Goal: Information Seeking & Learning: Check status

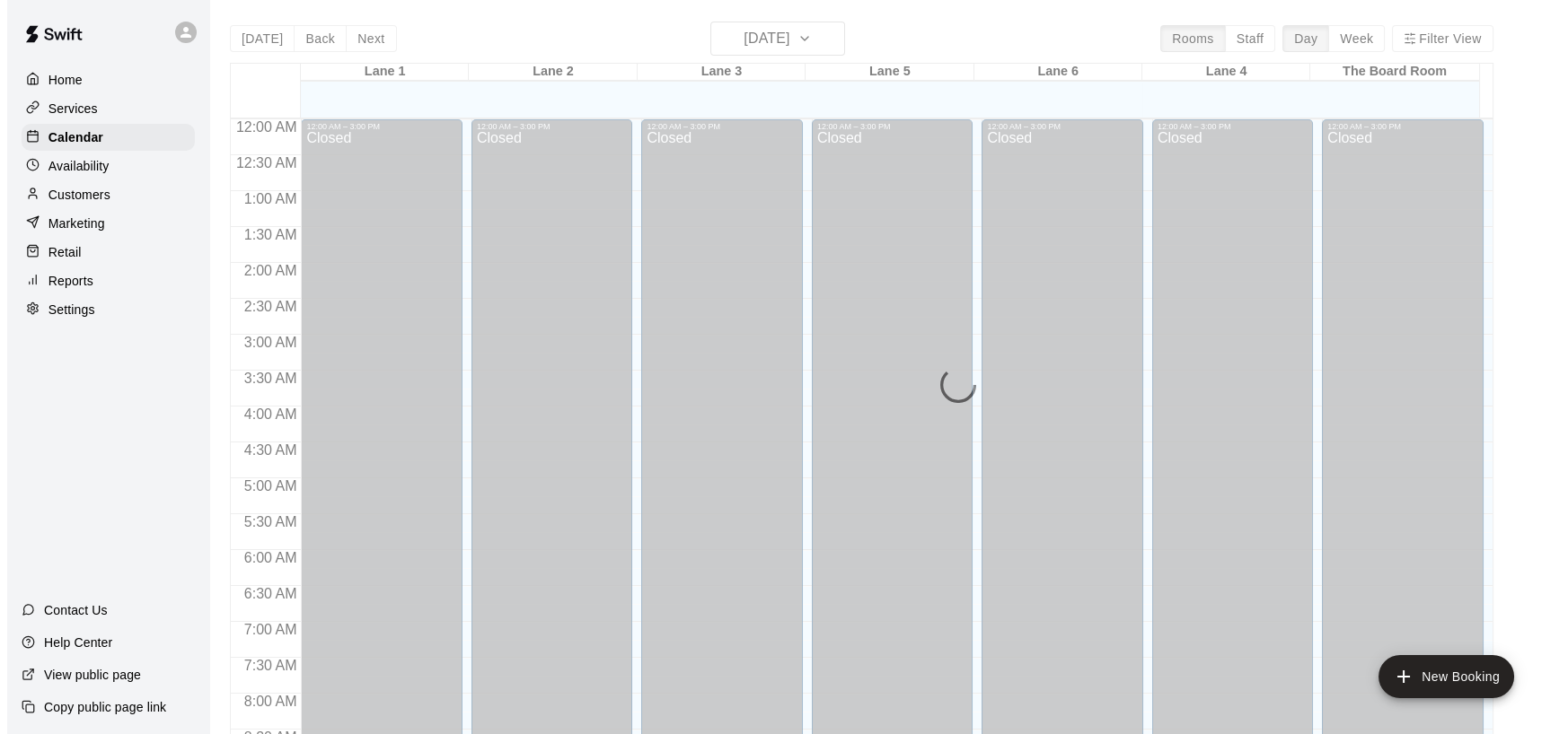
scroll to position [879, 0]
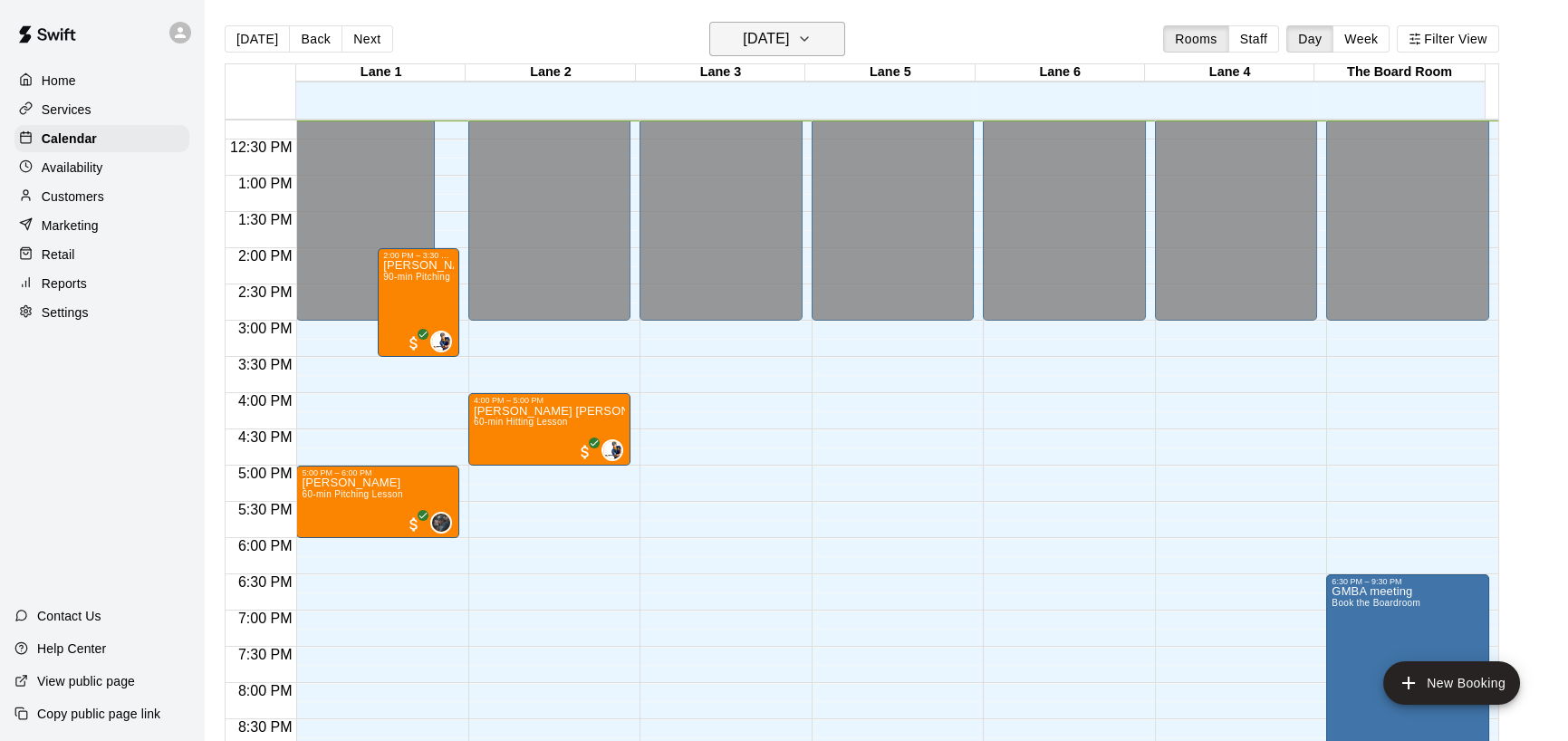
click at [812, 31] on icon "button" at bounding box center [804, 39] width 15 height 21
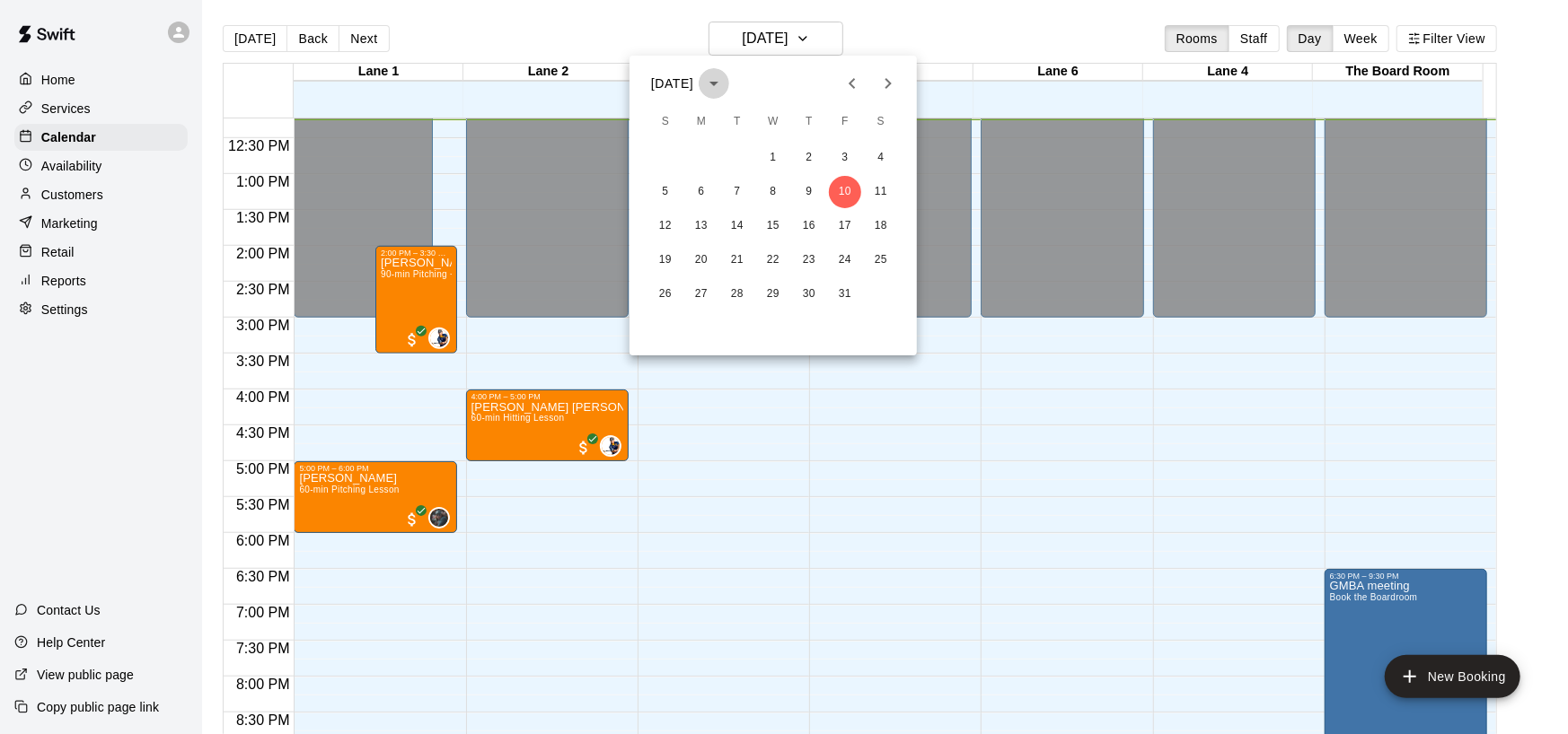
click at [725, 81] on icon "calendar view is open, switch to year view" at bounding box center [714, 83] width 21 height 21
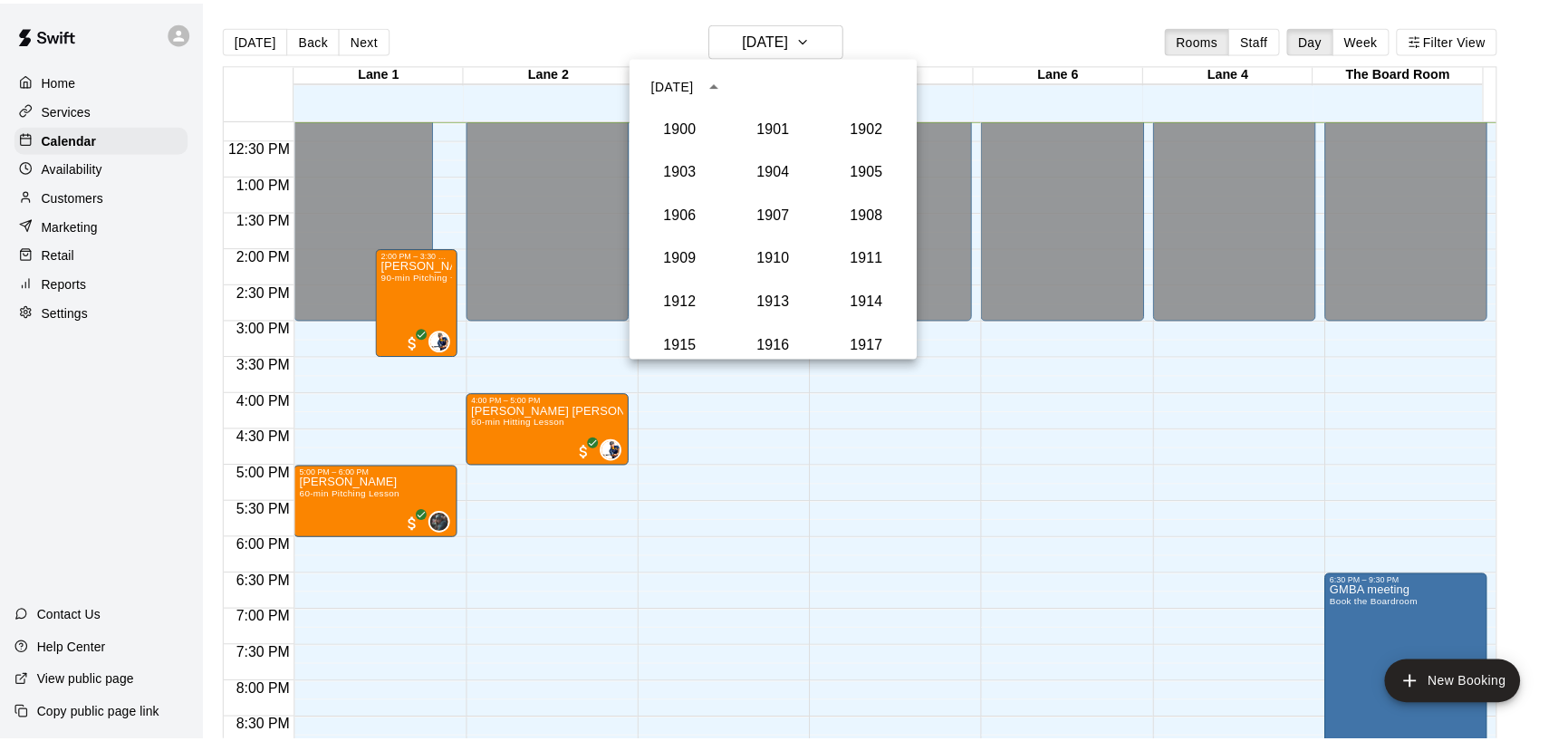
scroll to position [1676, 0]
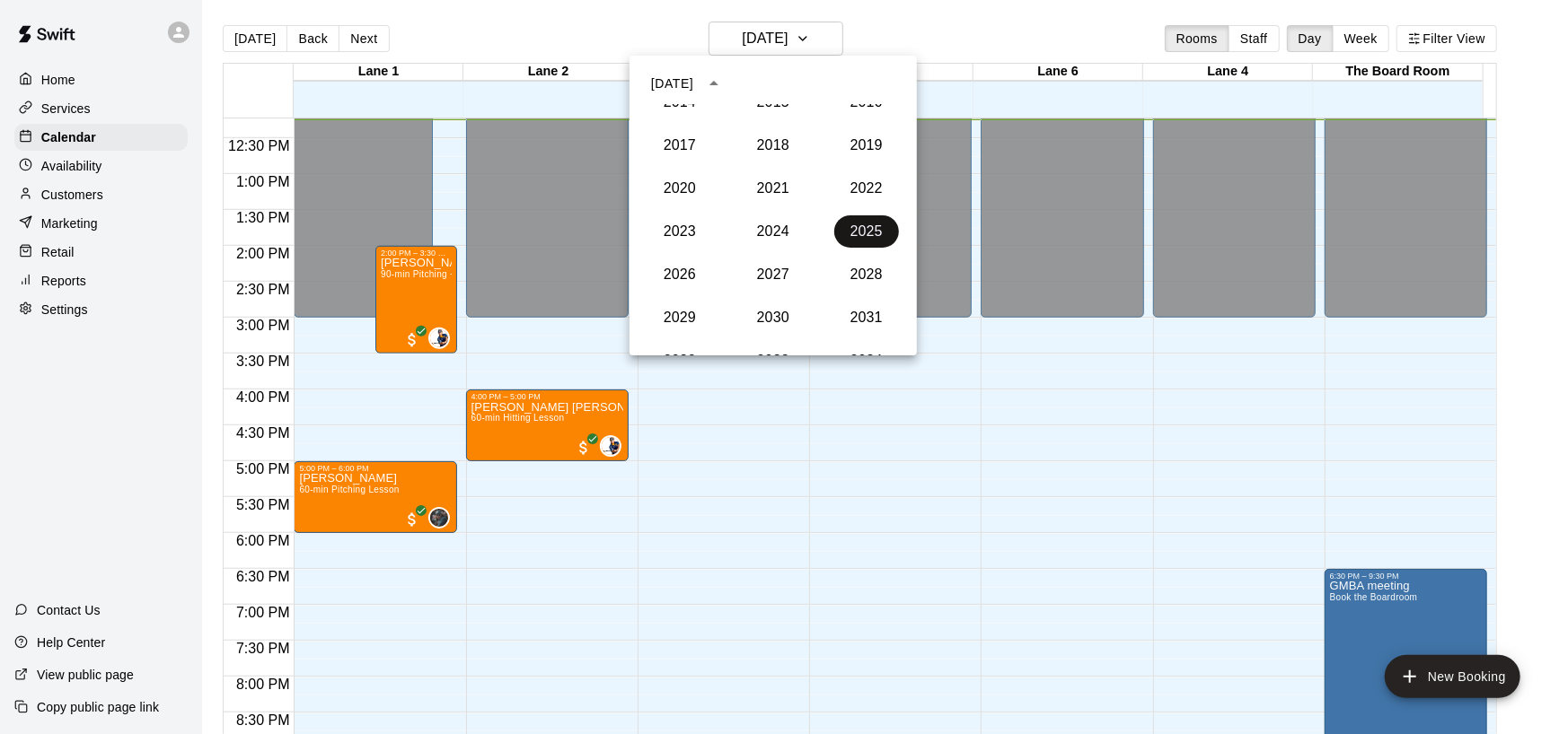
click at [844, 230] on button "2025" at bounding box center [866, 231] width 65 height 32
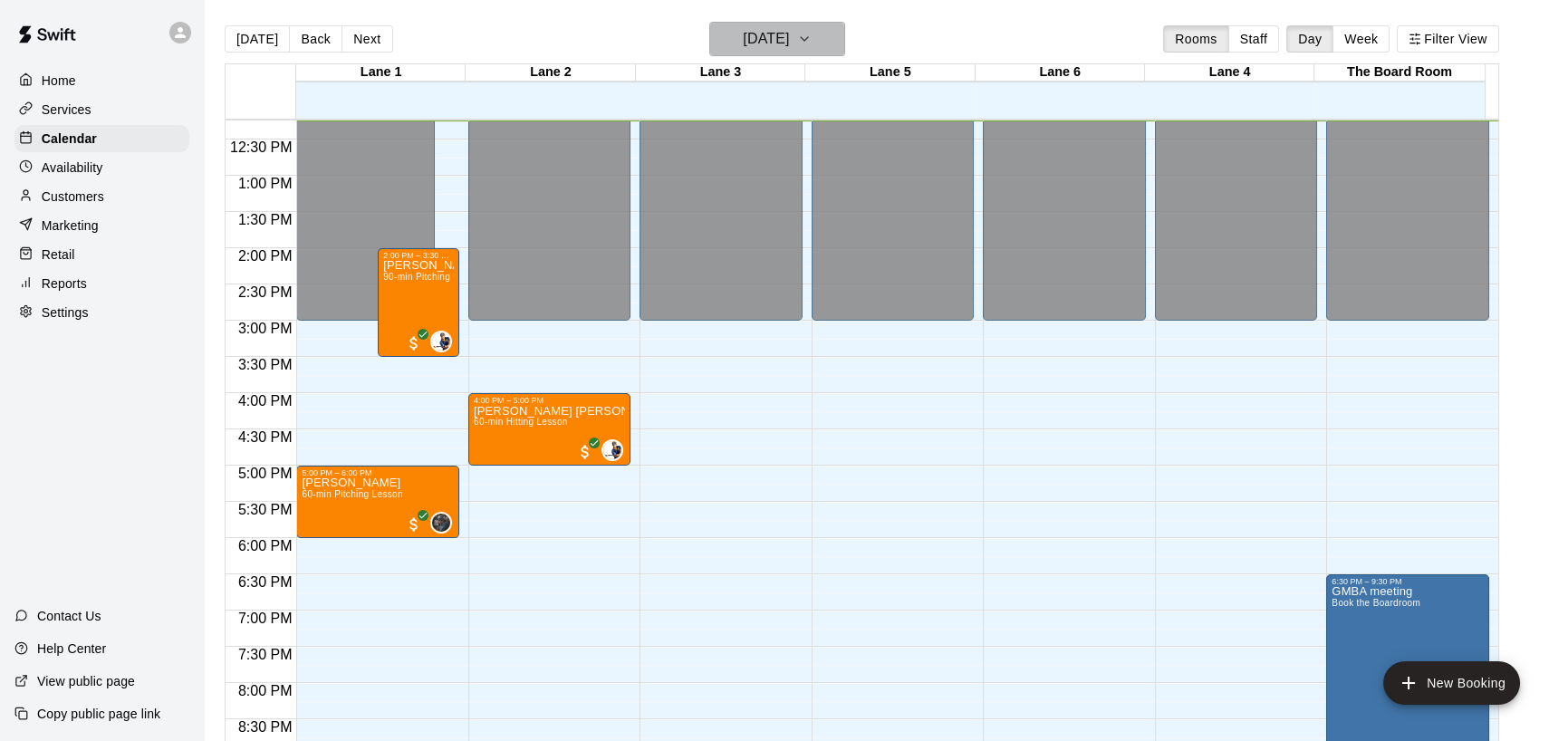
click at [812, 36] on icon "button" at bounding box center [804, 39] width 15 height 21
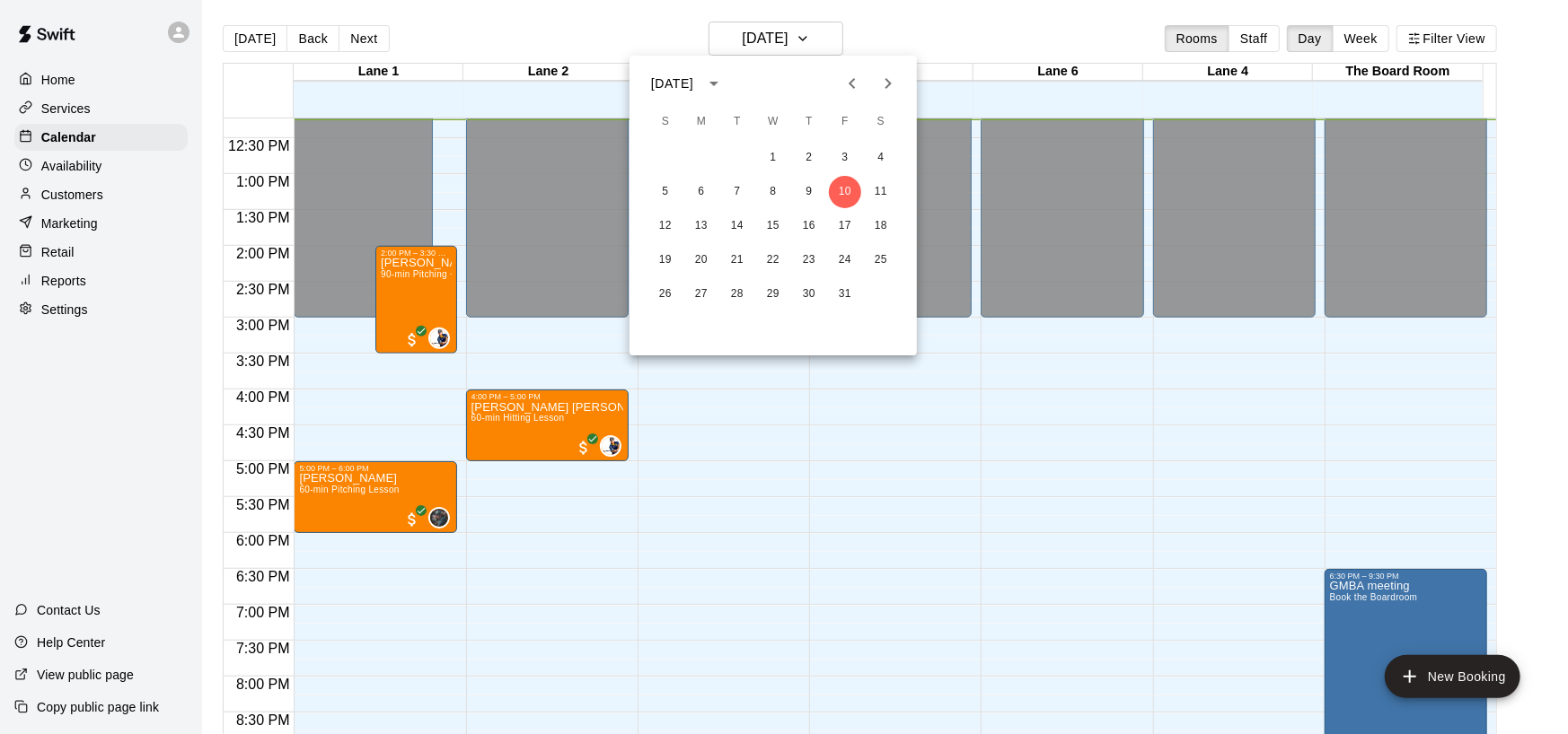
click at [885, 79] on icon "Next month" at bounding box center [888, 83] width 6 height 11
click at [873, 160] on button "1" at bounding box center [880, 158] width 32 height 32
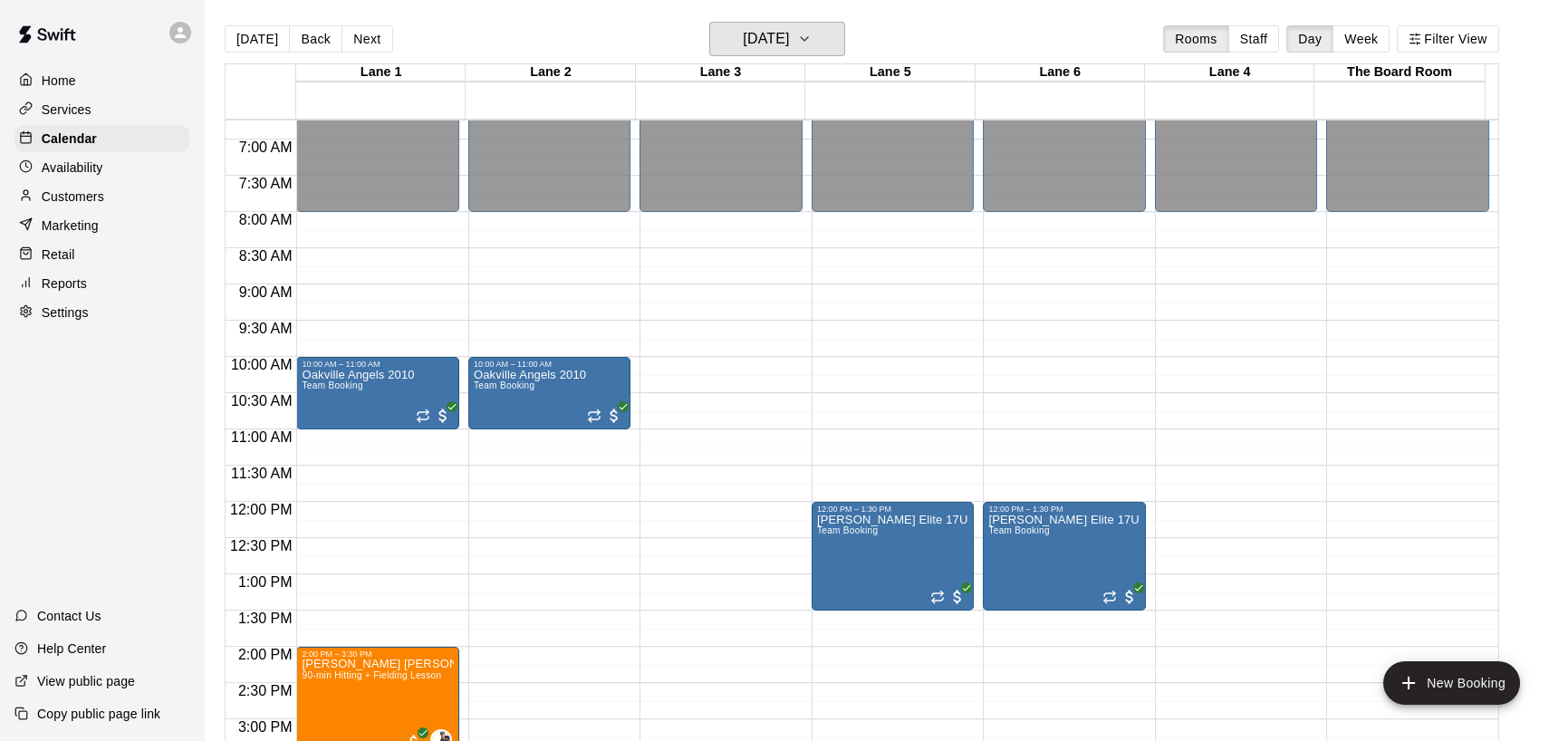
scroll to position [464, 0]
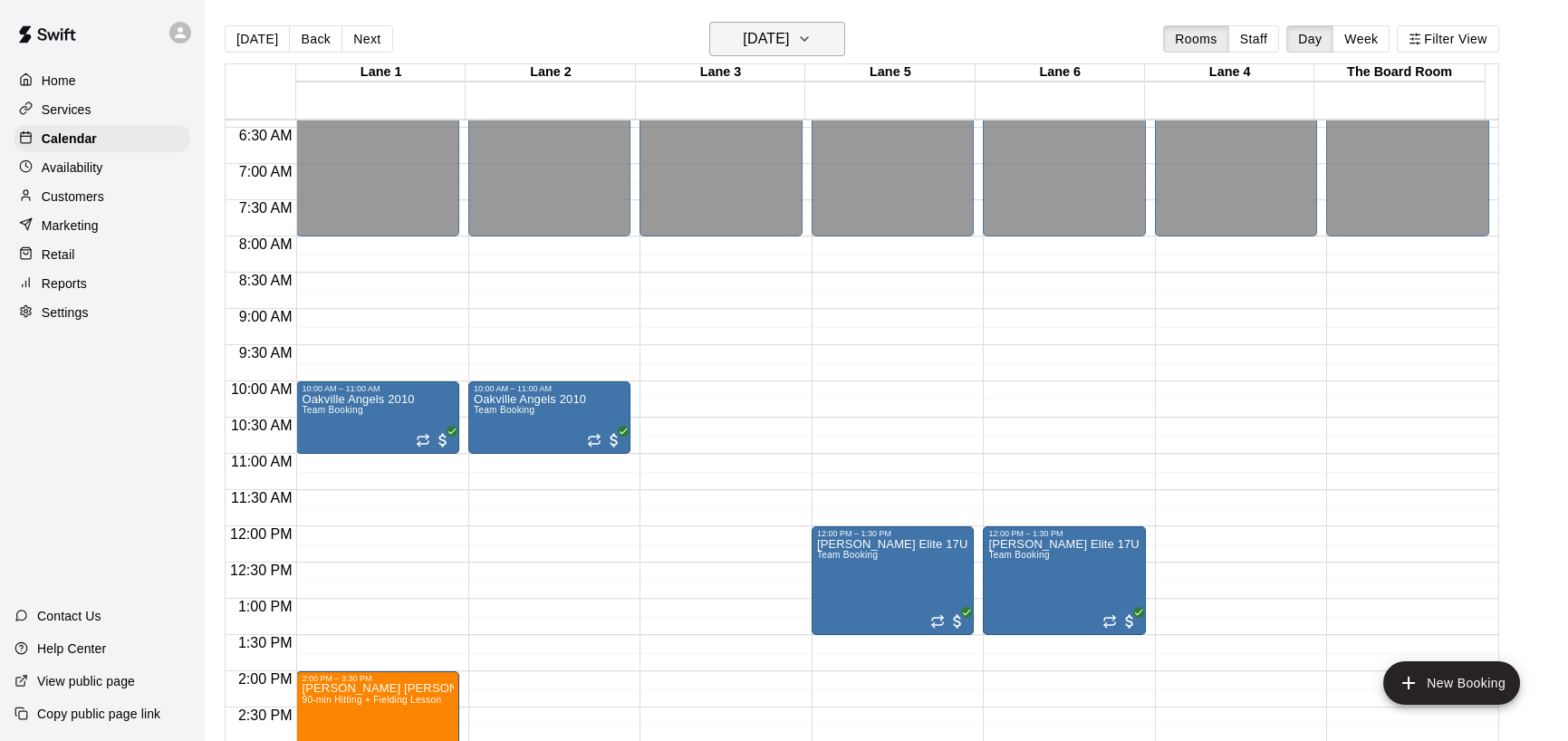
click at [812, 41] on icon "button" at bounding box center [804, 39] width 15 height 21
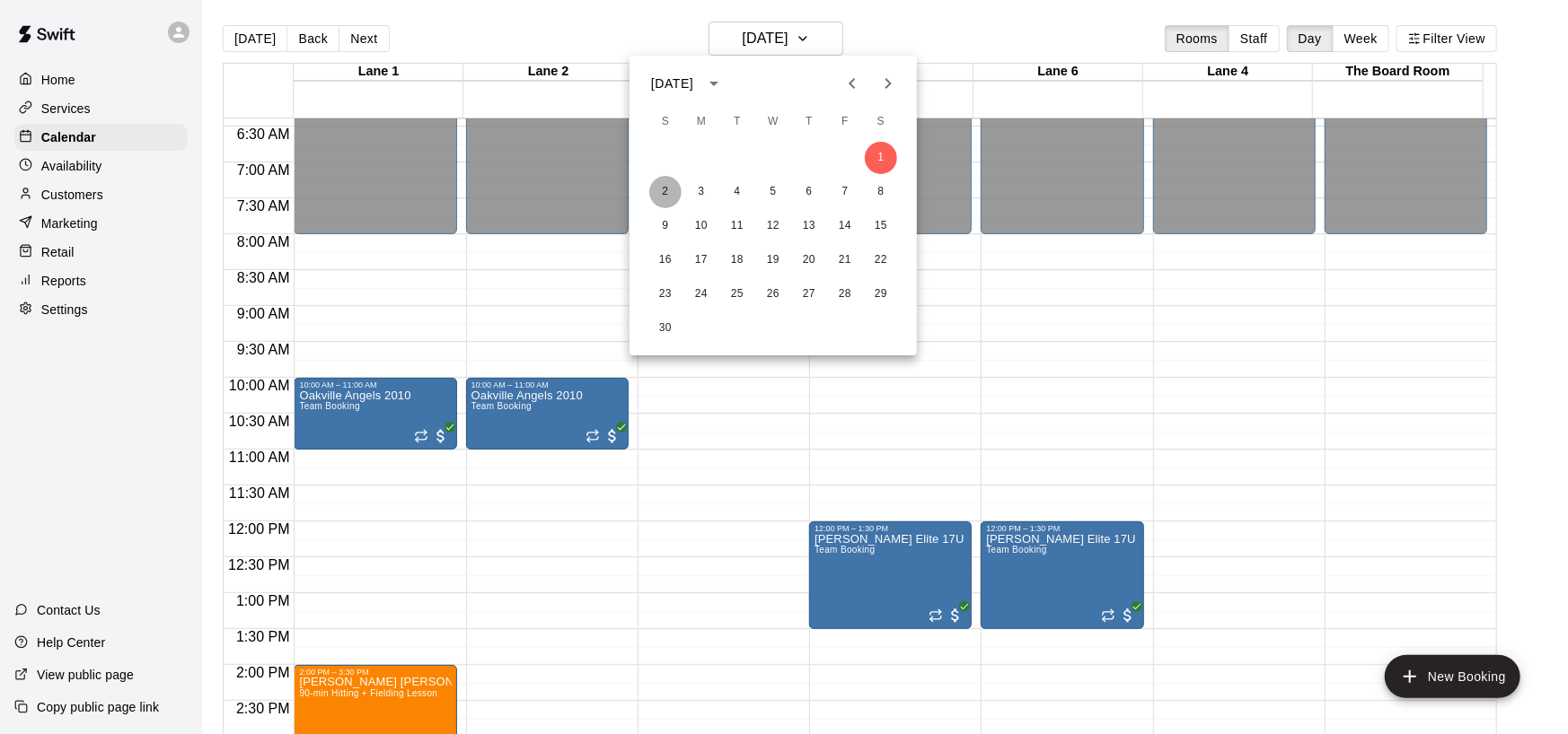
click at [666, 190] on button "2" at bounding box center [665, 191] width 32 height 32
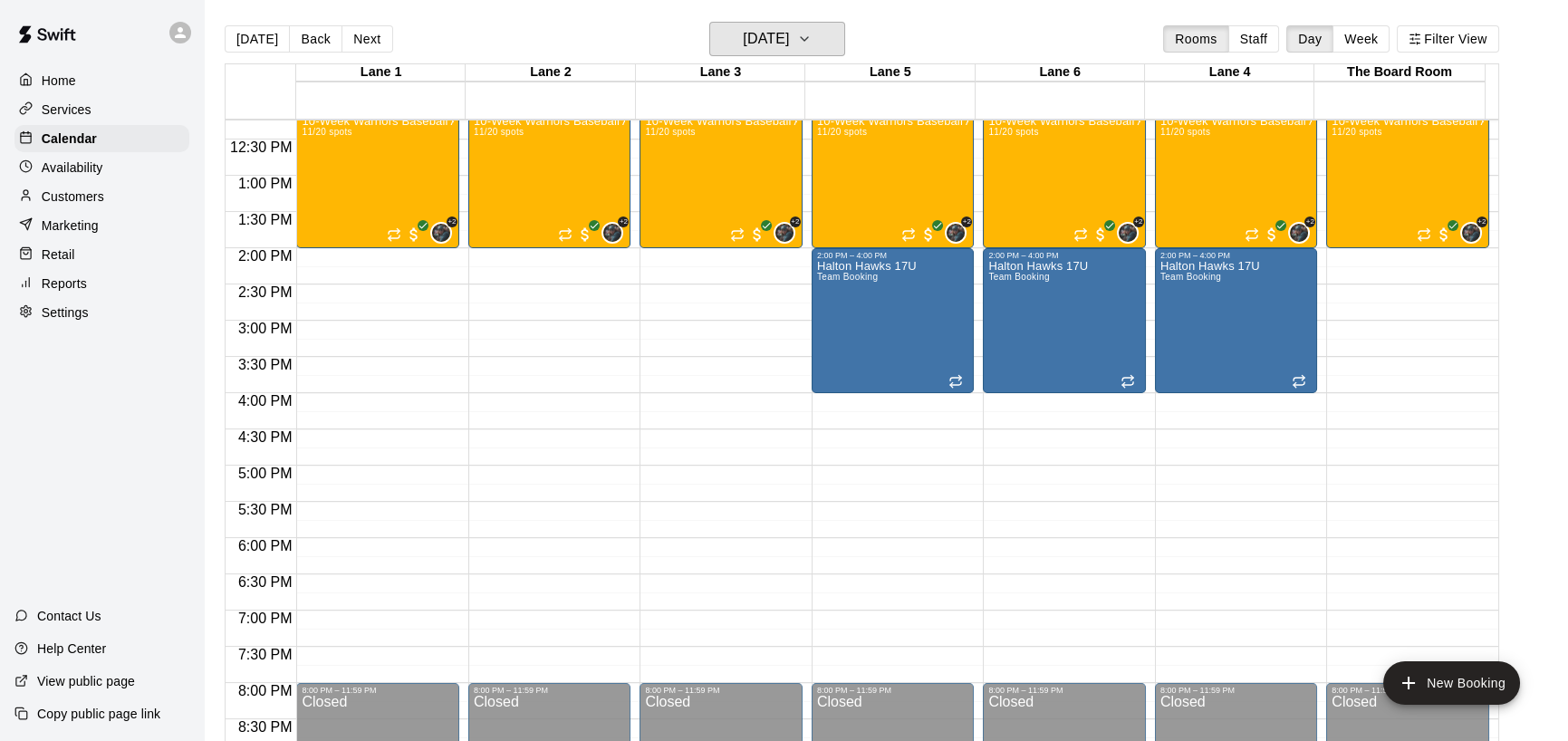
scroll to position [676, 0]
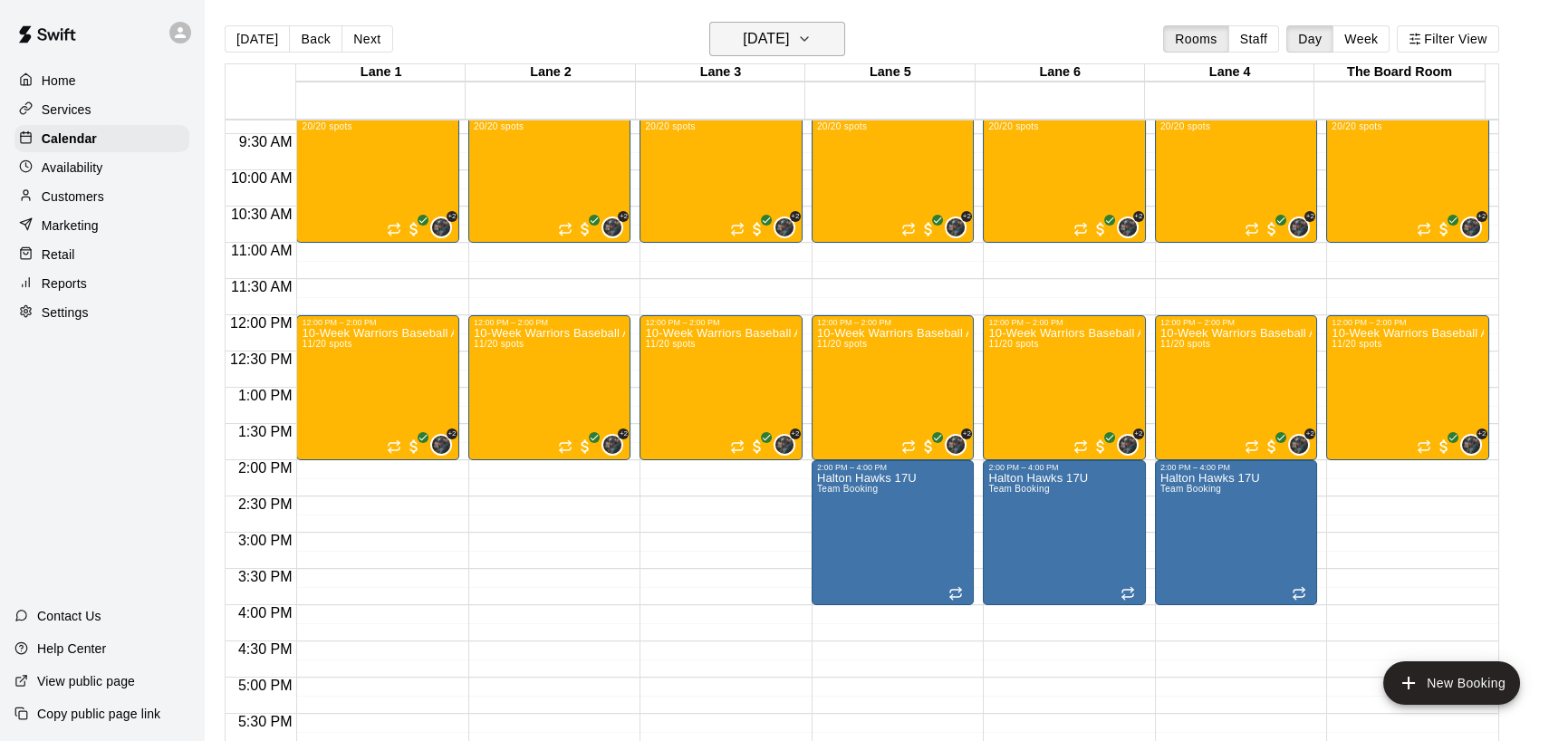
click at [812, 38] on icon "button" at bounding box center [804, 39] width 15 height 21
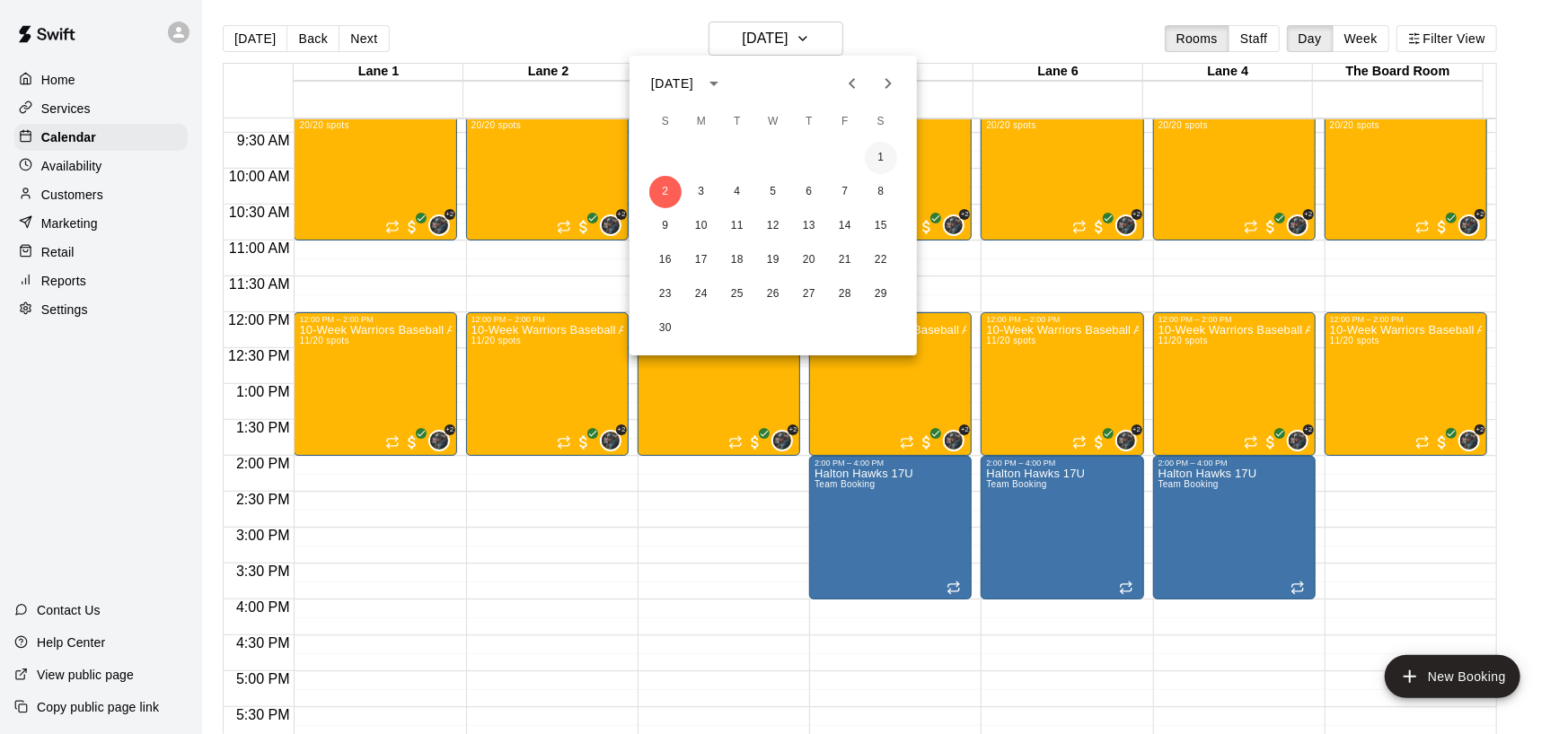
click at [879, 157] on button "1" at bounding box center [880, 158] width 32 height 32
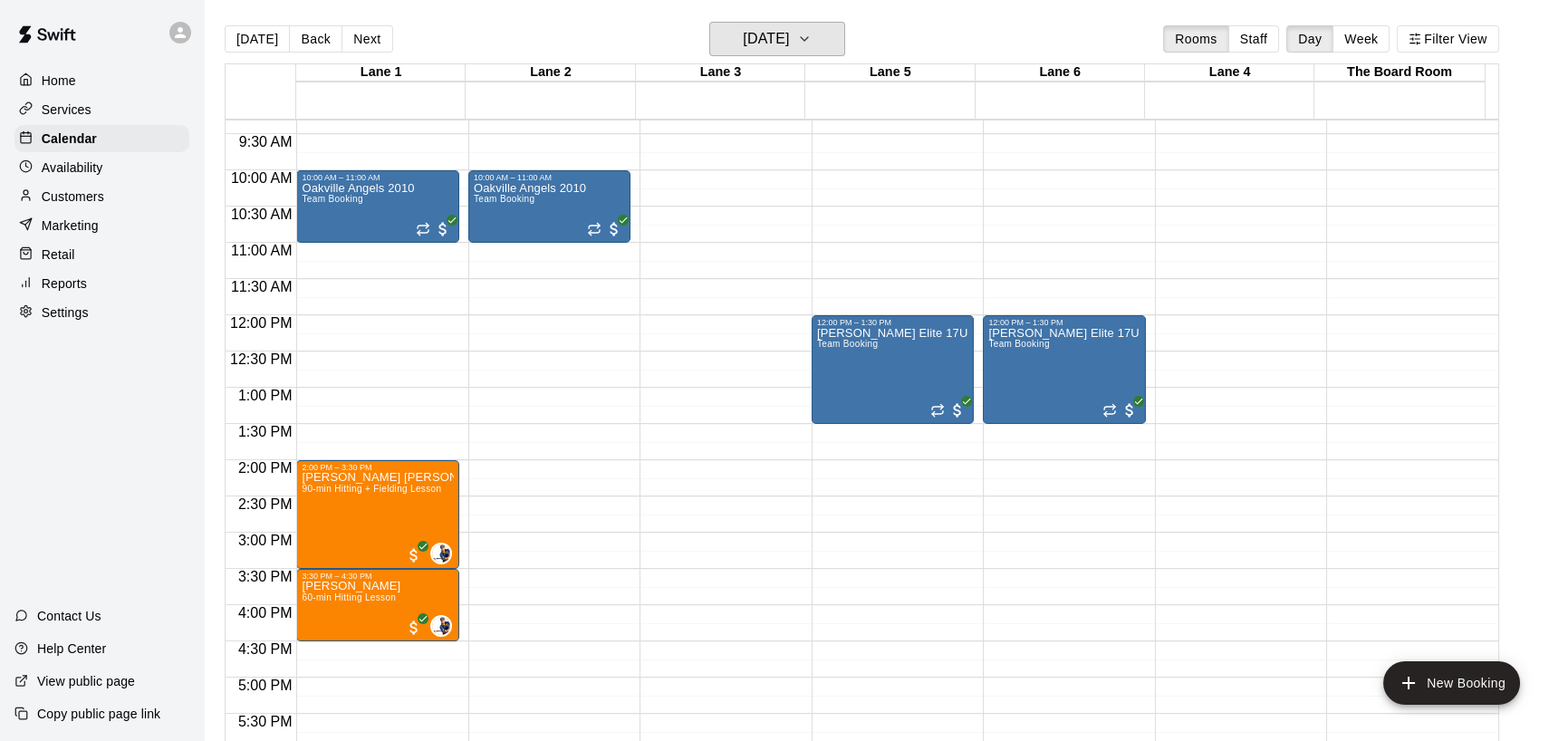
scroll to position [464, 0]
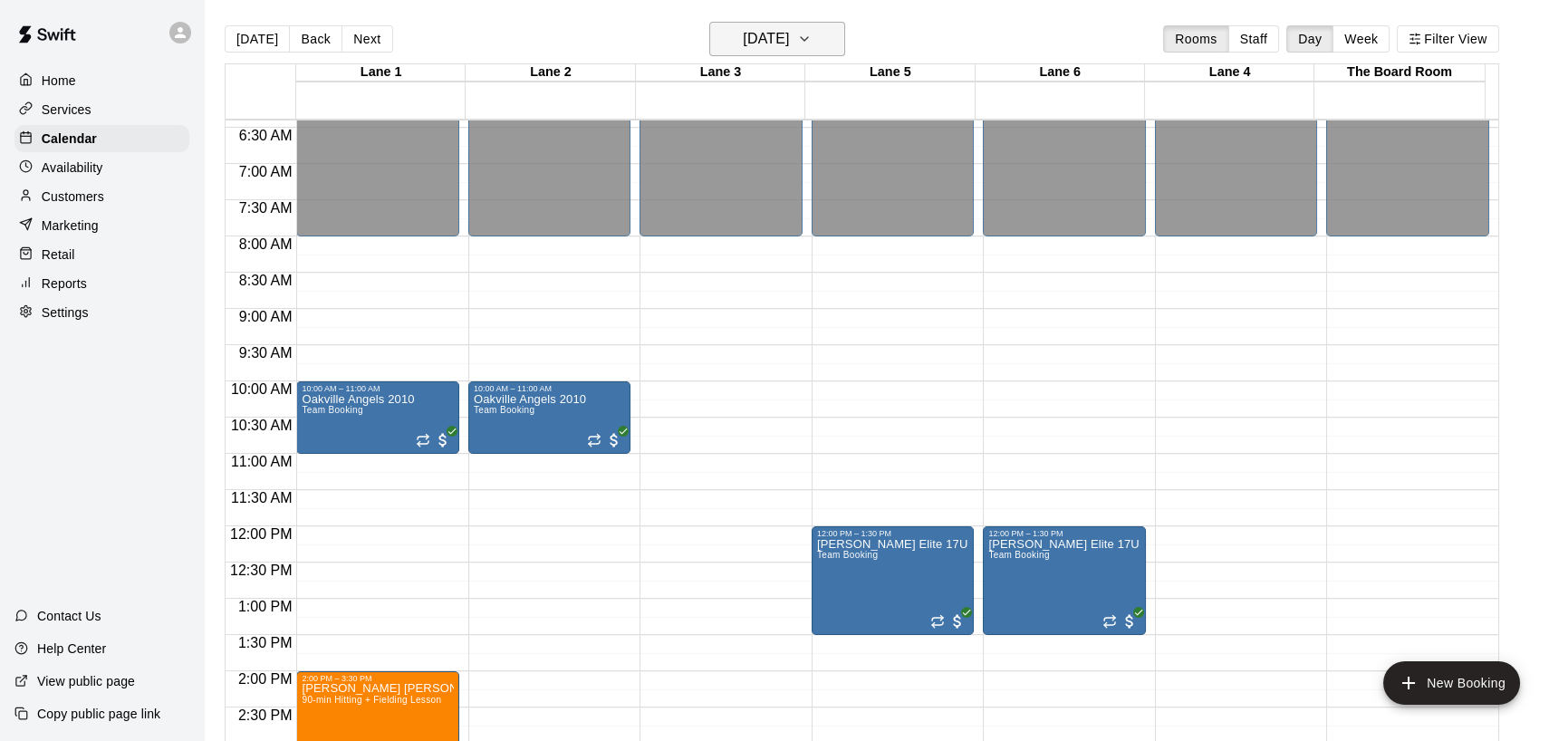
click at [812, 34] on icon "button" at bounding box center [804, 39] width 15 height 21
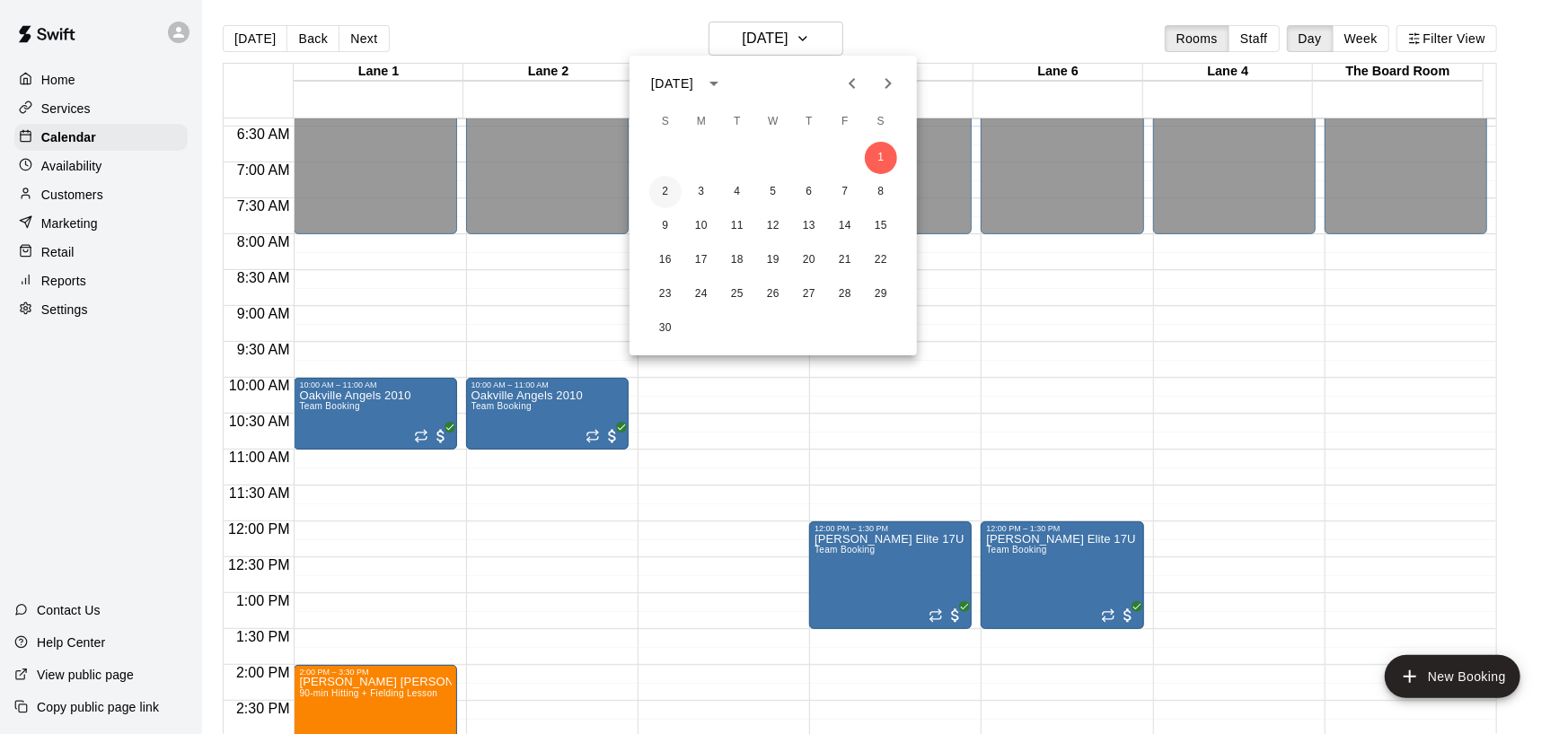
click at [665, 191] on button "2" at bounding box center [665, 191] width 32 height 32
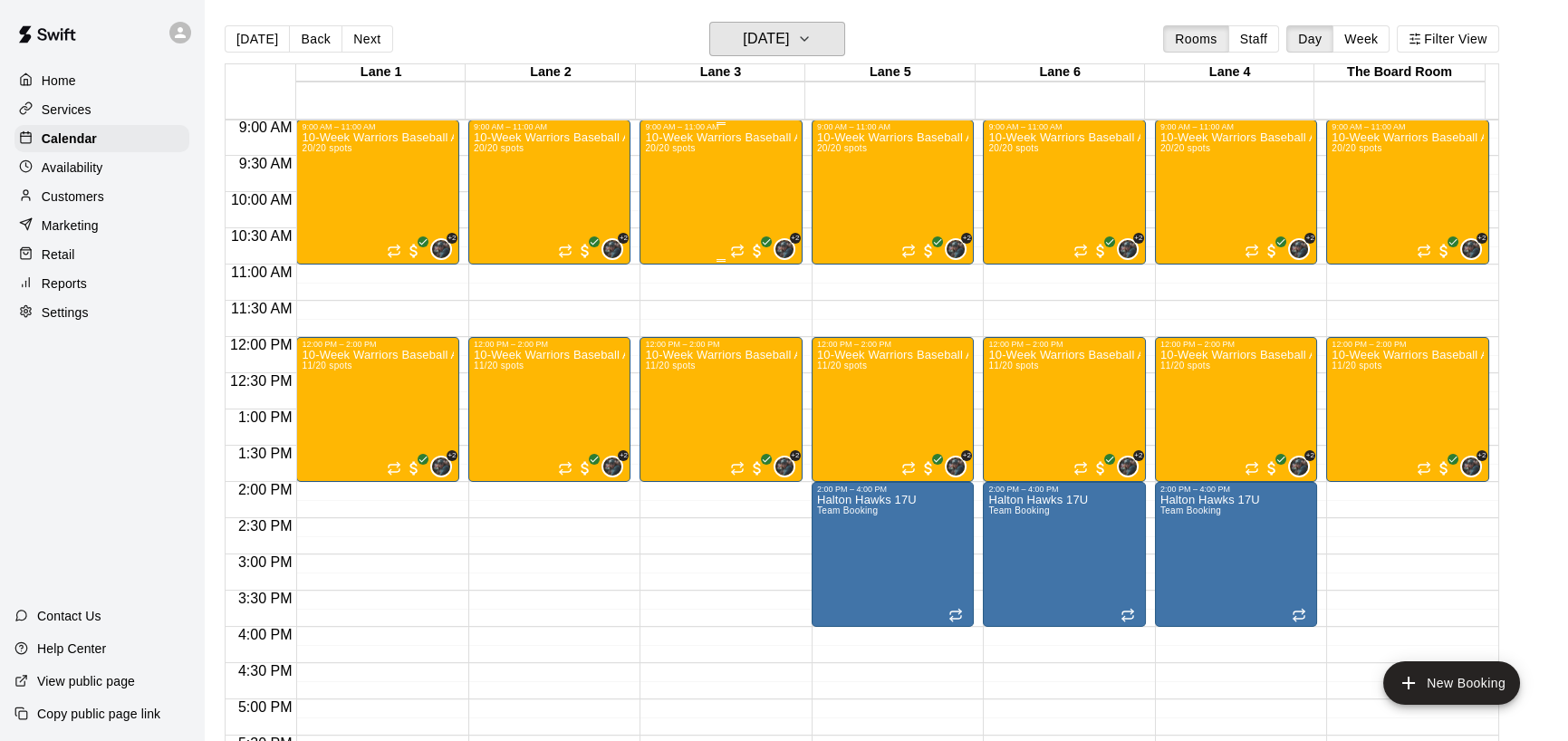
scroll to position [676, 0]
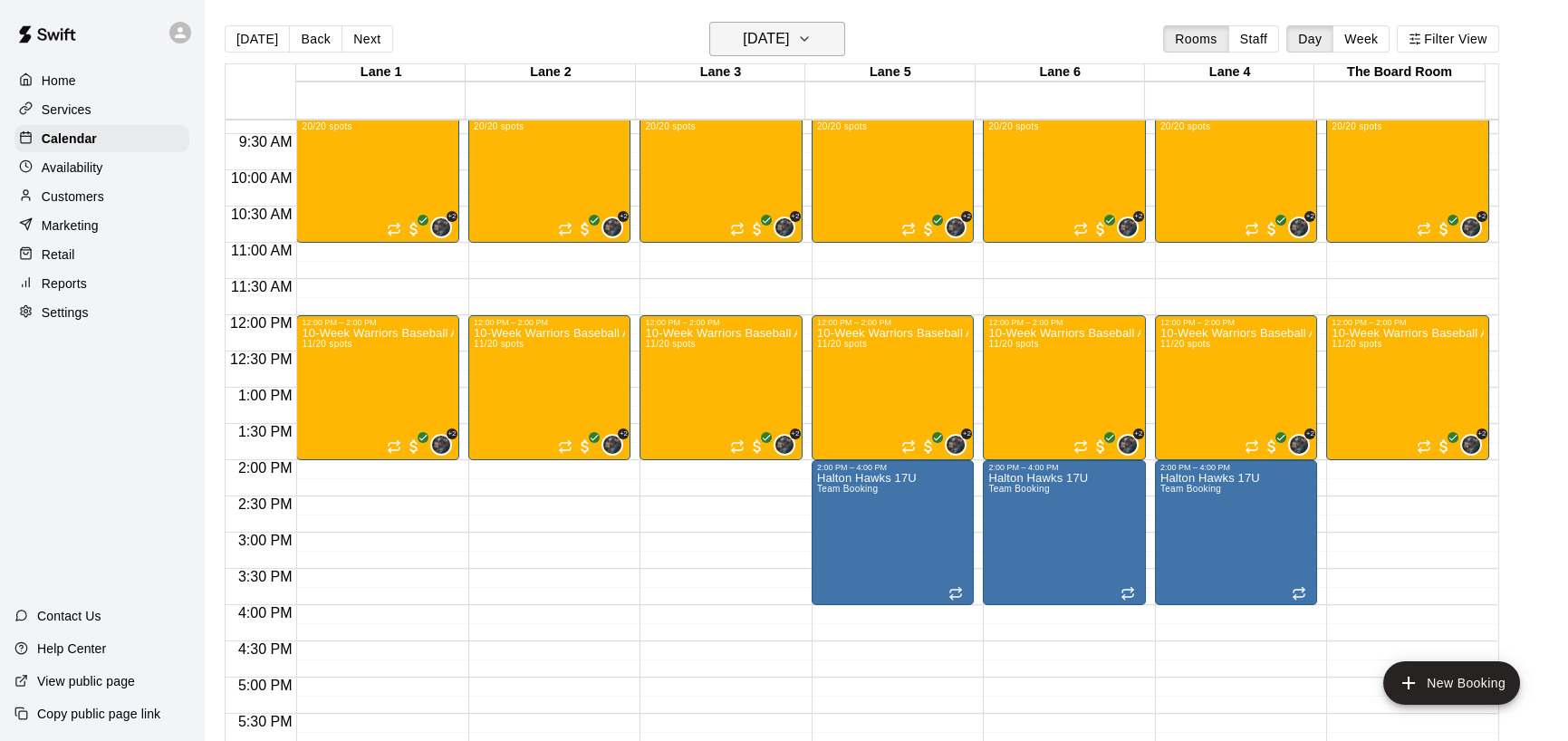
click at [831, 26] on button "Sunday Nov 02" at bounding box center [777, 38] width 136 height 34
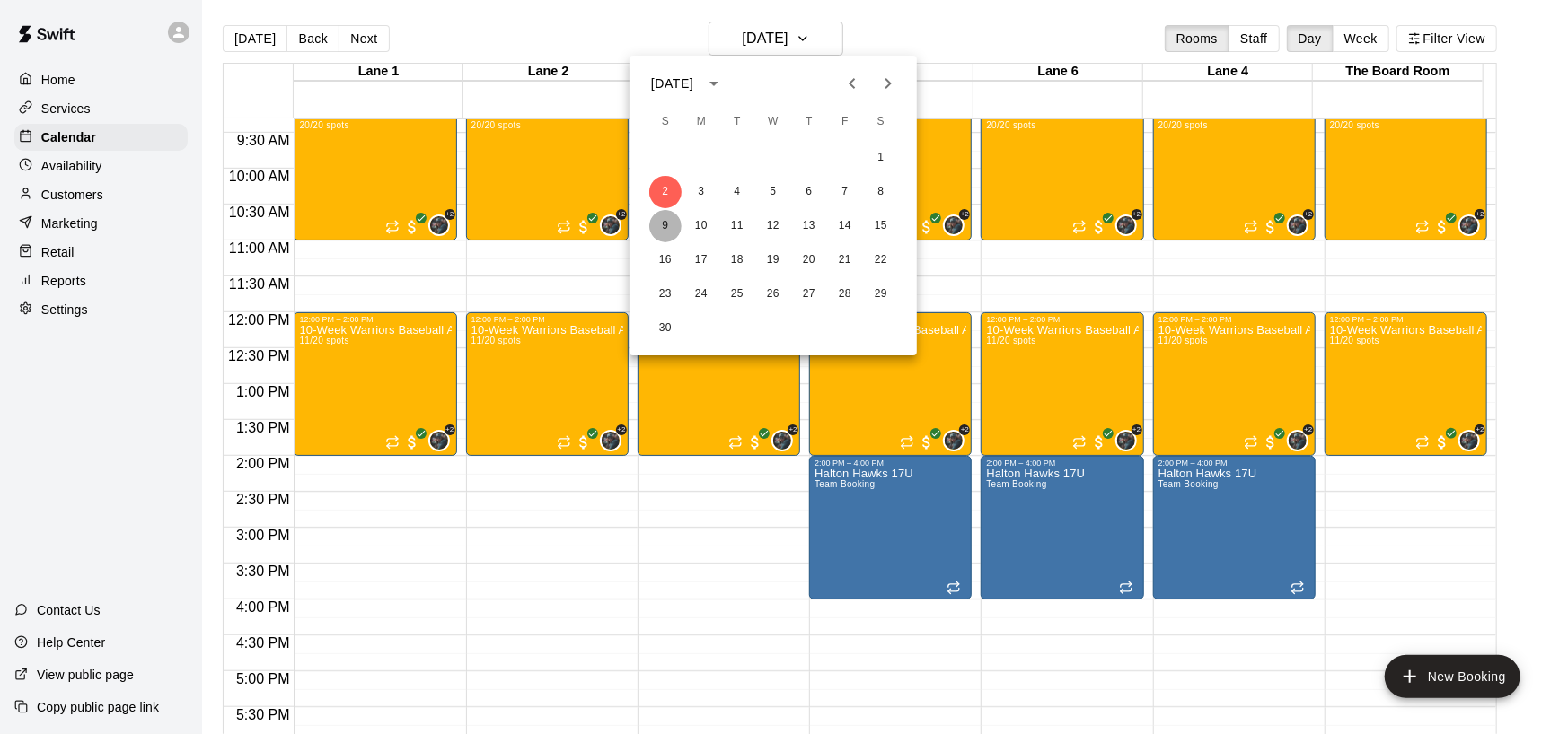
click at [666, 222] on button "9" at bounding box center [665, 225] width 32 height 32
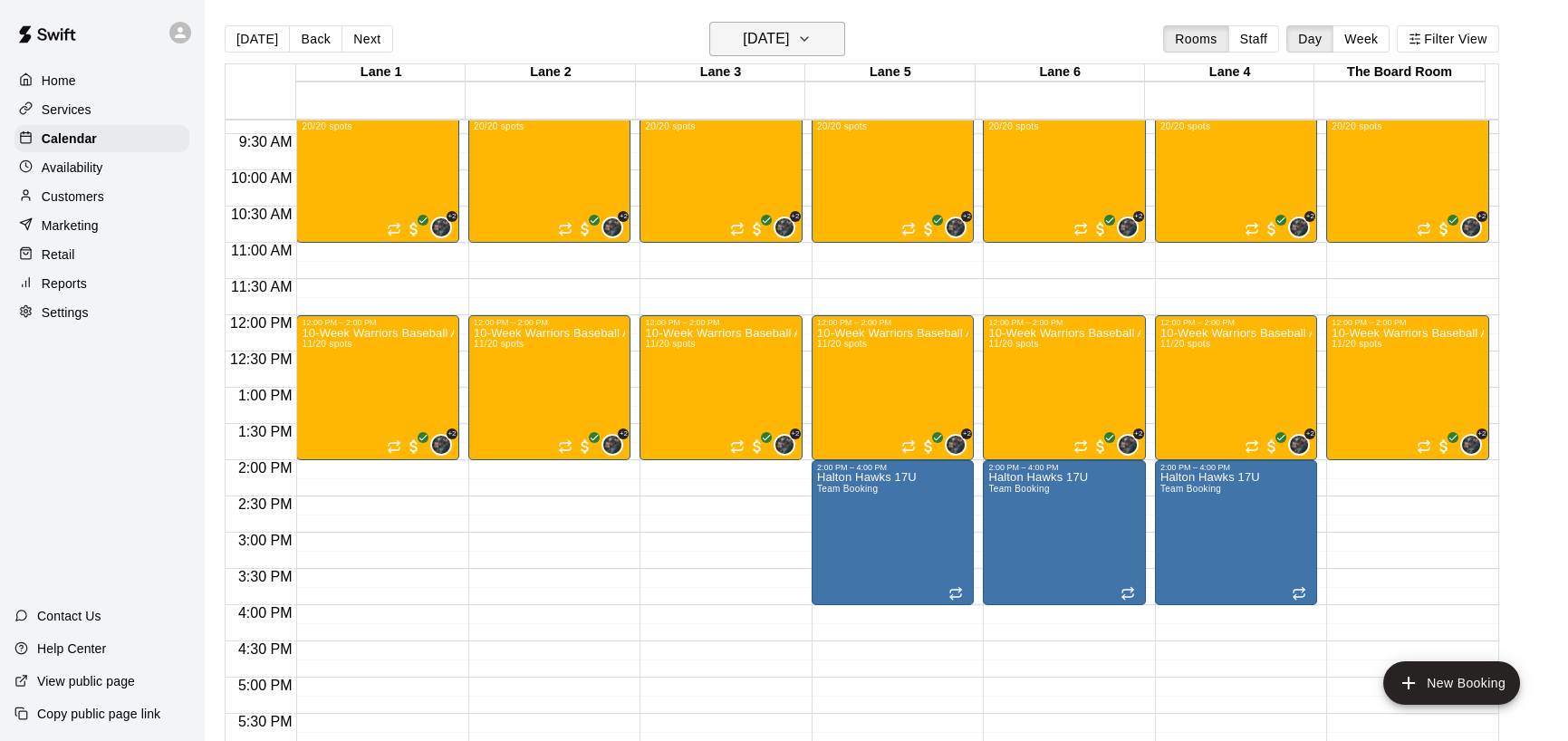
click at [842, 29] on button "Sunday Nov 09" at bounding box center [777, 38] width 136 height 34
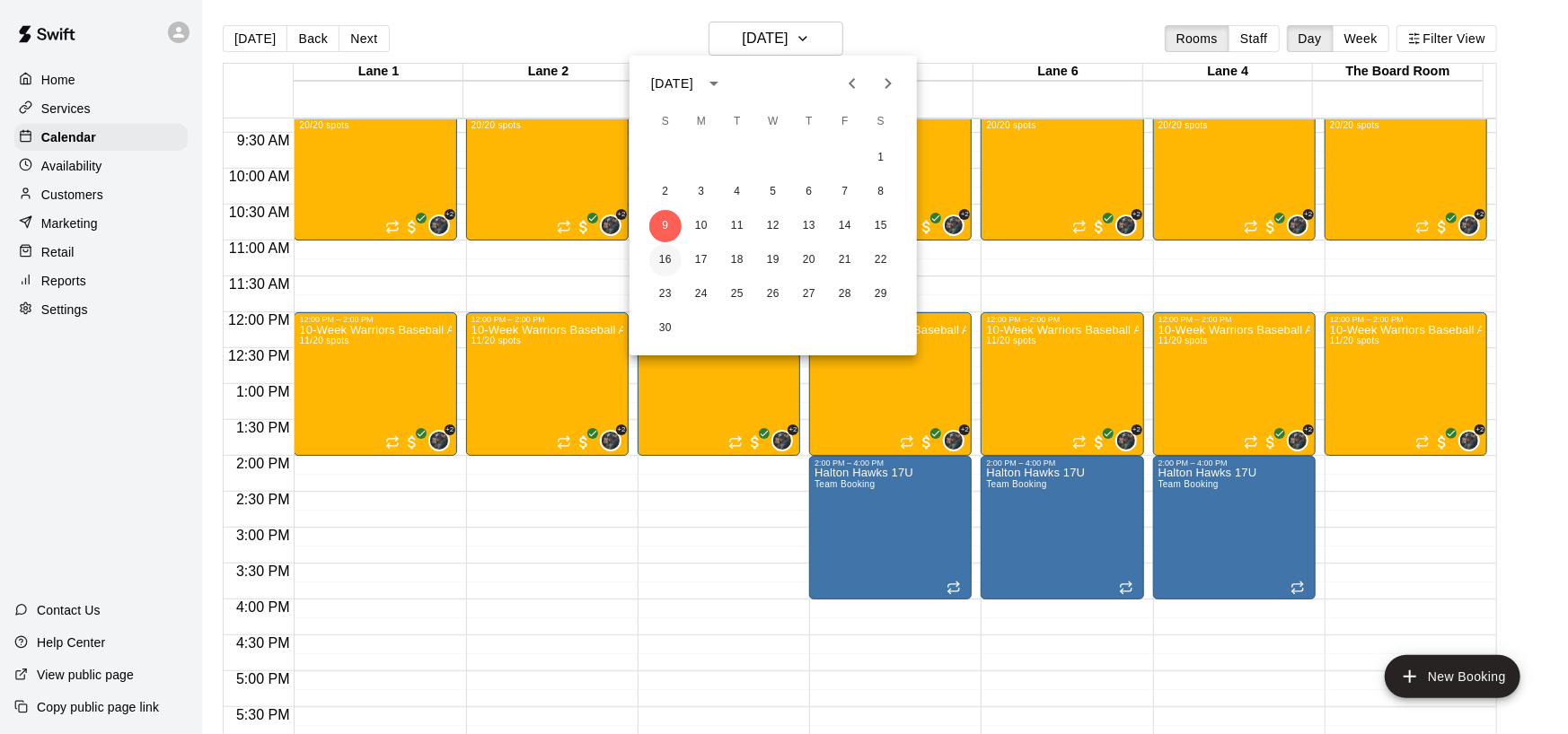
click at [665, 258] on button "16" at bounding box center [665, 259] width 32 height 32
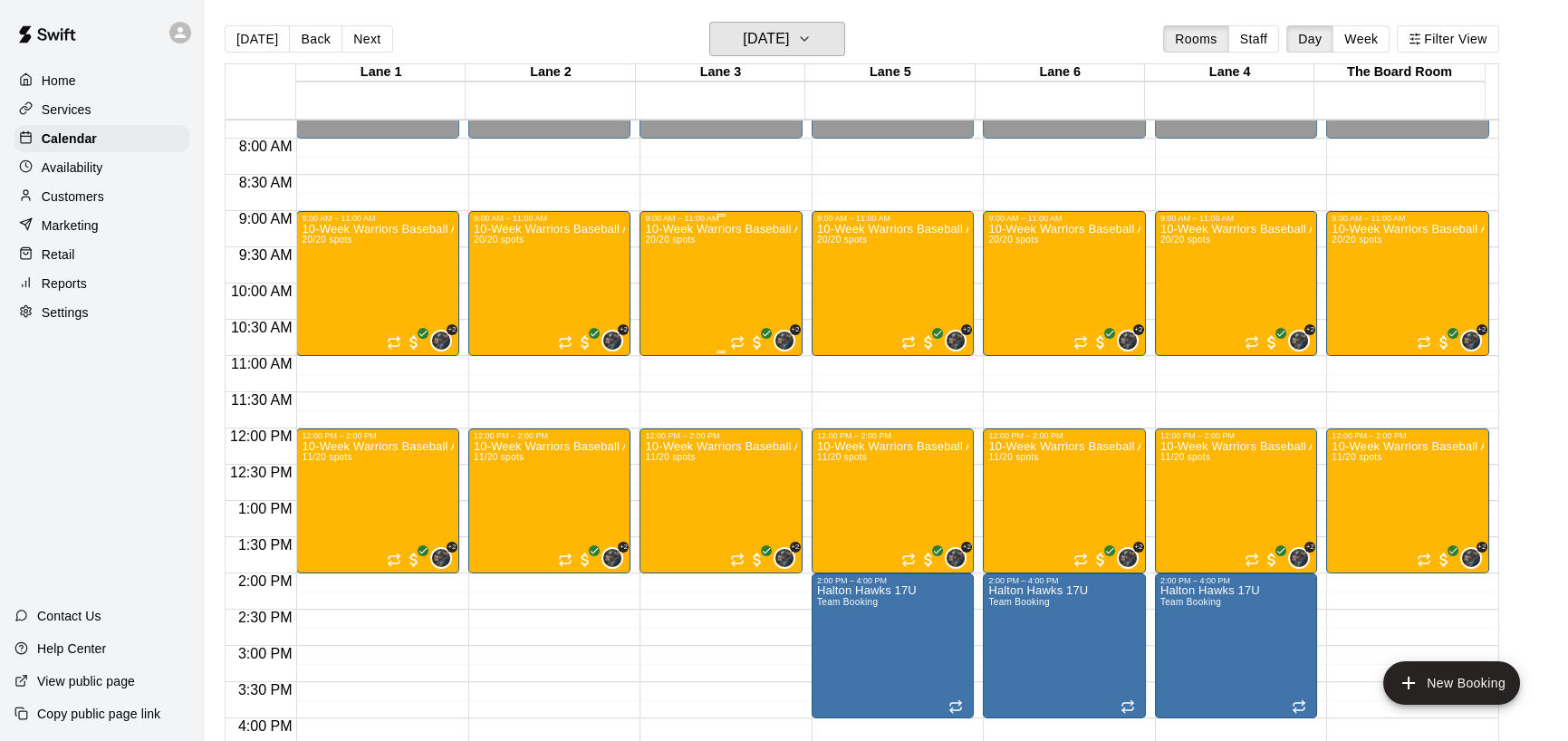
scroll to position [464, 0]
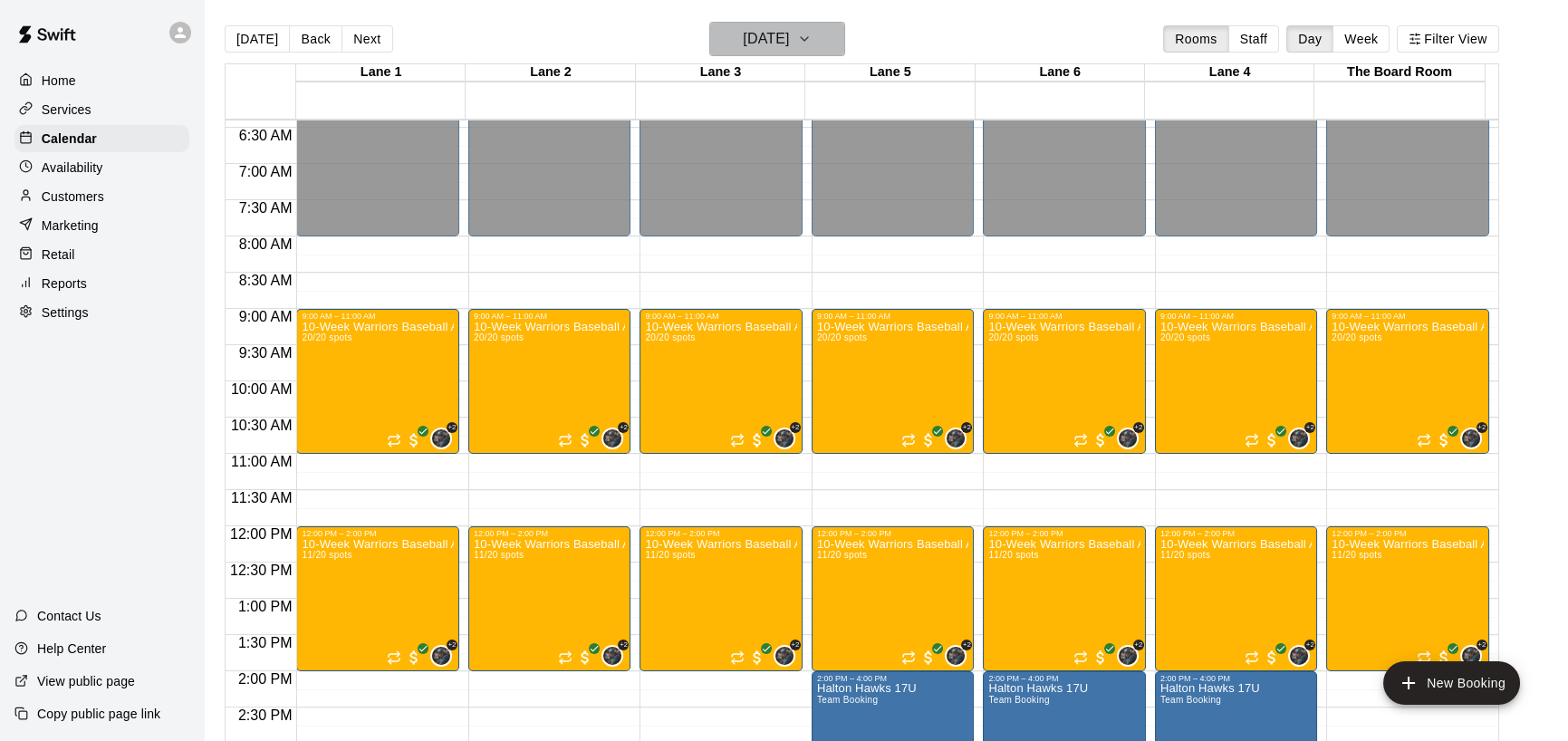
click at [812, 31] on icon "button" at bounding box center [804, 39] width 15 height 21
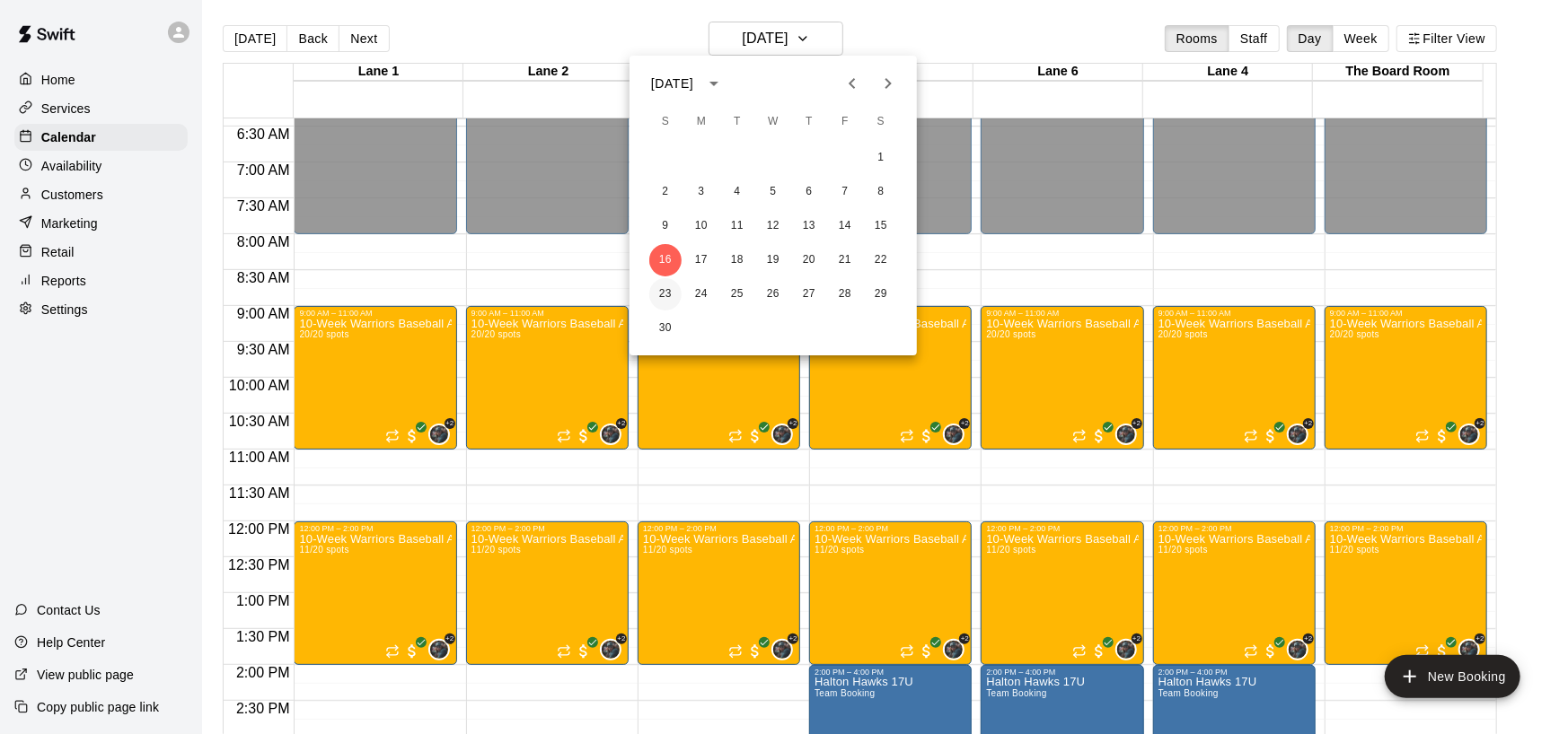
click at [660, 295] on button "23" at bounding box center [665, 294] width 32 height 32
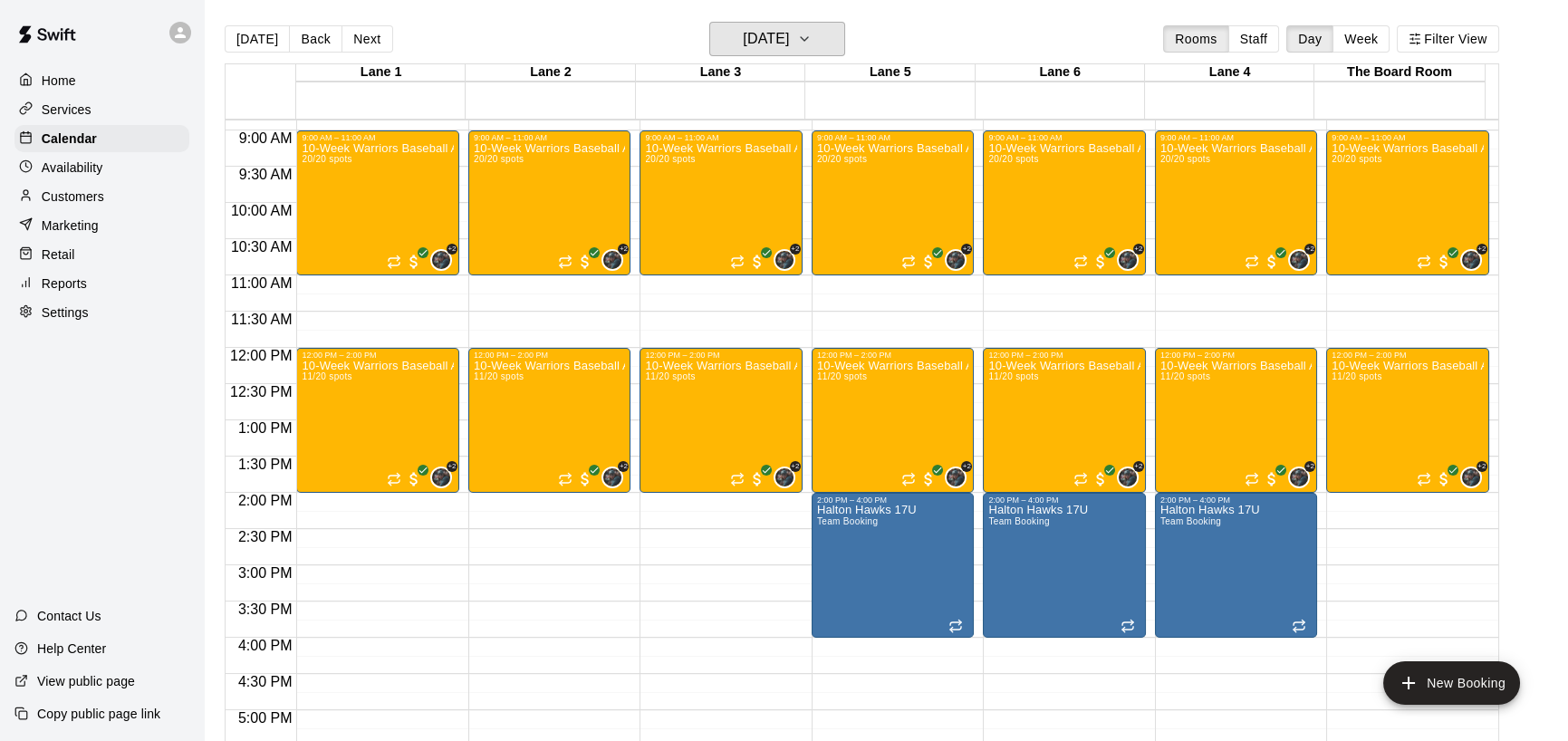
scroll to position [676, 0]
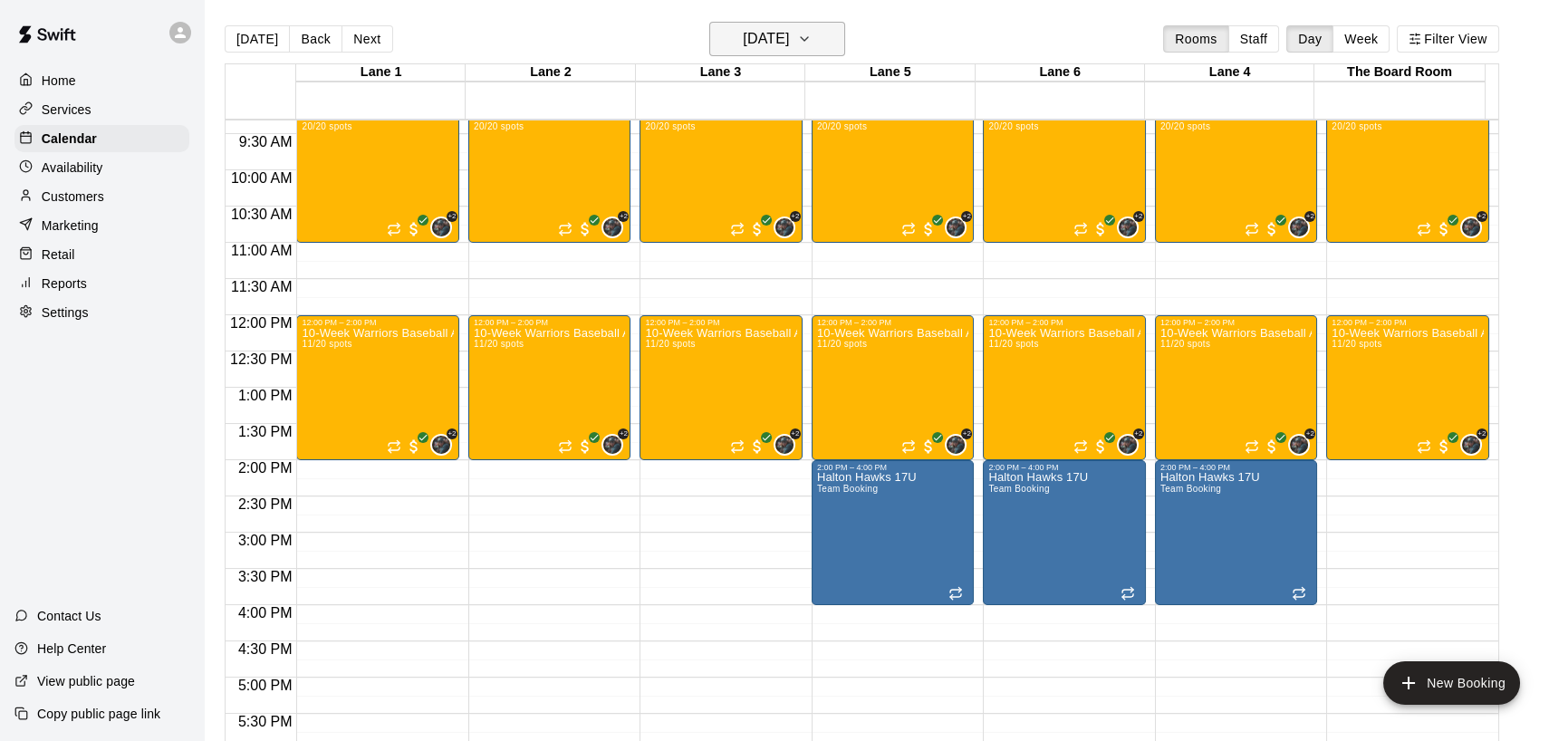
click at [812, 37] on icon "button" at bounding box center [804, 39] width 15 height 21
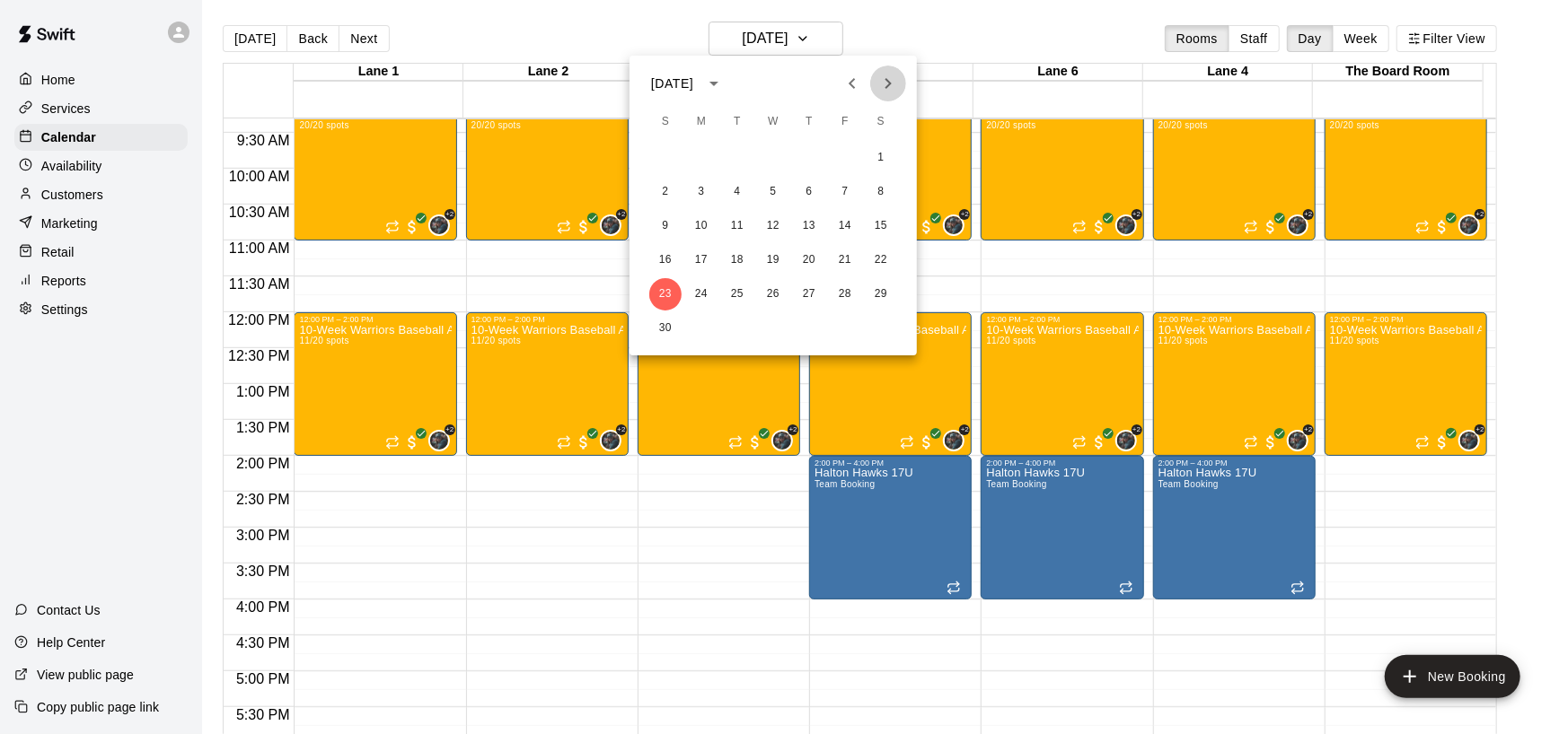
click at [885, 85] on icon "Next month" at bounding box center [888, 83] width 21 height 21
click at [662, 187] on button "7" at bounding box center [665, 191] width 32 height 32
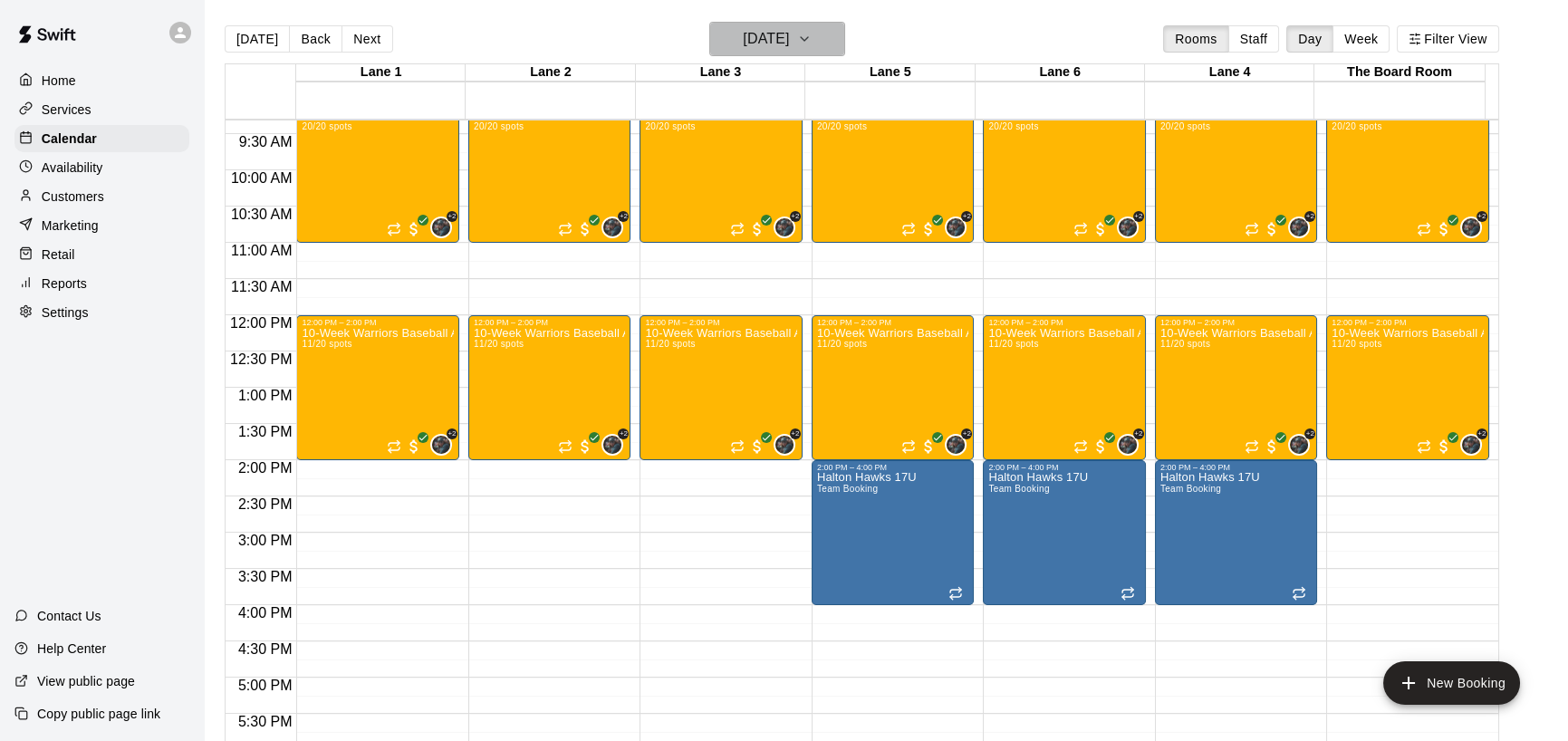
click at [808, 37] on icon "button" at bounding box center [804, 39] width 7 height 4
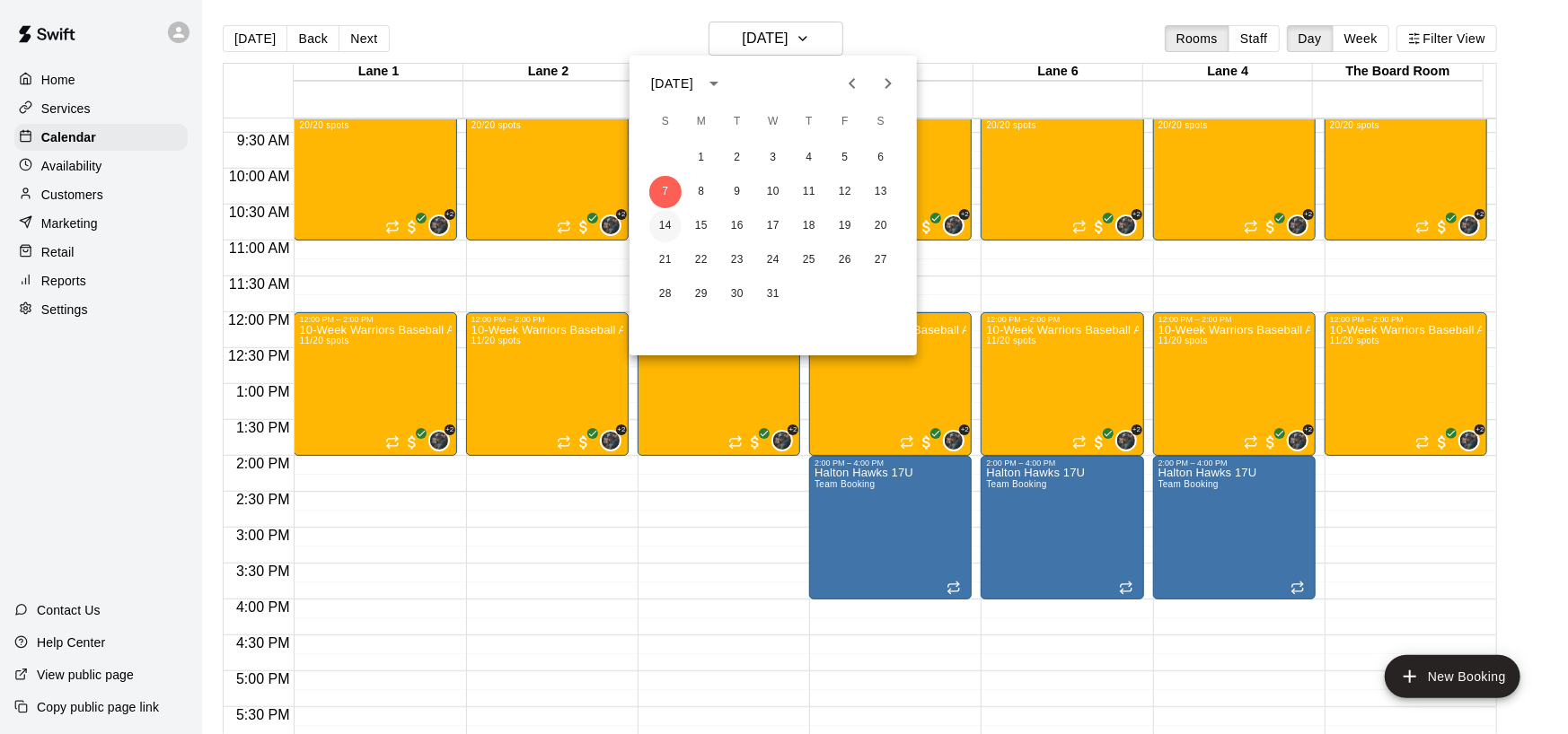
click at [667, 220] on button "14" at bounding box center [665, 225] width 32 height 32
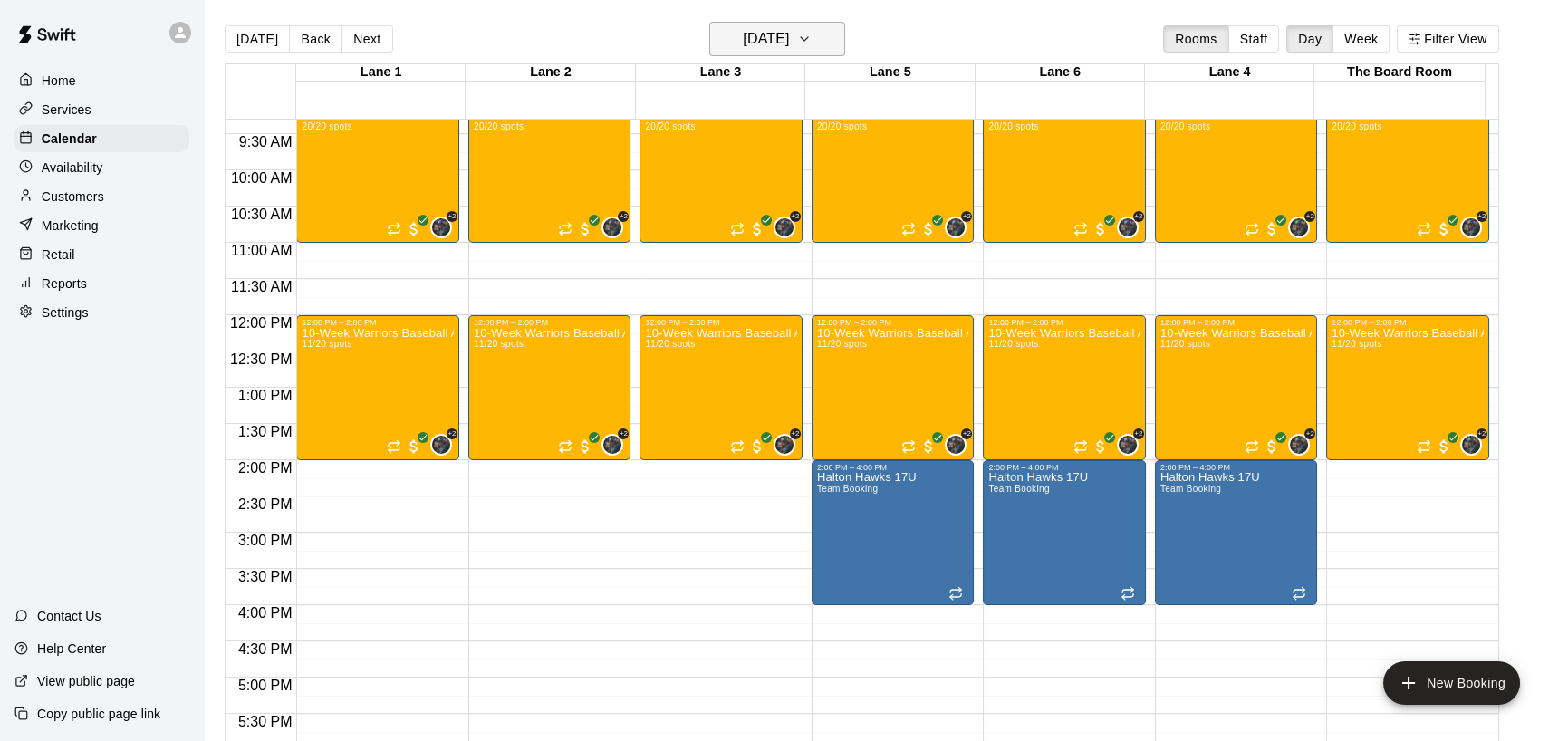
click at [812, 36] on icon "button" at bounding box center [804, 39] width 15 height 21
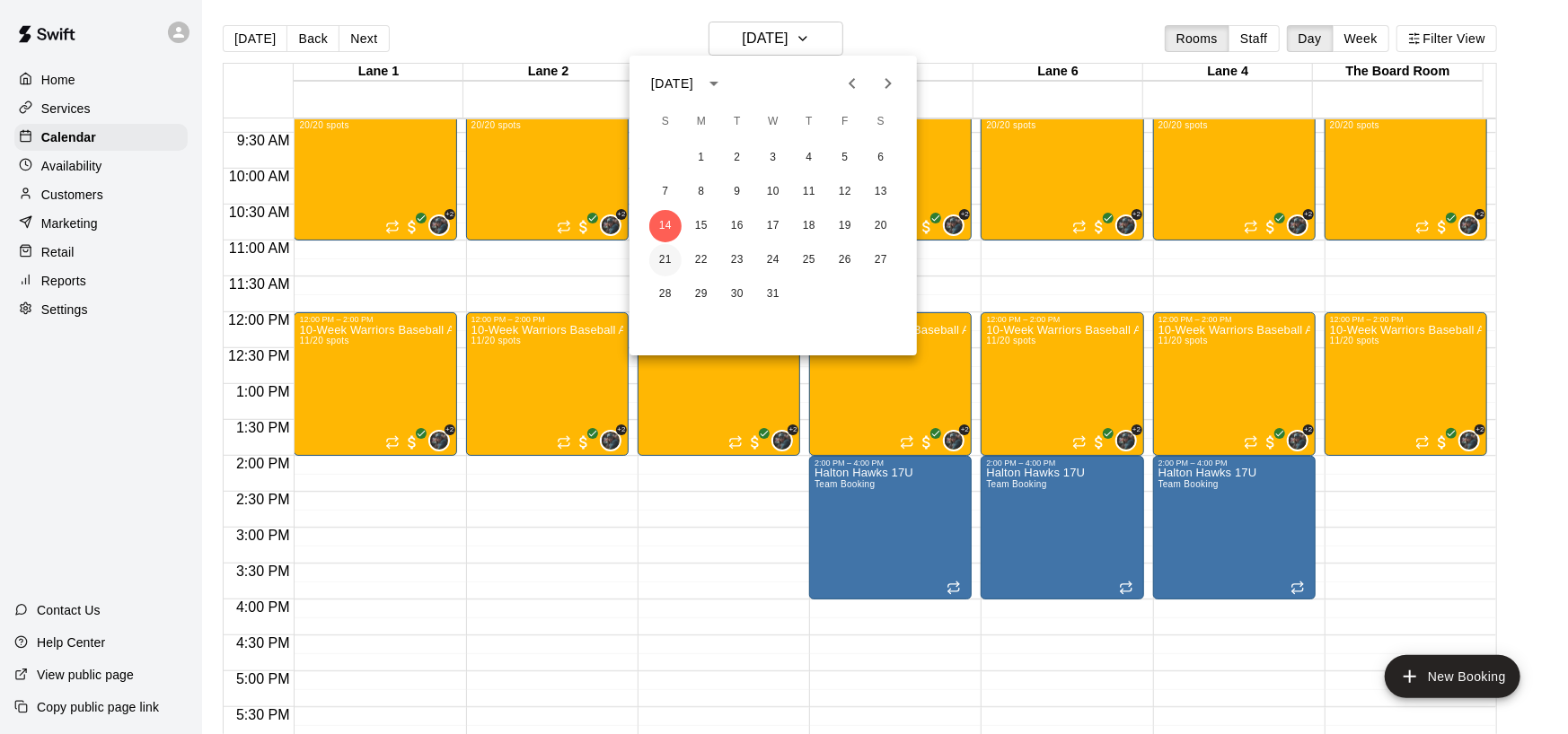
click at [666, 260] on button "21" at bounding box center [665, 259] width 32 height 32
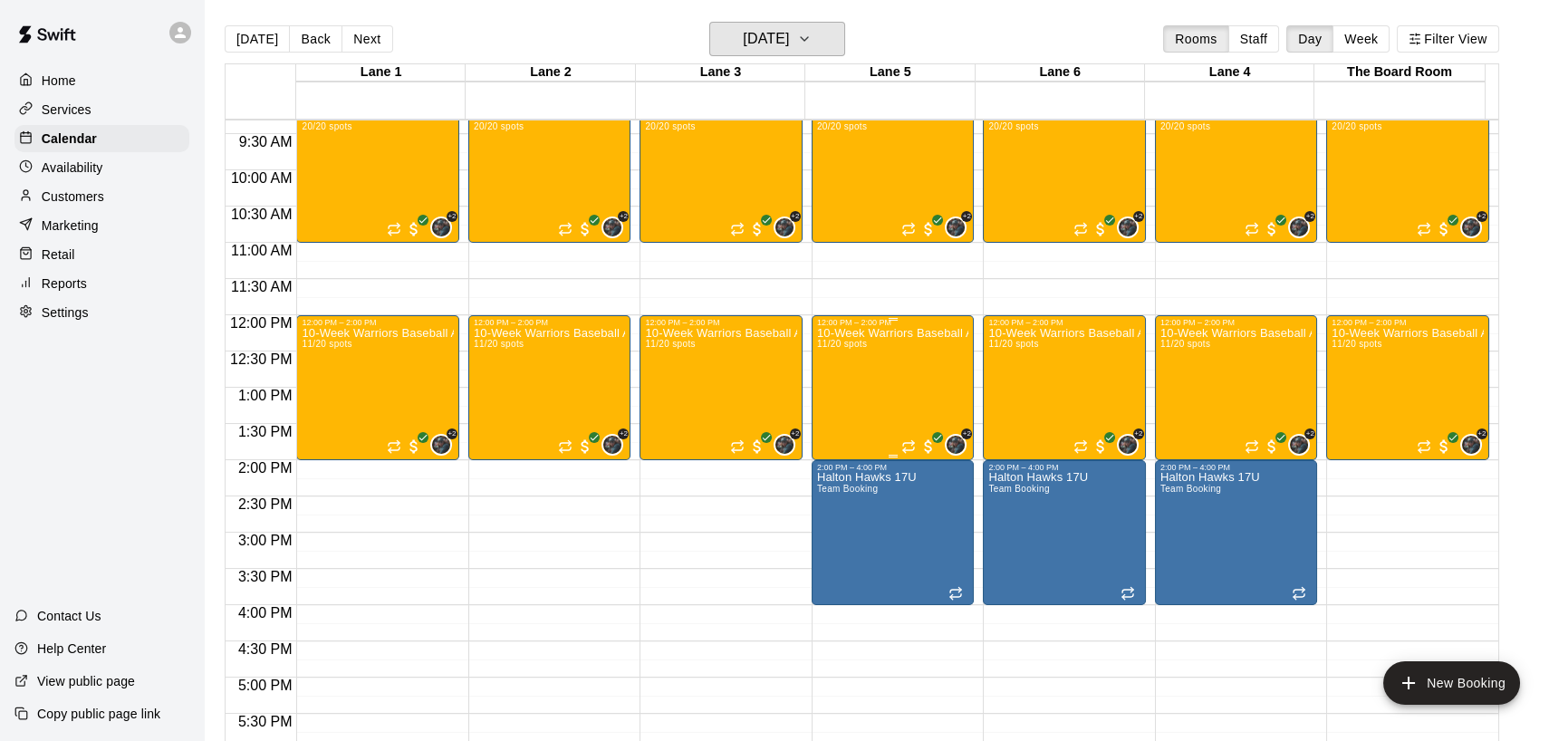
scroll to position [464, 0]
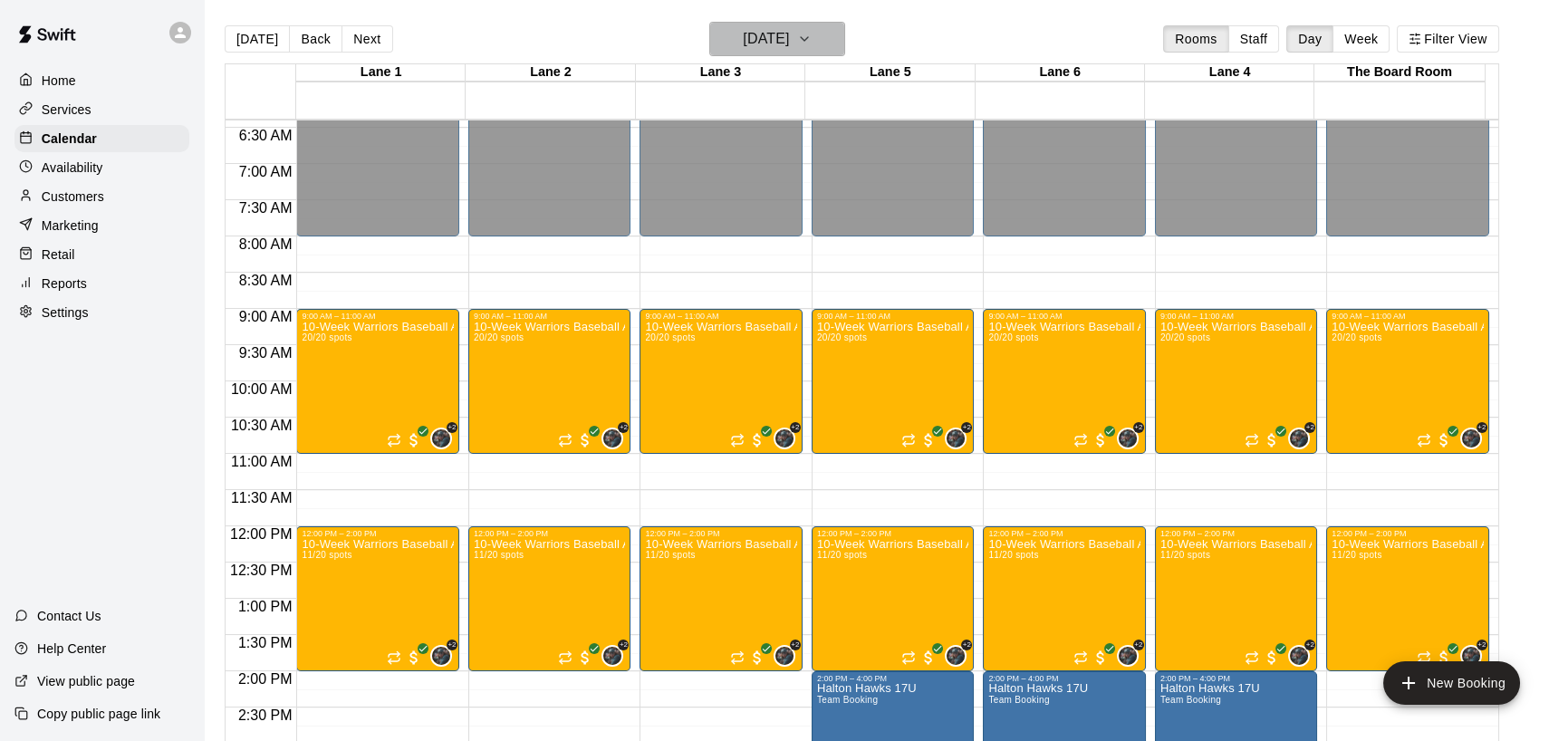
click at [812, 38] on icon "button" at bounding box center [804, 39] width 15 height 21
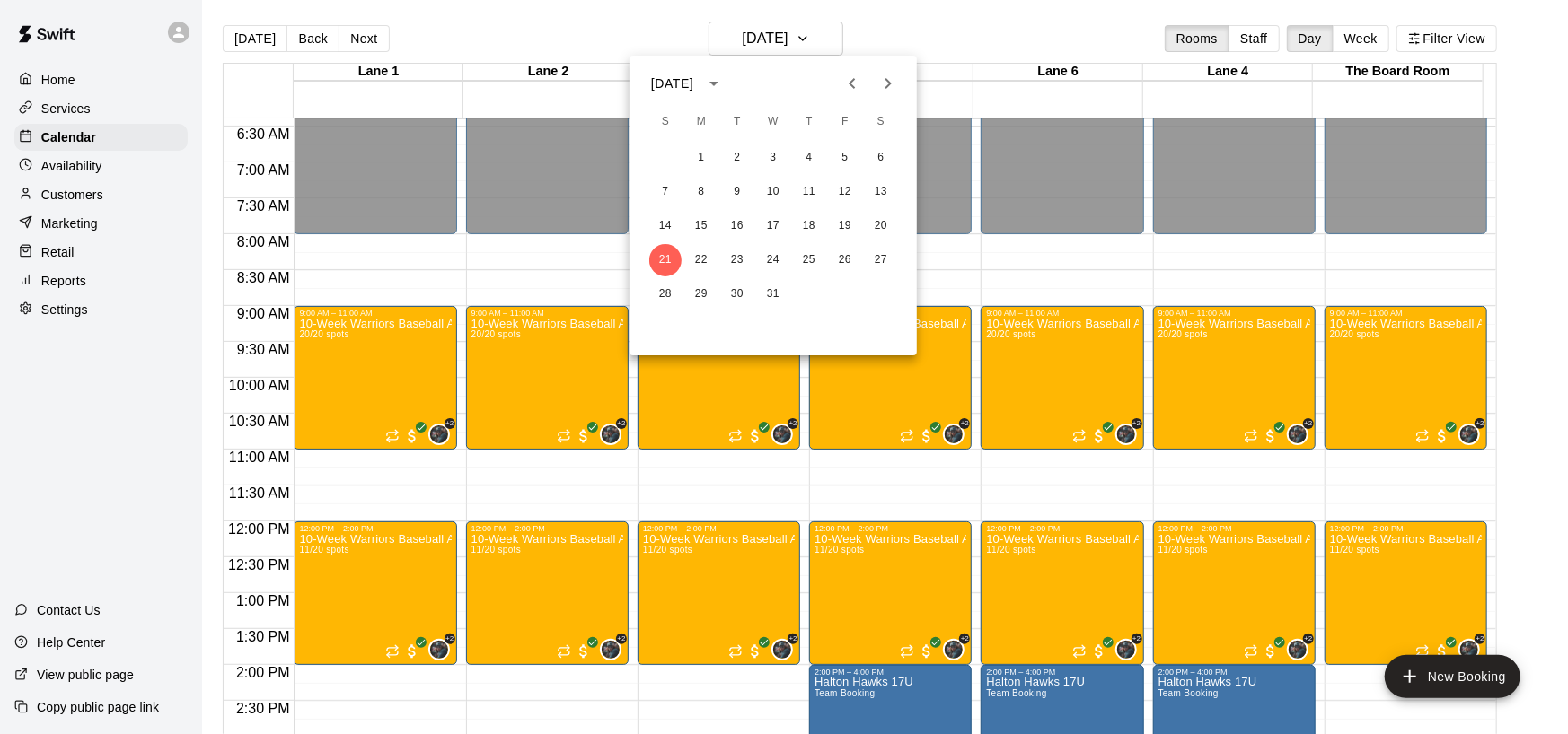
click at [850, 80] on icon "Previous month" at bounding box center [852, 83] width 21 height 21
click at [850, 81] on icon "Previous month" at bounding box center [851, 83] width 6 height 11
click at [852, 193] on button "10" at bounding box center [844, 191] width 32 height 32
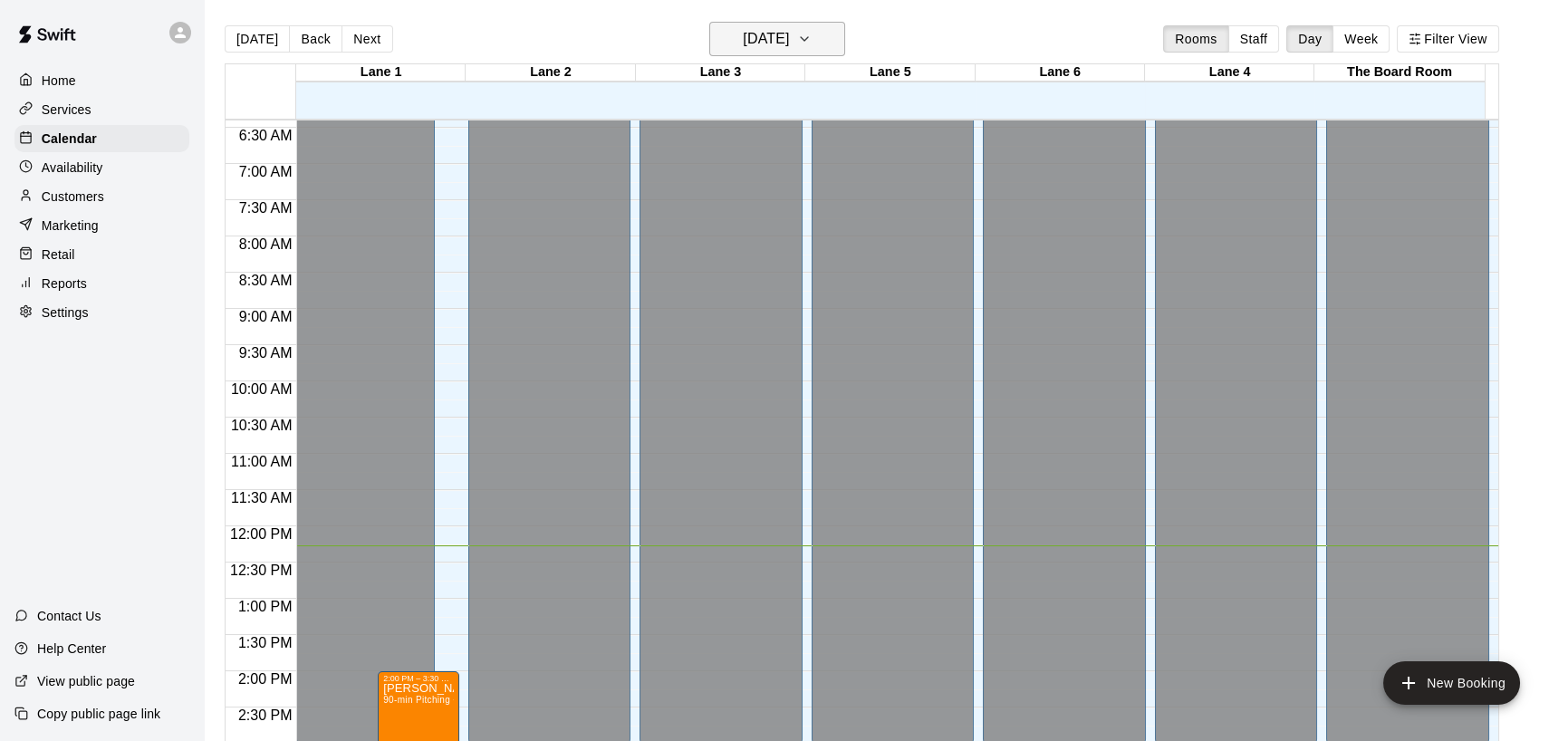
click at [812, 39] on icon "button" at bounding box center [804, 39] width 15 height 21
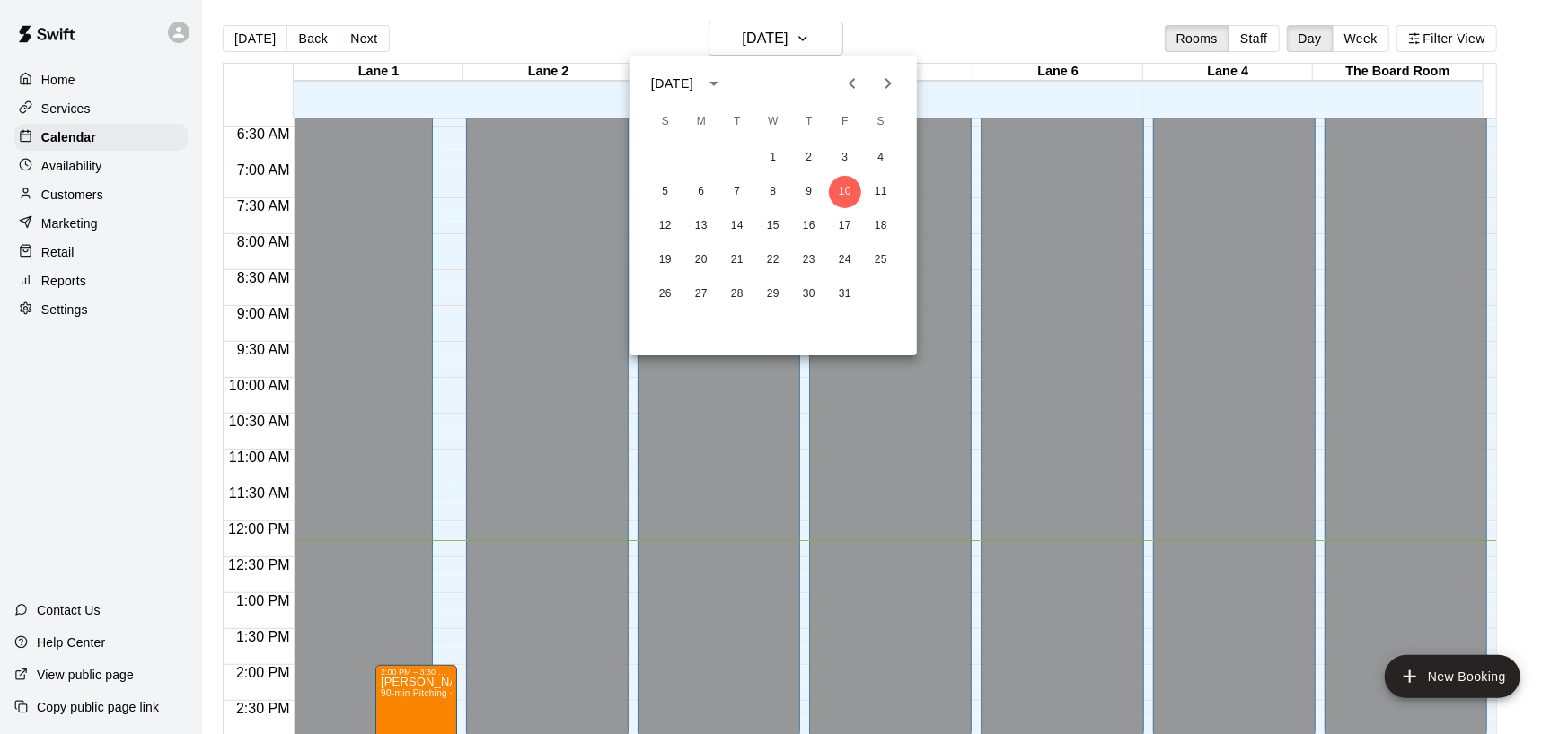
click at [889, 82] on icon "Next month" at bounding box center [888, 83] width 6 height 11
click at [880, 160] on button "1" at bounding box center [880, 158] width 32 height 32
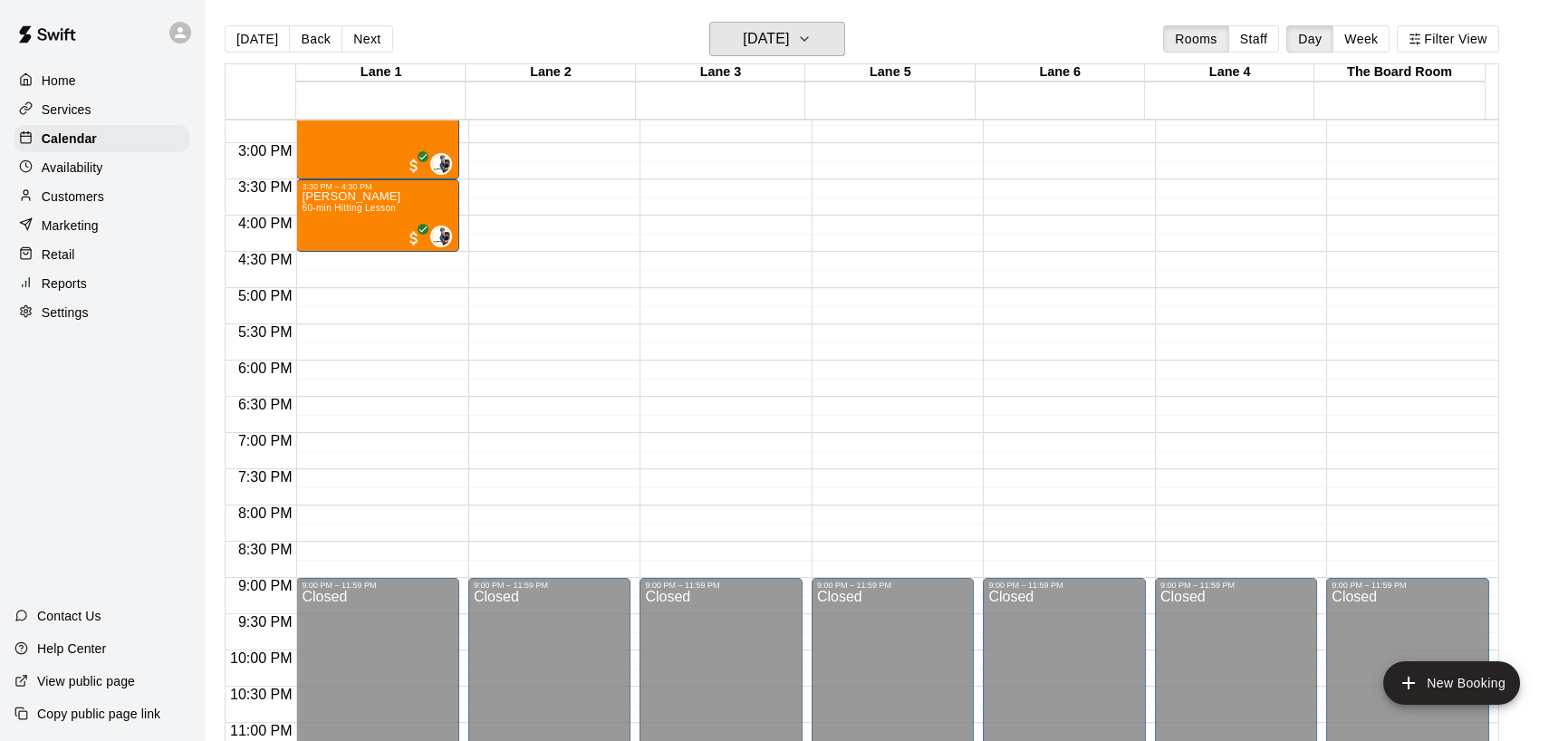
scroll to position [1097, 0]
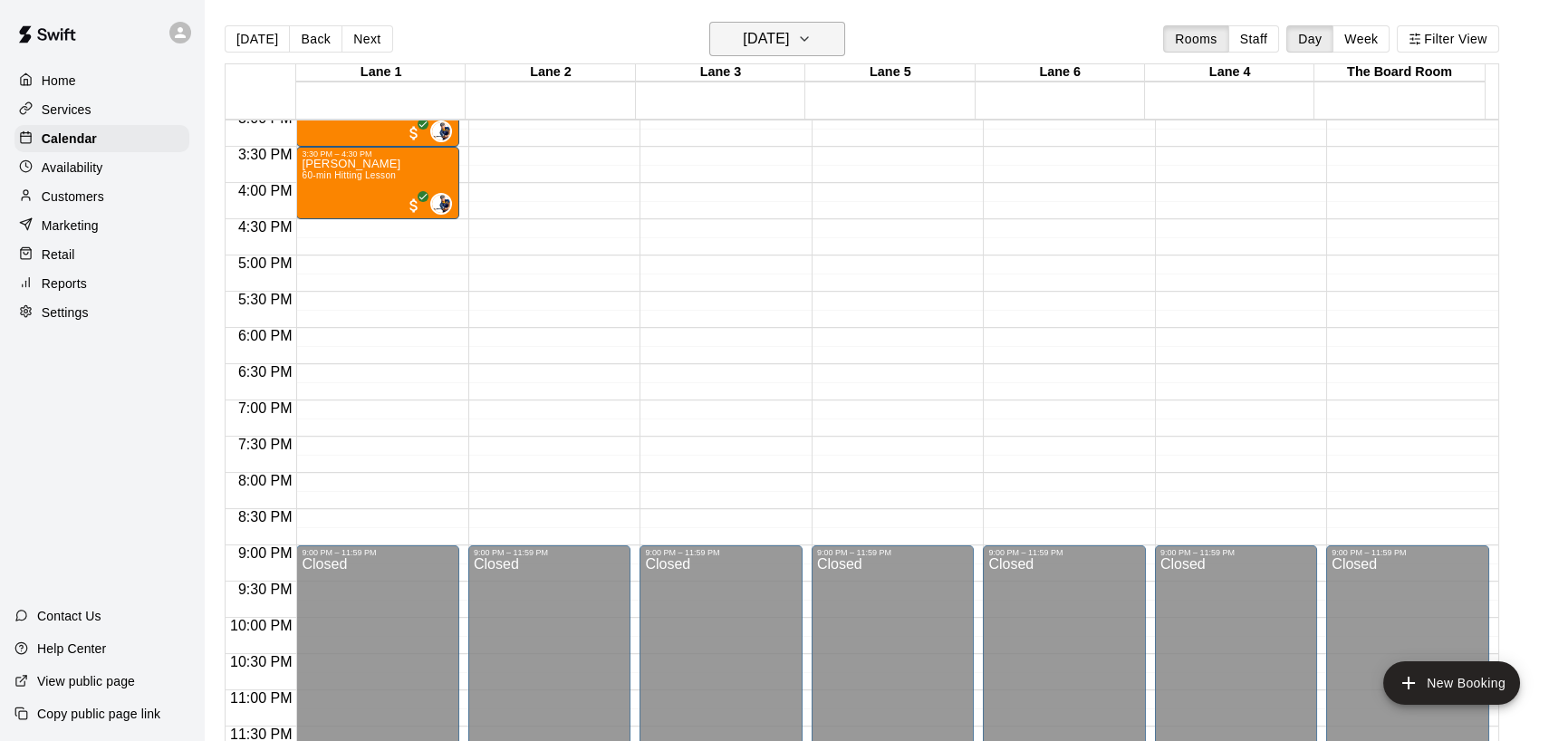
click at [812, 40] on icon "button" at bounding box center [804, 39] width 15 height 21
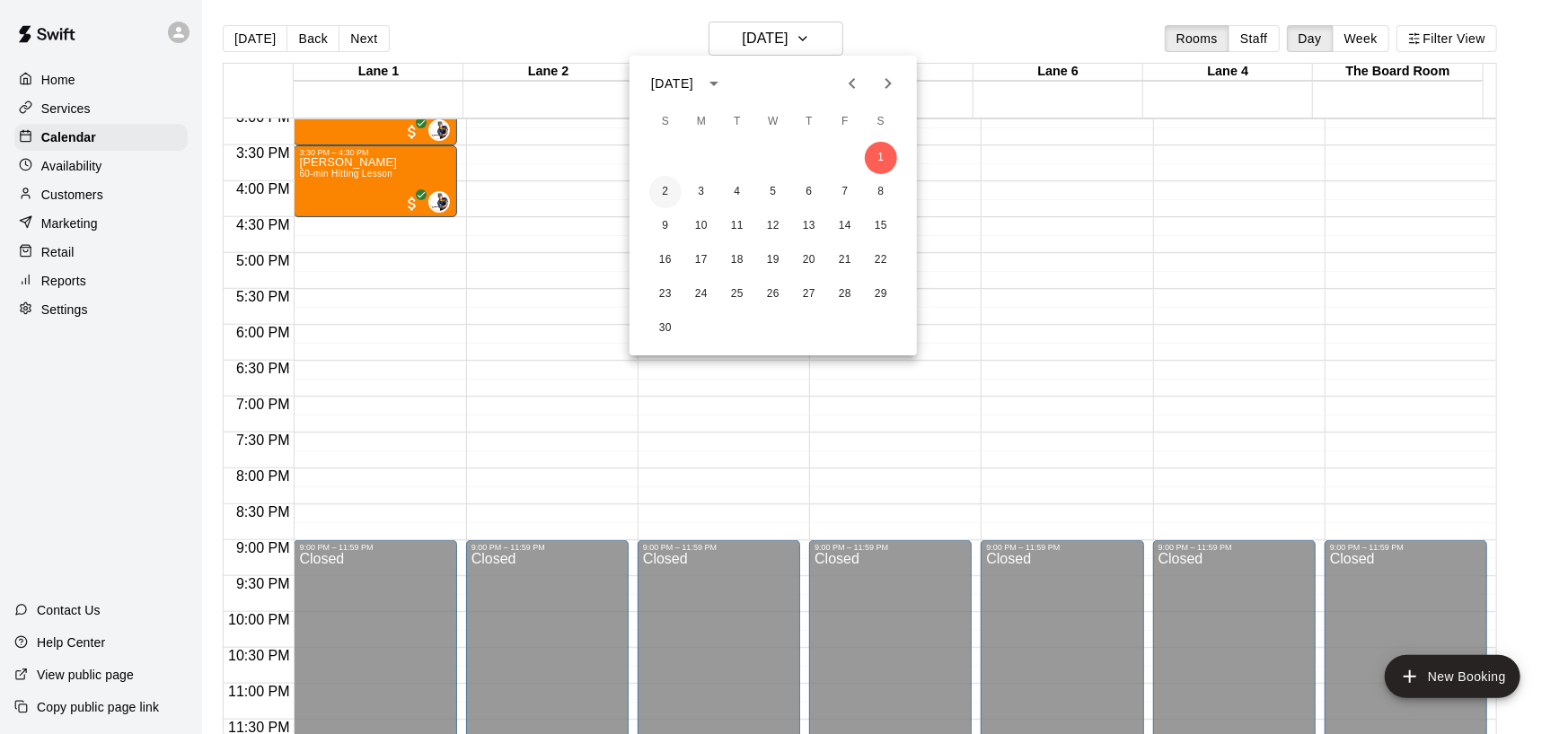
click at [665, 192] on button "2" at bounding box center [665, 191] width 32 height 32
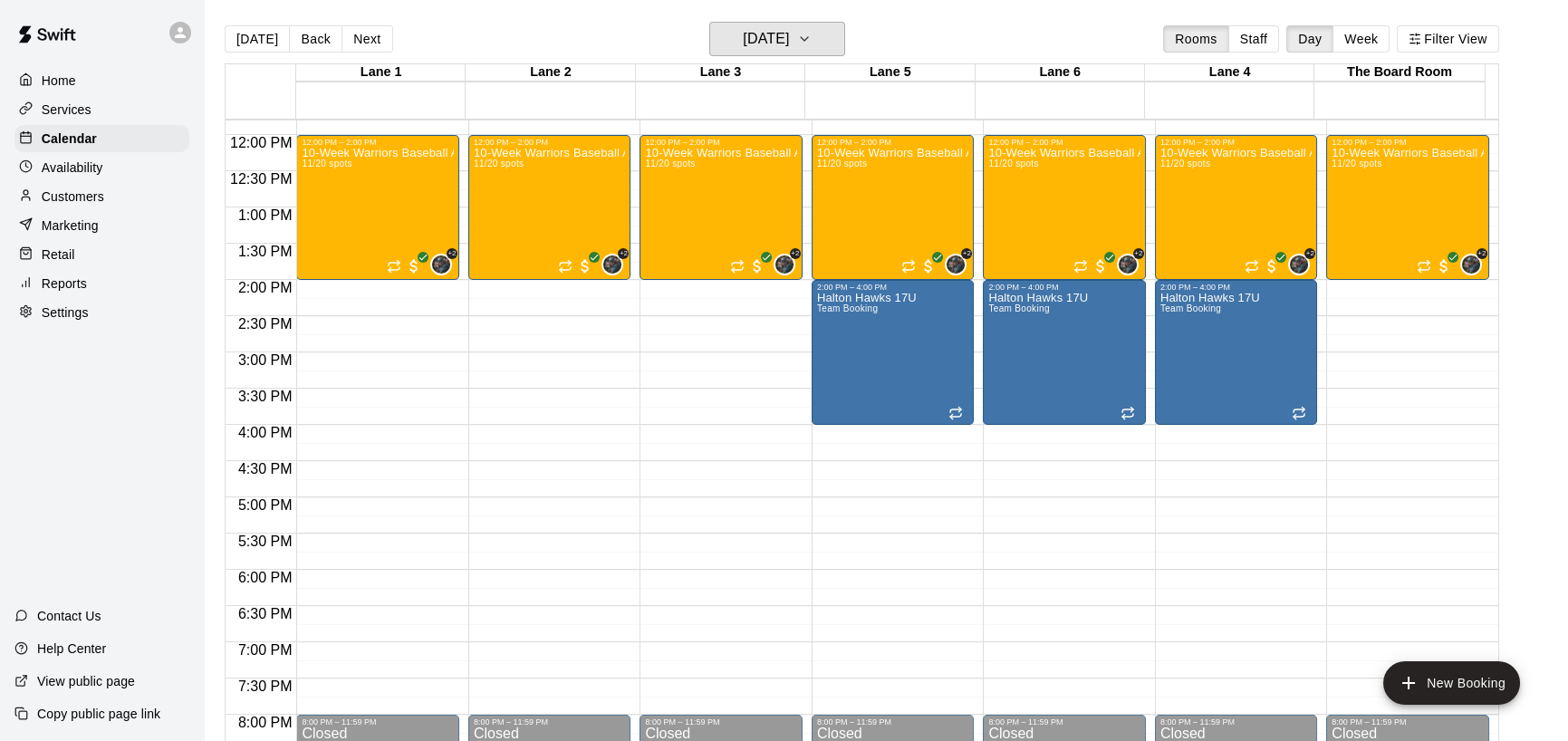
scroll to position [886, 0]
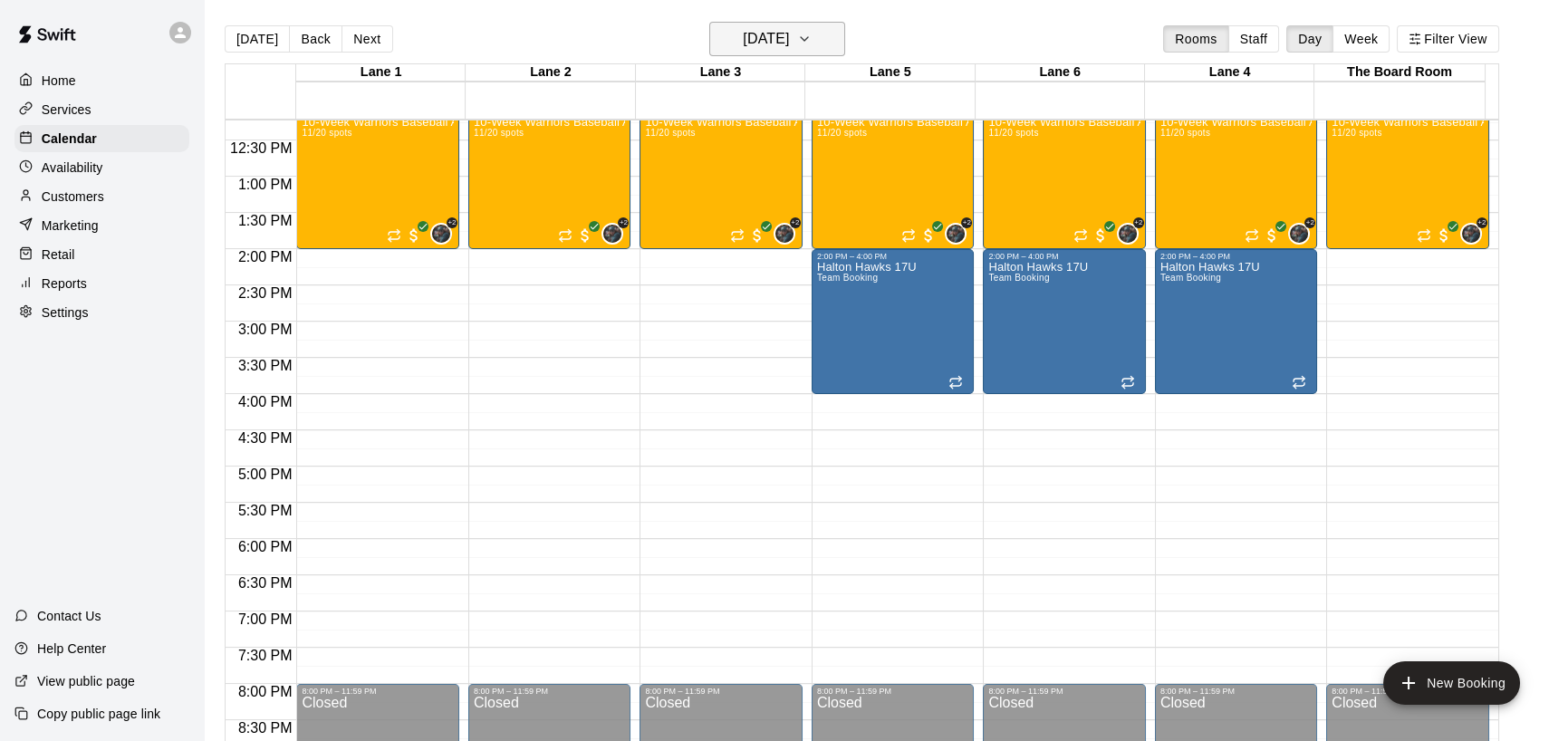
click at [812, 35] on icon "button" at bounding box center [804, 39] width 15 height 21
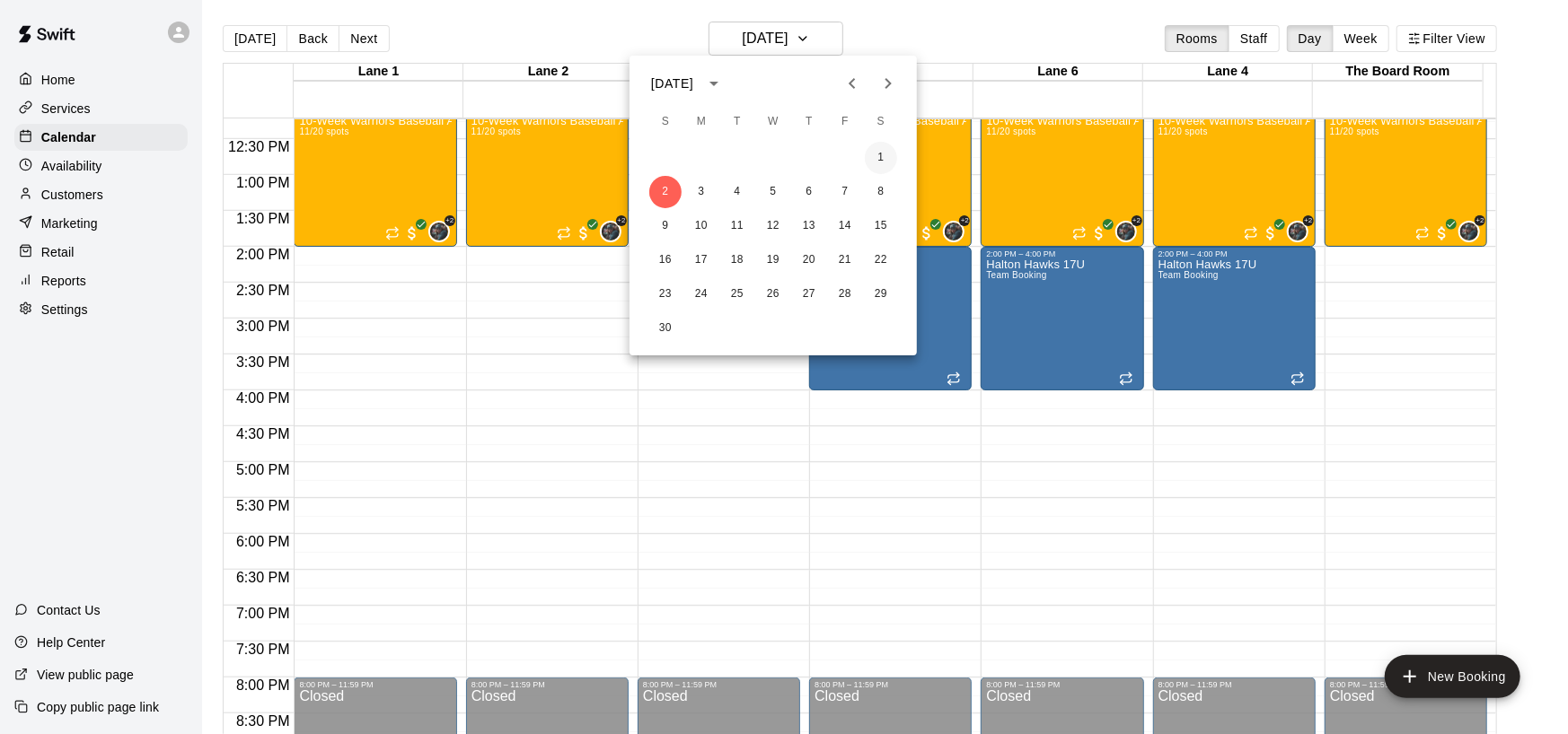
click at [881, 158] on button "1" at bounding box center [880, 158] width 32 height 32
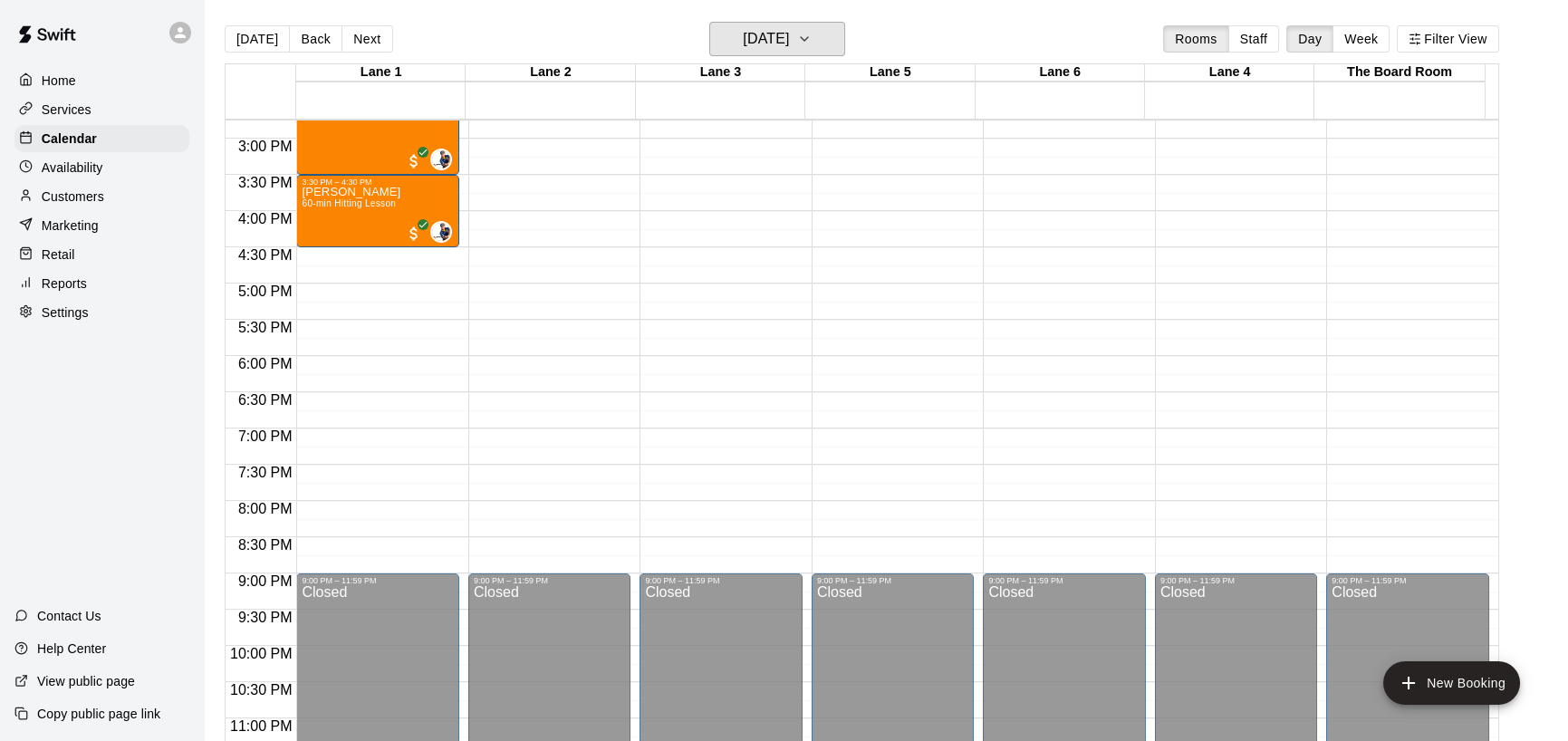
scroll to position [1097, 0]
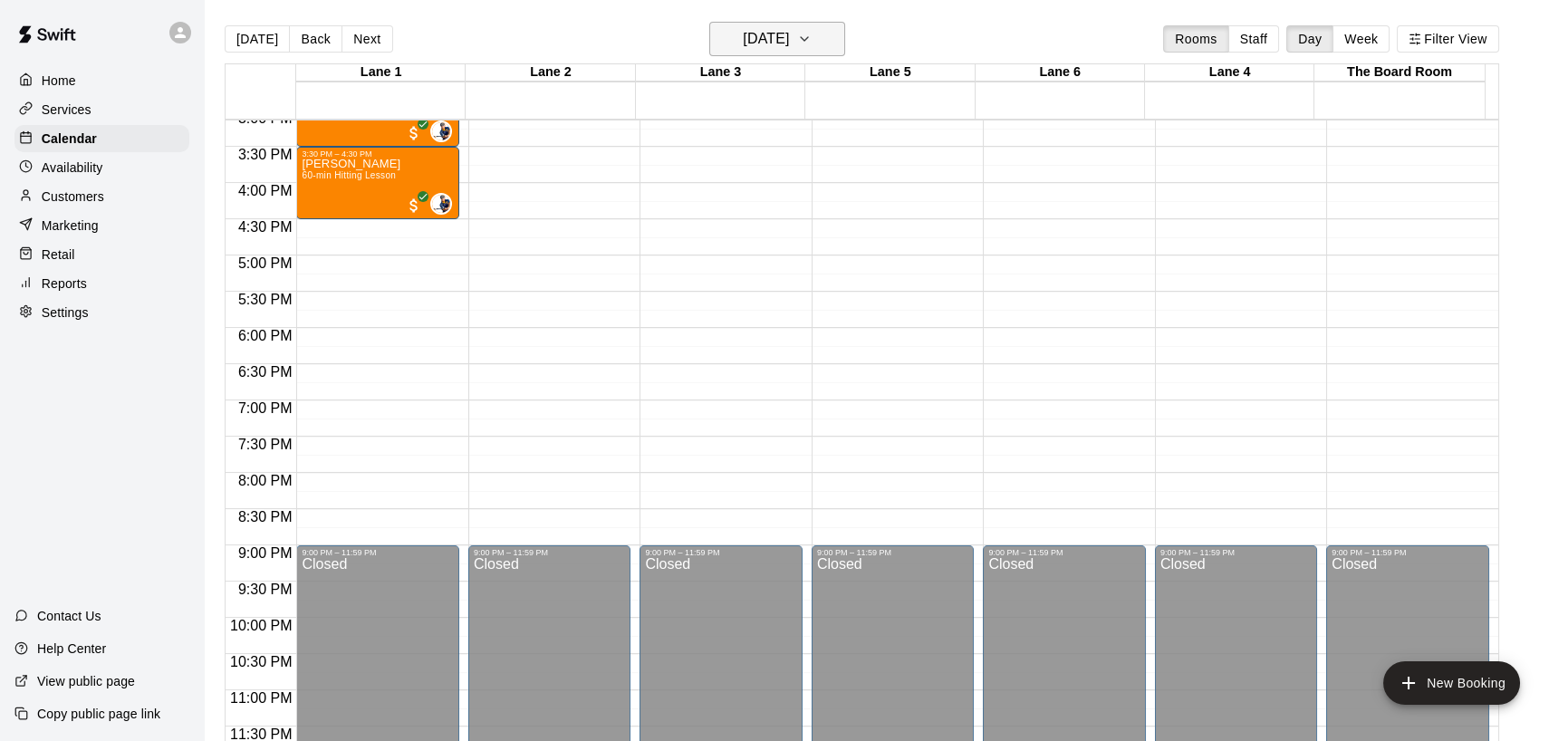
click at [812, 32] on icon "button" at bounding box center [804, 39] width 15 height 21
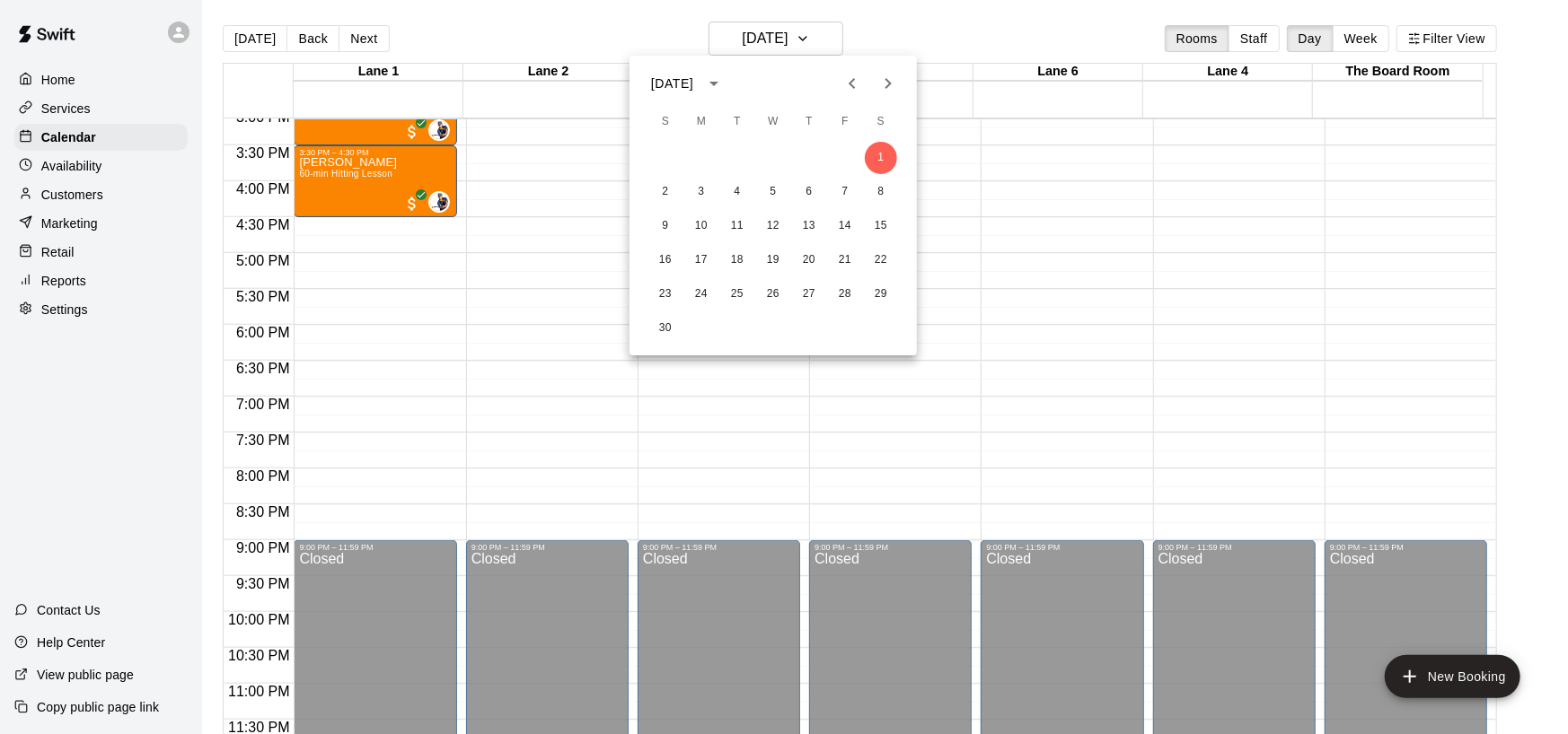
click at [1078, 421] on div at bounding box center [784, 367] width 1568 height 734
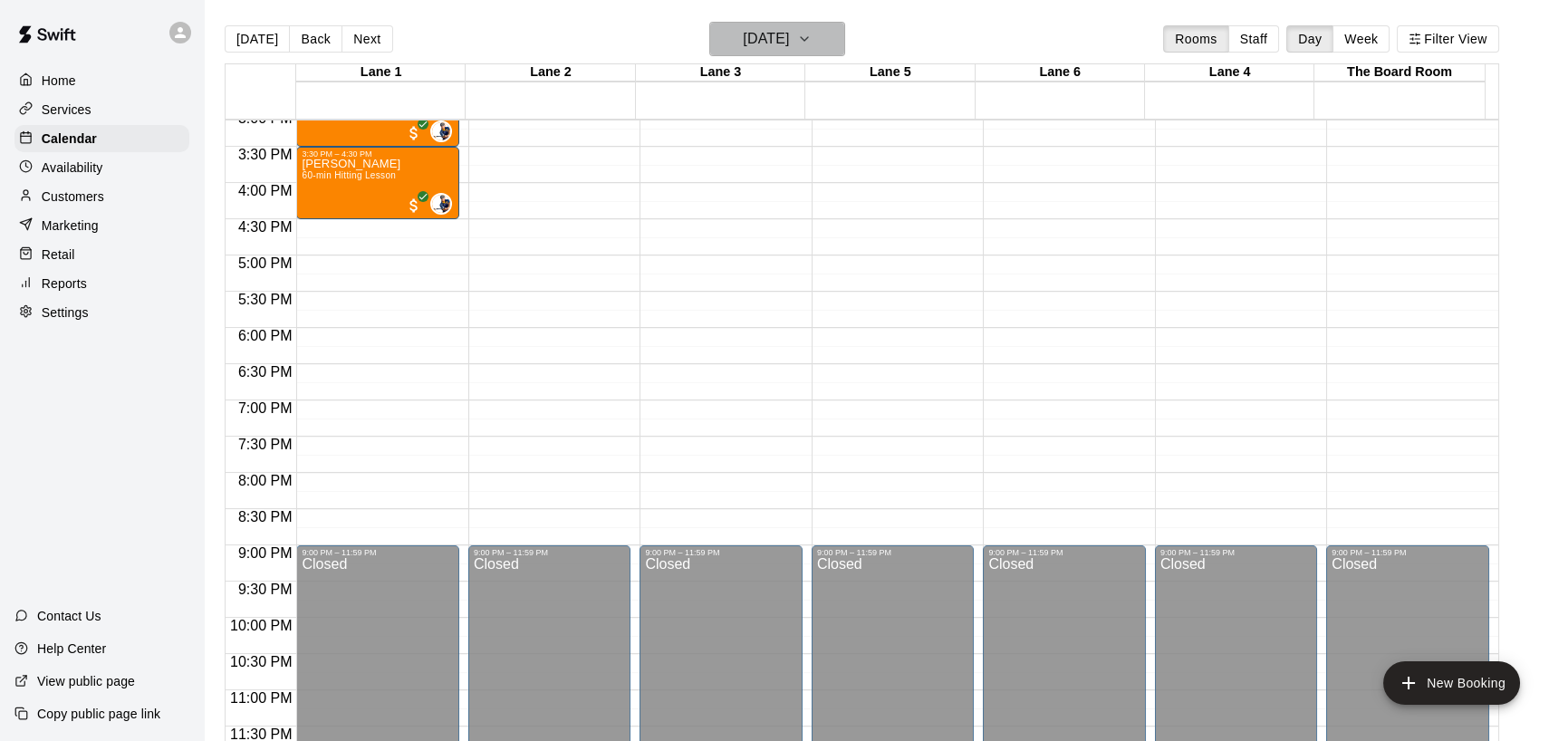
click at [808, 38] on icon "button" at bounding box center [804, 39] width 7 height 4
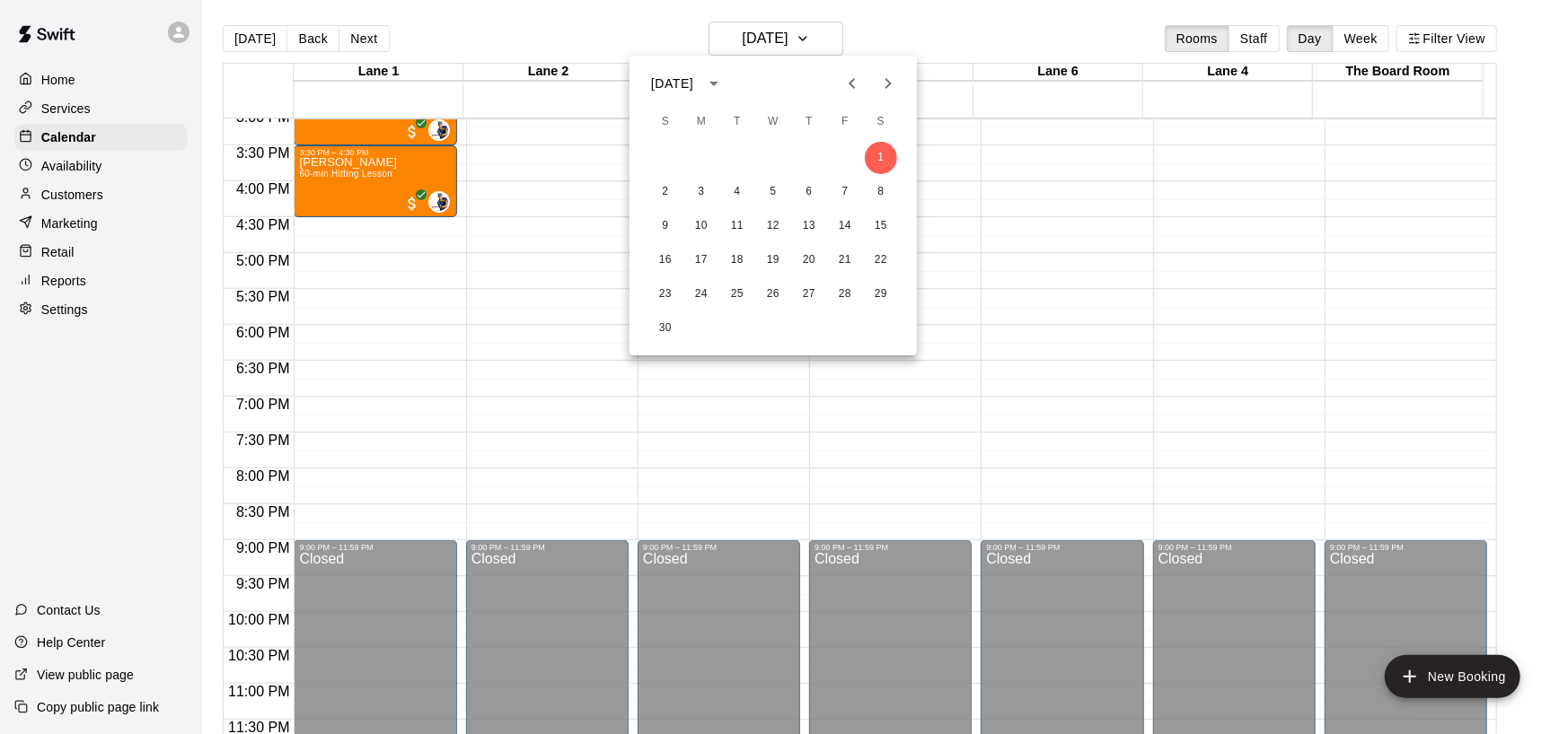
click at [852, 82] on icon "Previous month" at bounding box center [852, 83] width 21 height 21
click at [889, 84] on icon "Next month" at bounding box center [888, 83] width 6 height 11
click at [700, 191] on button "3" at bounding box center [700, 191] width 32 height 32
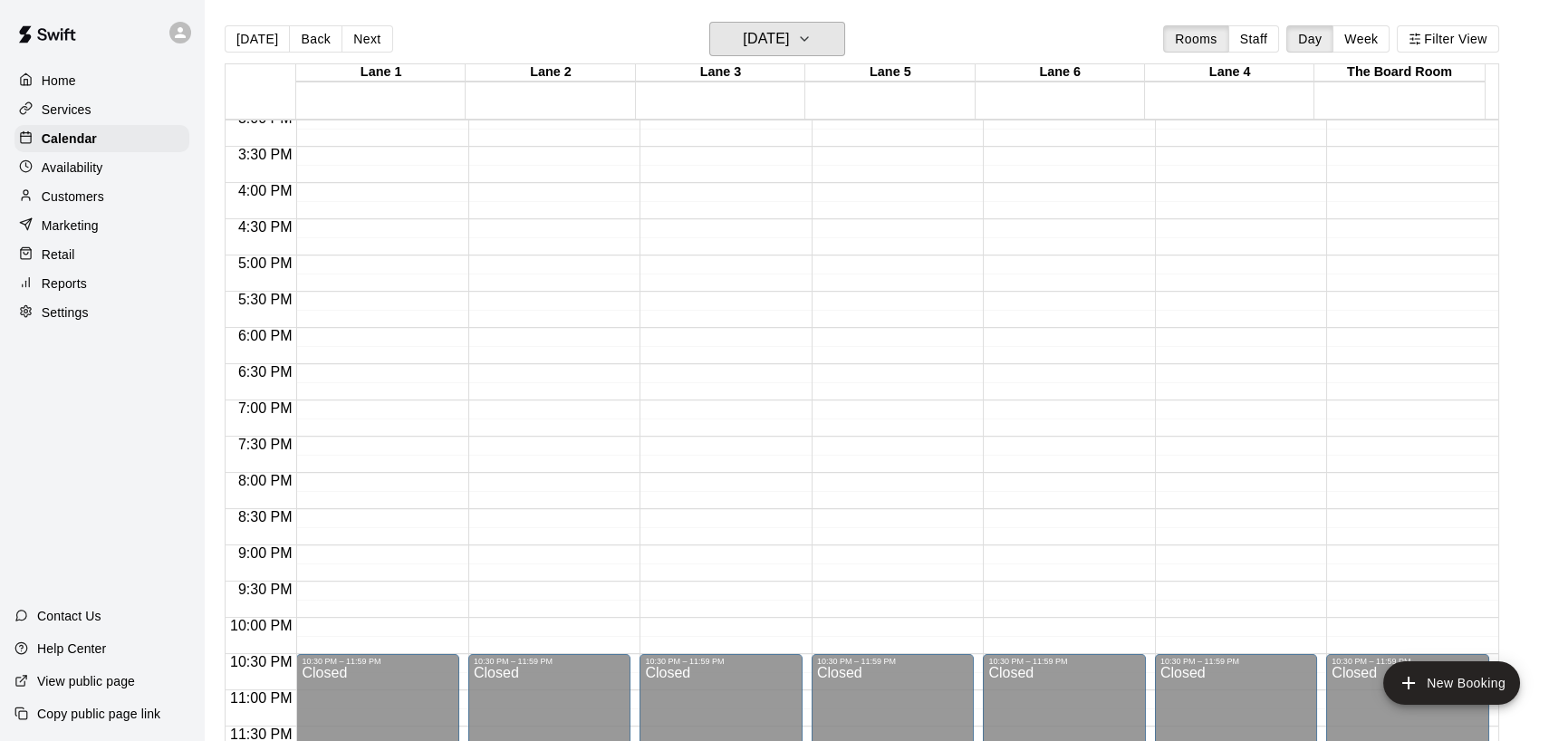
scroll to position [887, 0]
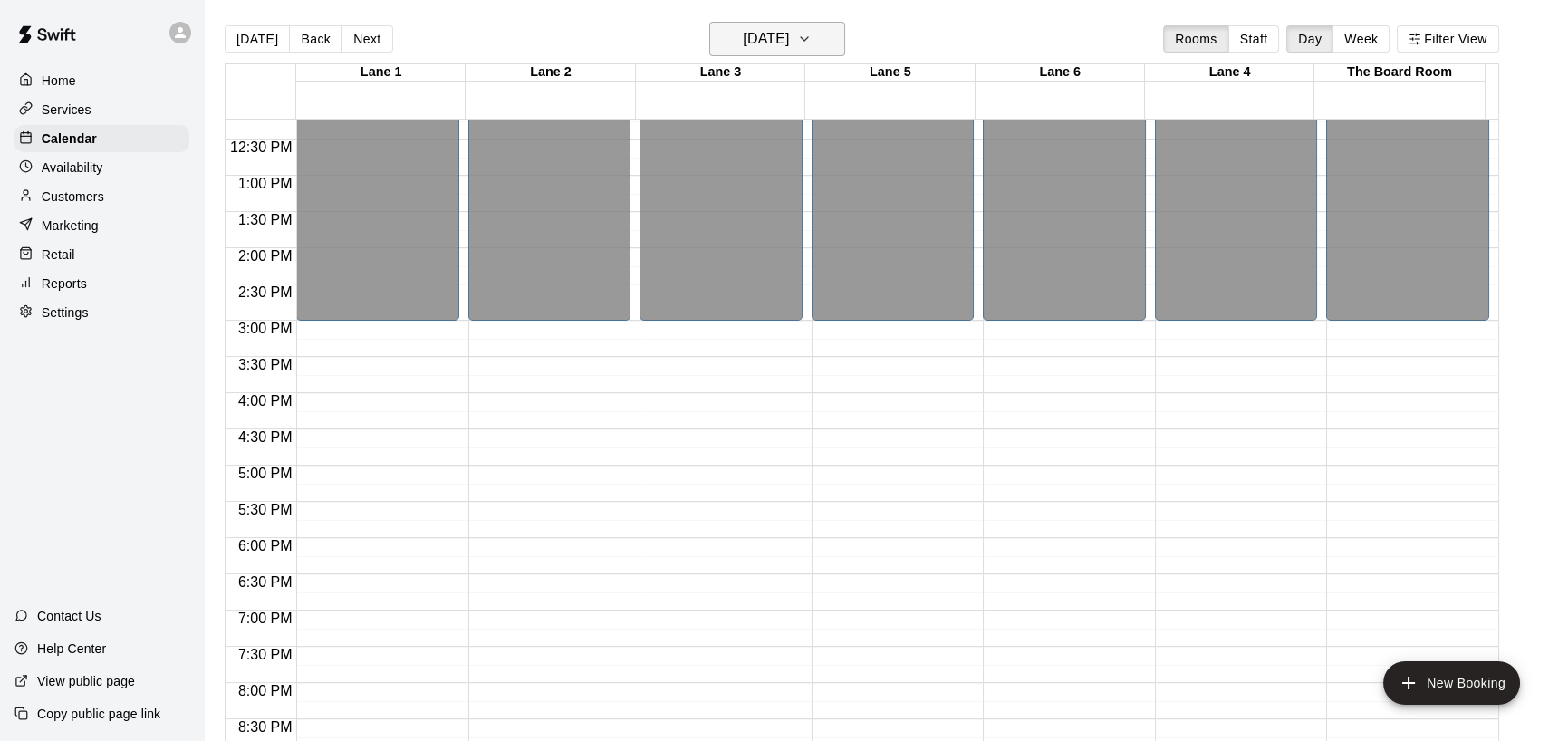
click at [812, 40] on icon "button" at bounding box center [804, 39] width 15 height 21
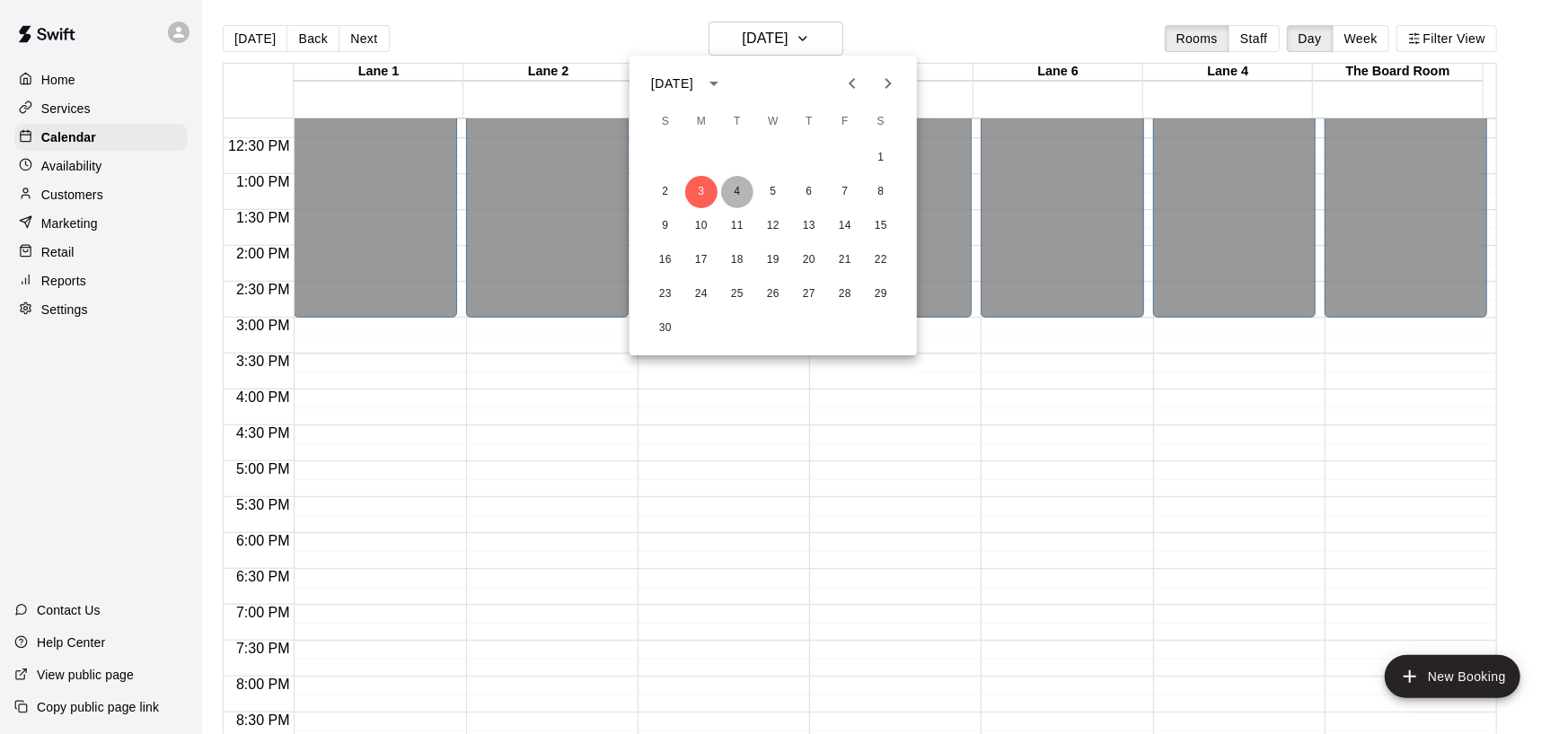
click at [741, 186] on button "4" at bounding box center [736, 191] width 32 height 32
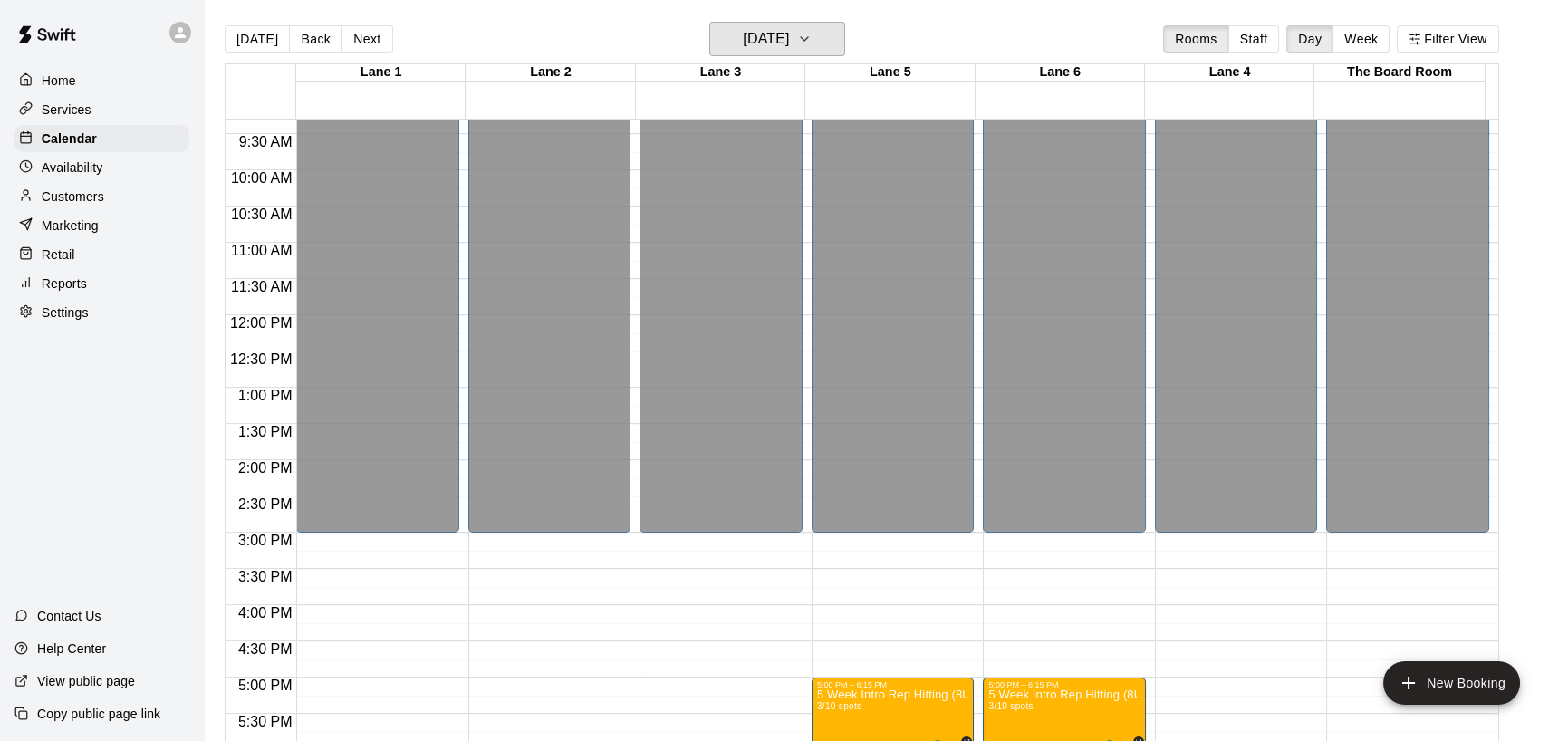
scroll to position [886, 0]
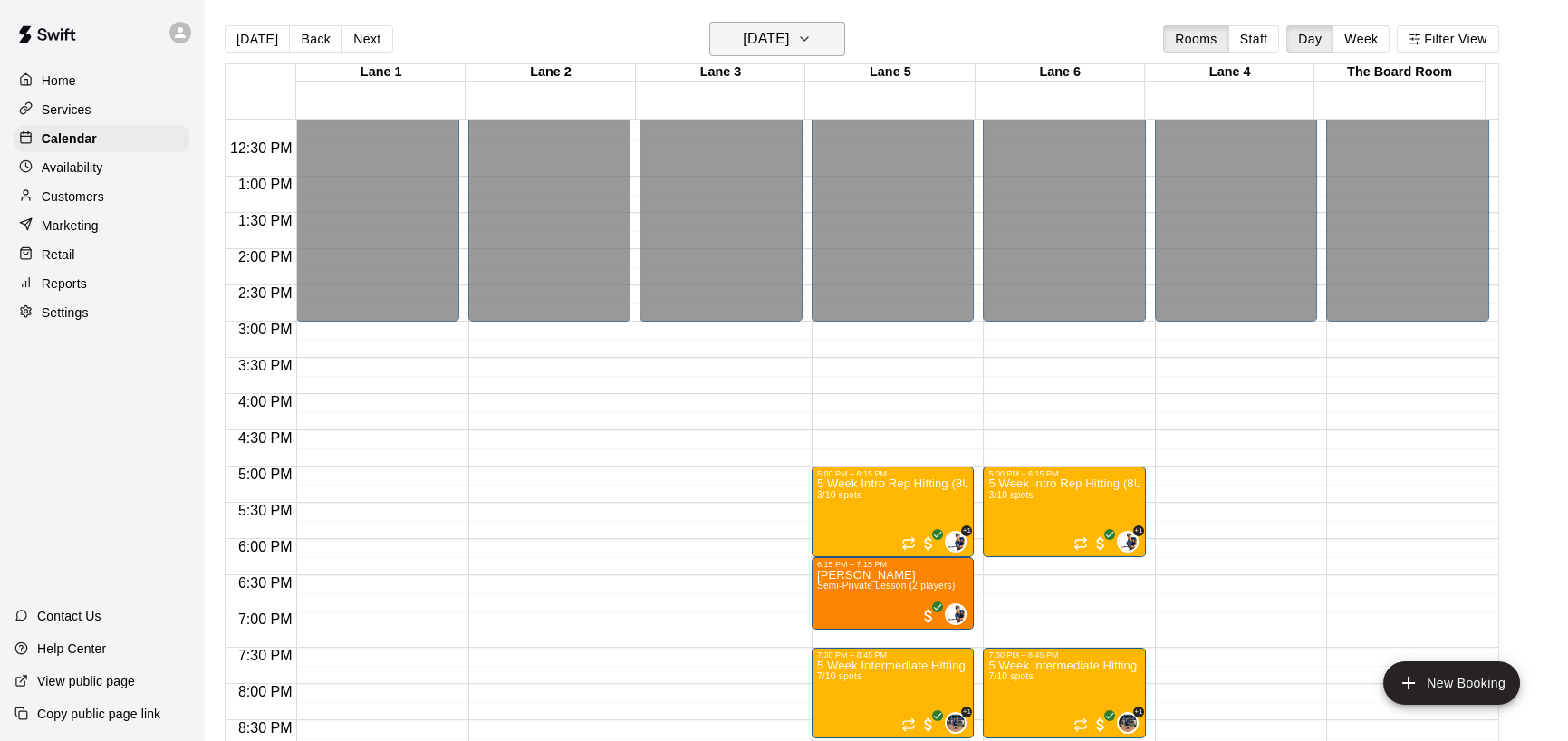
click at [812, 32] on icon "button" at bounding box center [804, 39] width 15 height 21
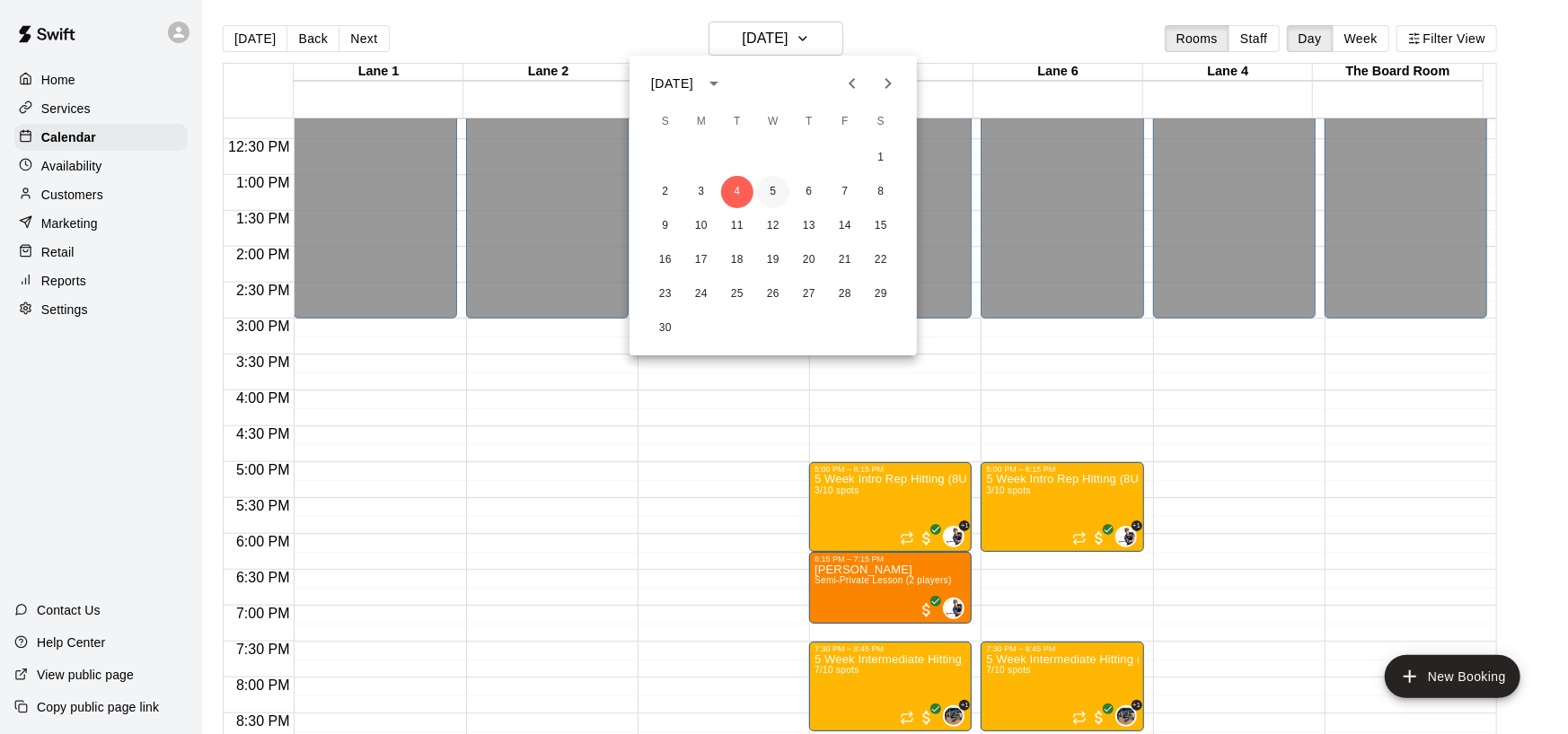
click at [768, 191] on button "5" at bounding box center [773, 191] width 32 height 32
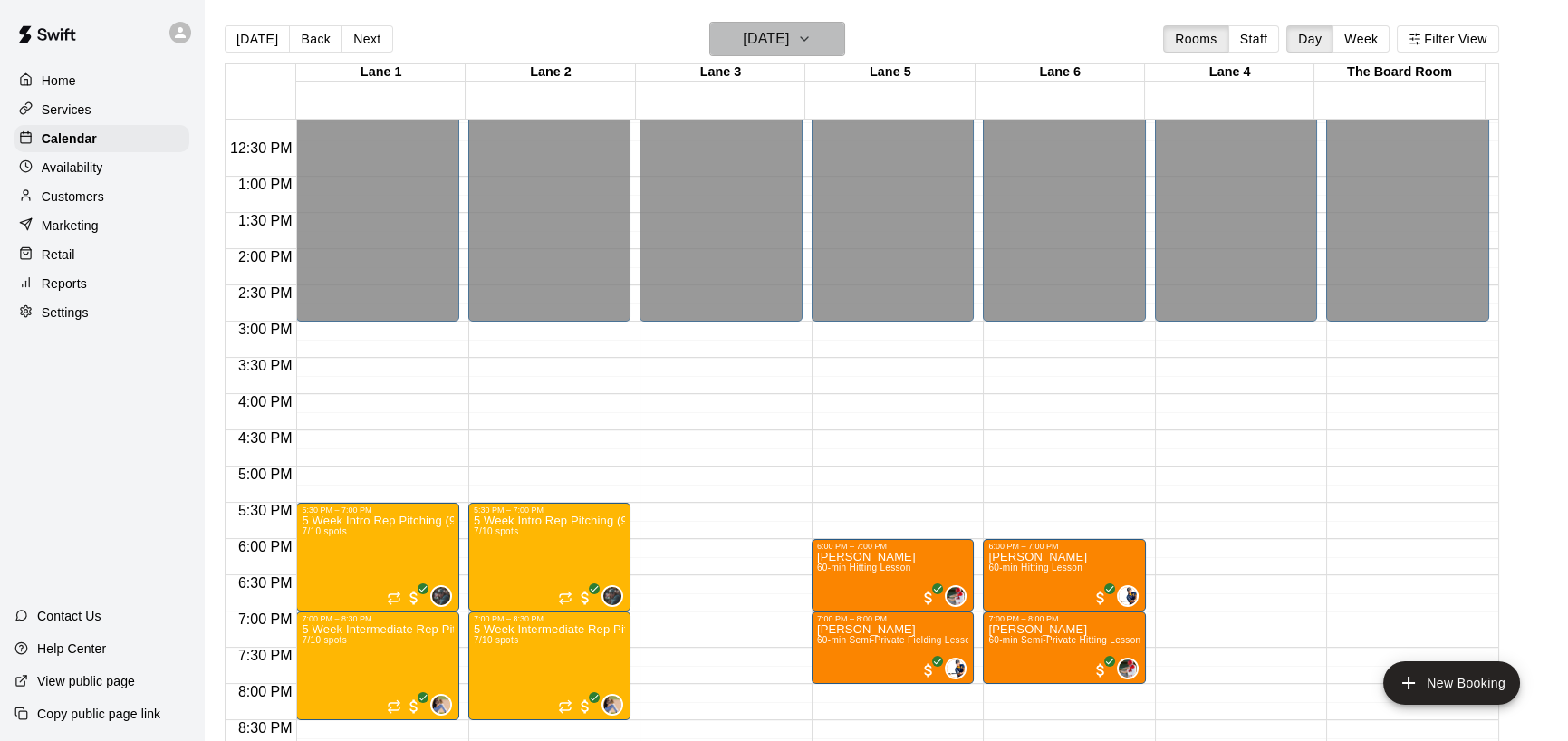
click at [812, 38] on icon "button" at bounding box center [804, 39] width 15 height 21
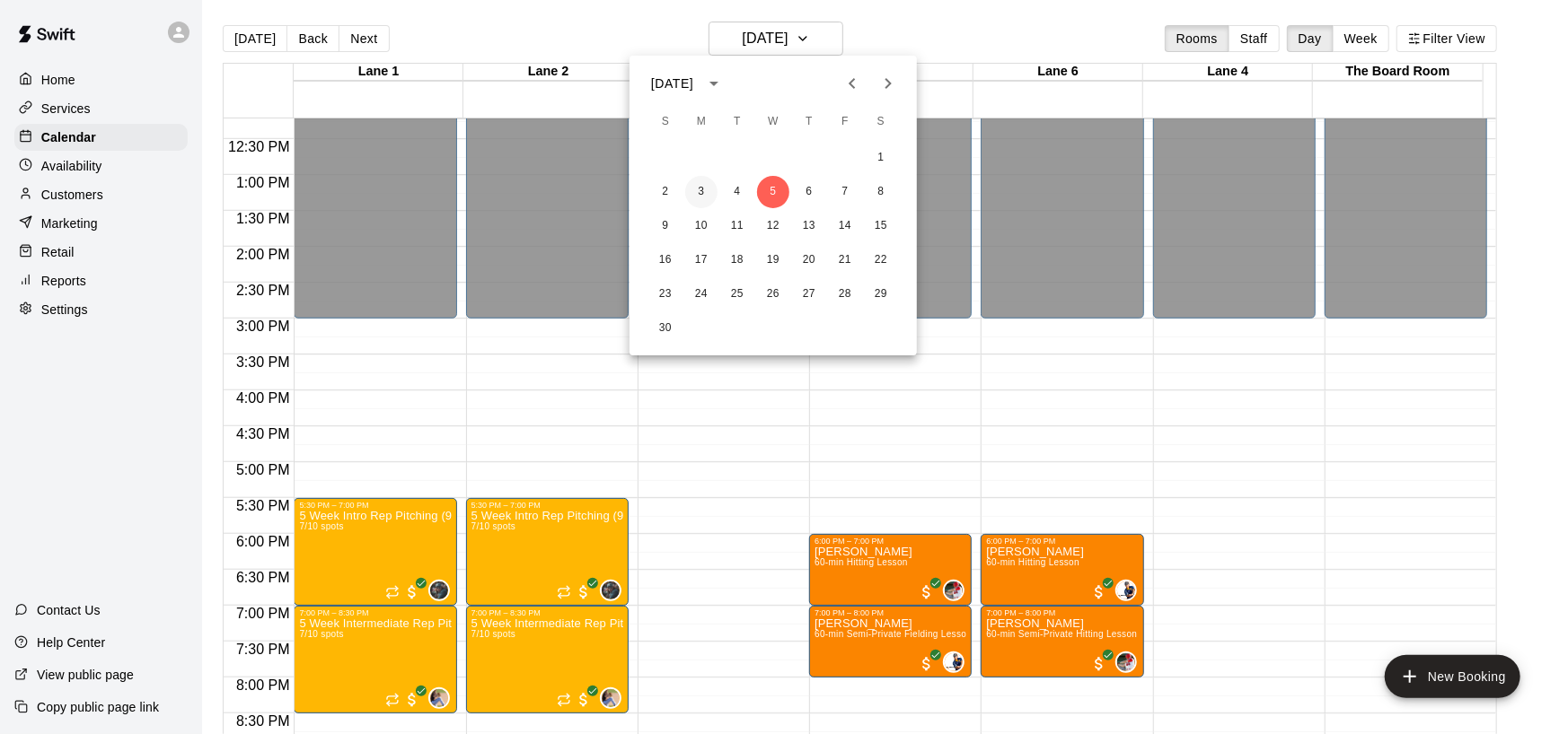
click at [704, 187] on button "3" at bounding box center [700, 191] width 32 height 32
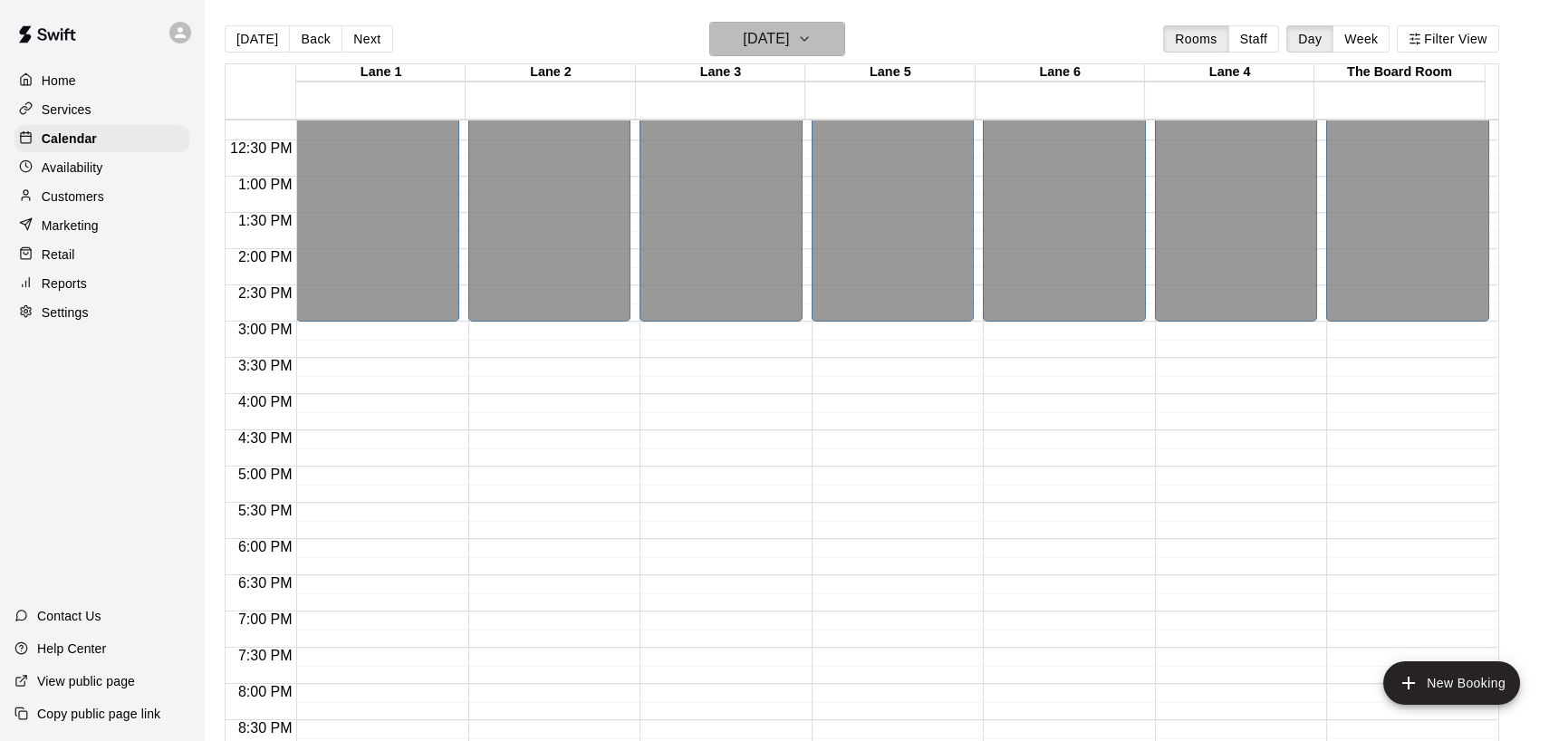
click at [812, 44] on icon "button" at bounding box center [804, 39] width 15 height 21
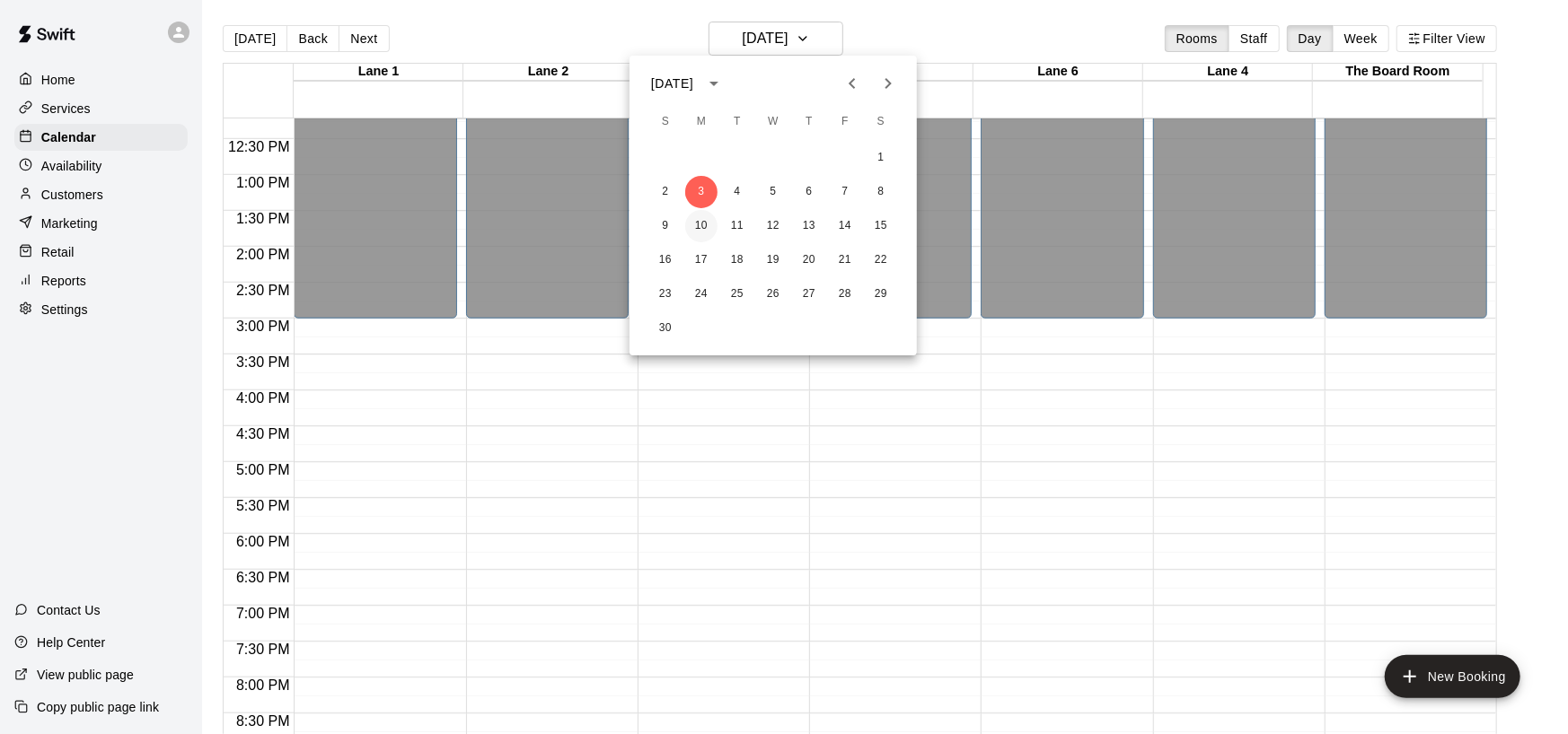
click at [697, 226] on button "10" at bounding box center [700, 225] width 32 height 32
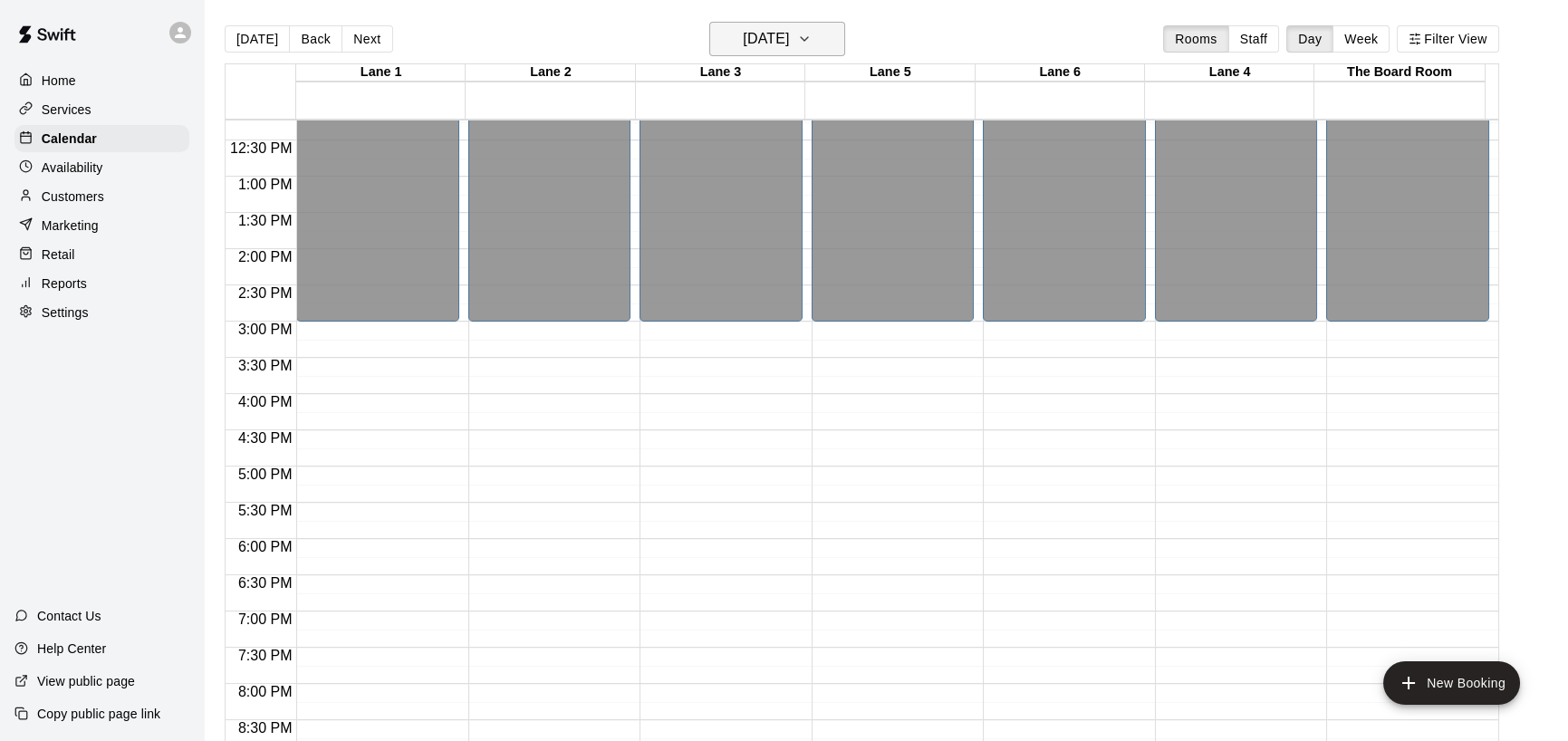
click at [808, 37] on icon "button" at bounding box center [804, 39] width 7 height 4
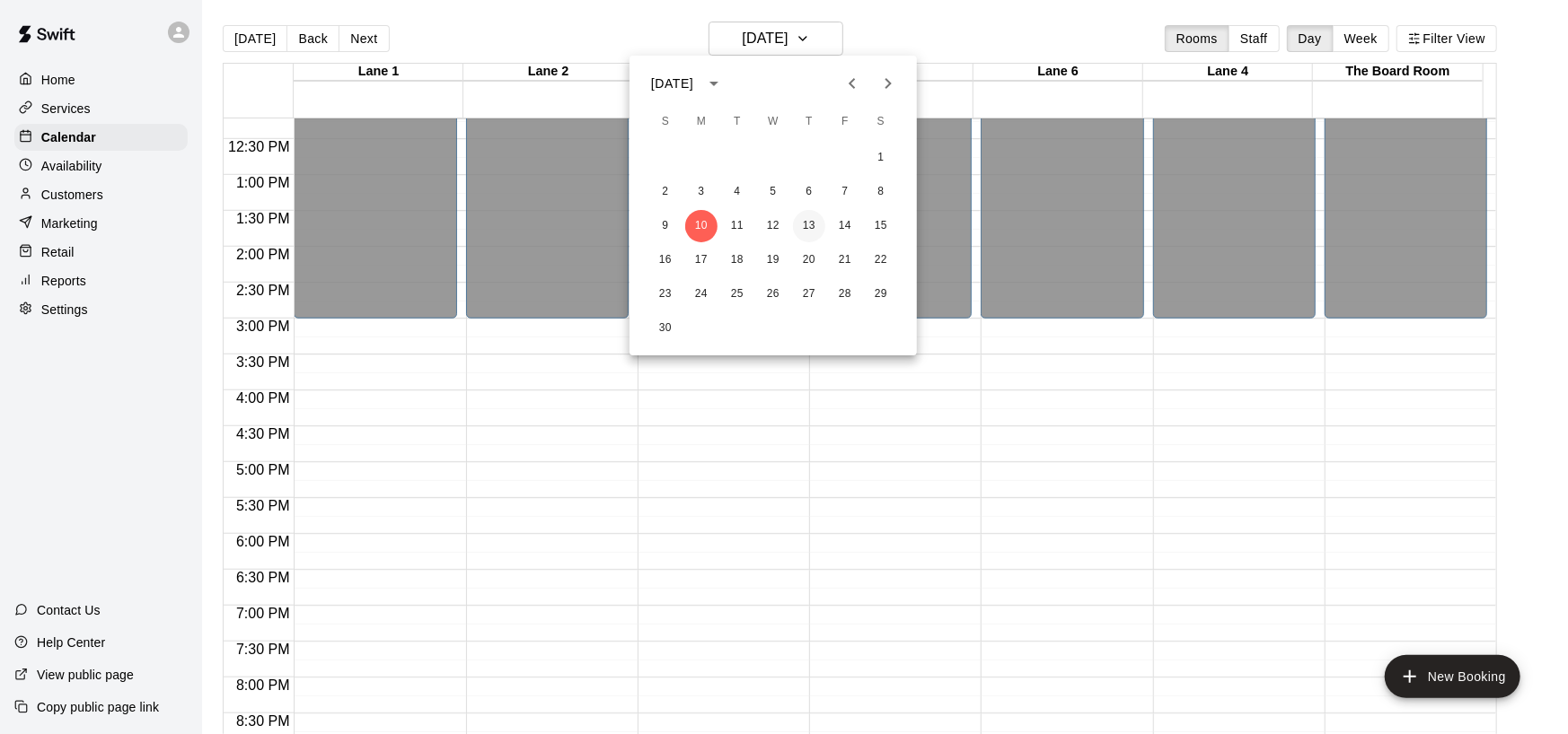
click at [807, 221] on button "13" at bounding box center [809, 225] width 32 height 32
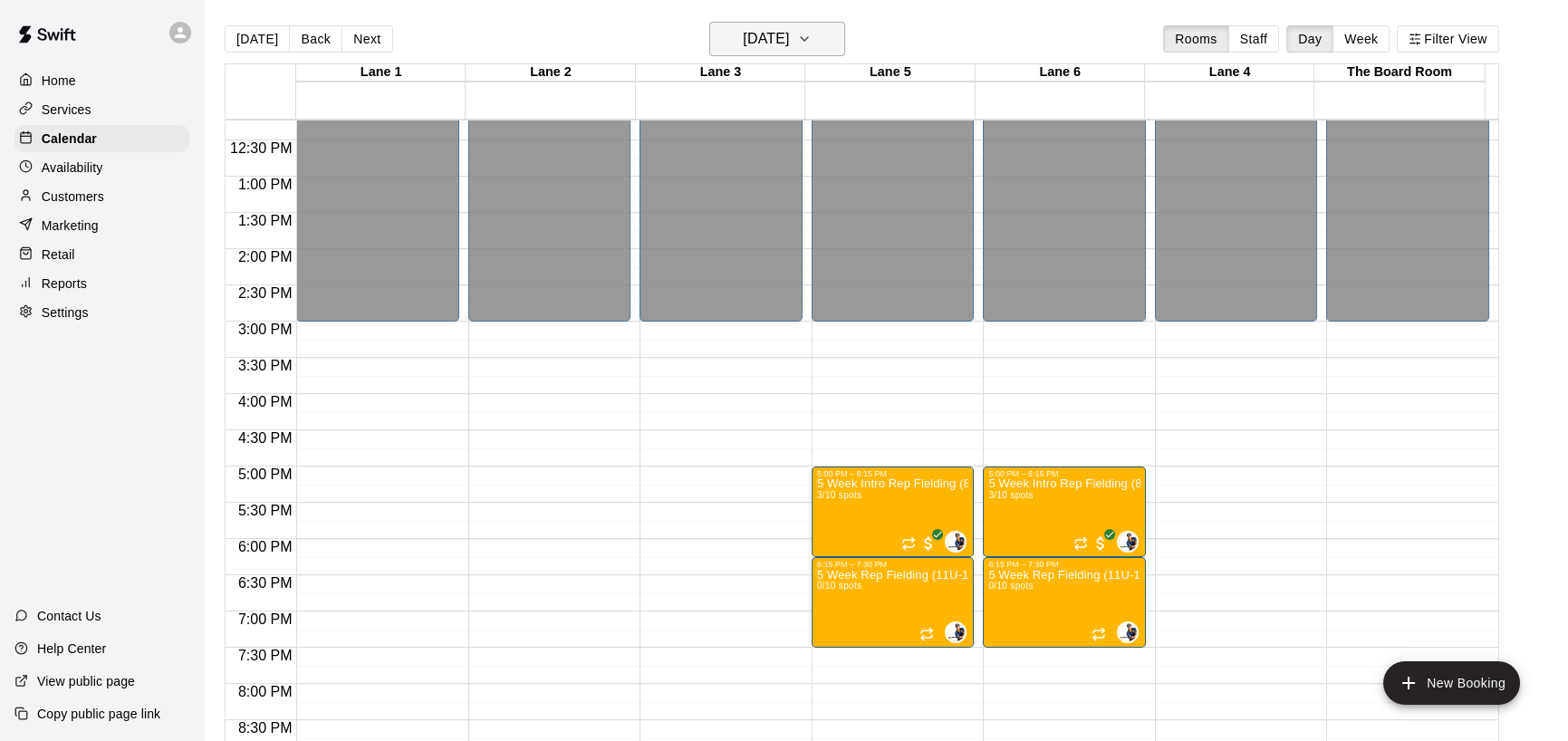
click at [808, 38] on icon "button" at bounding box center [804, 39] width 7 height 4
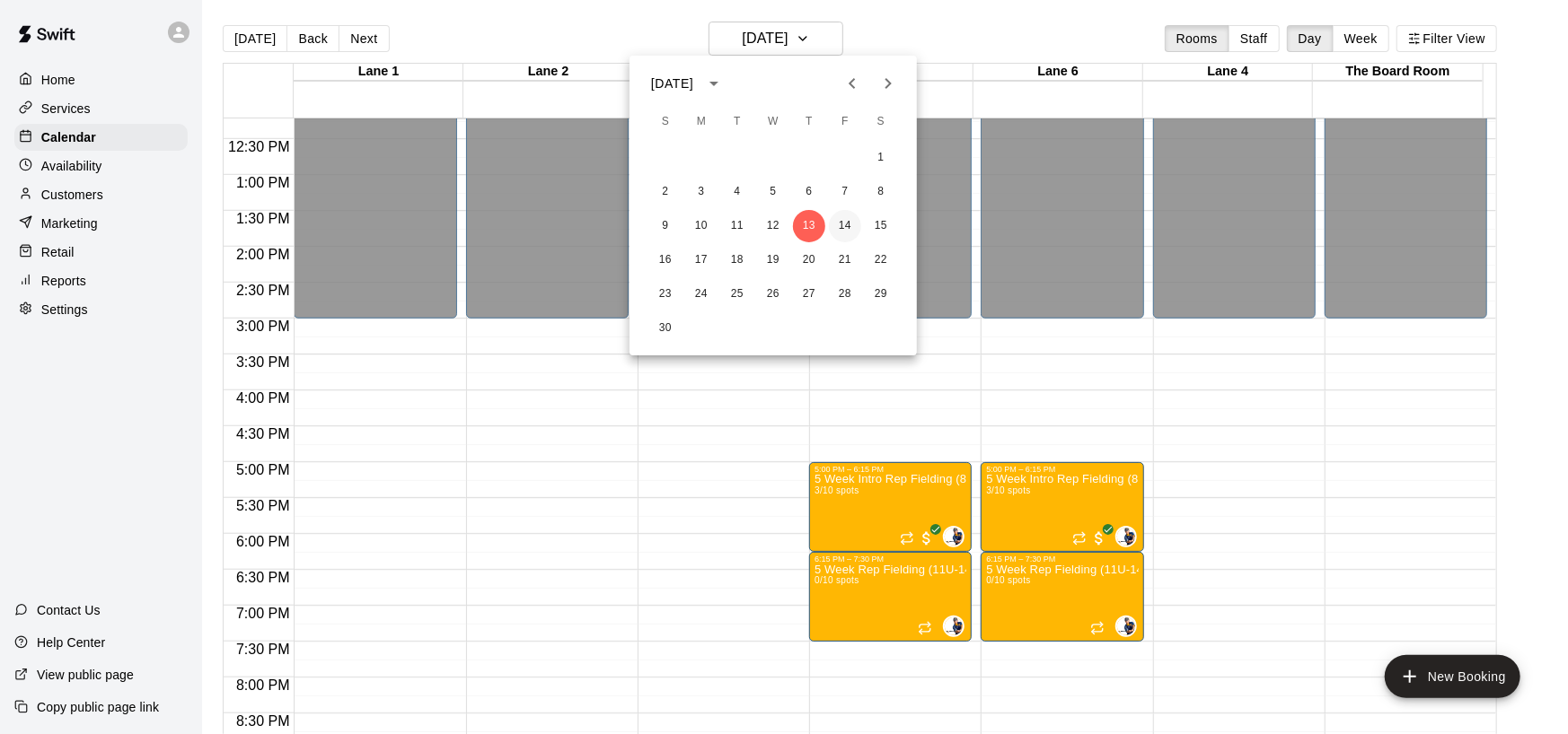
click at [844, 220] on button "14" at bounding box center [844, 225] width 32 height 32
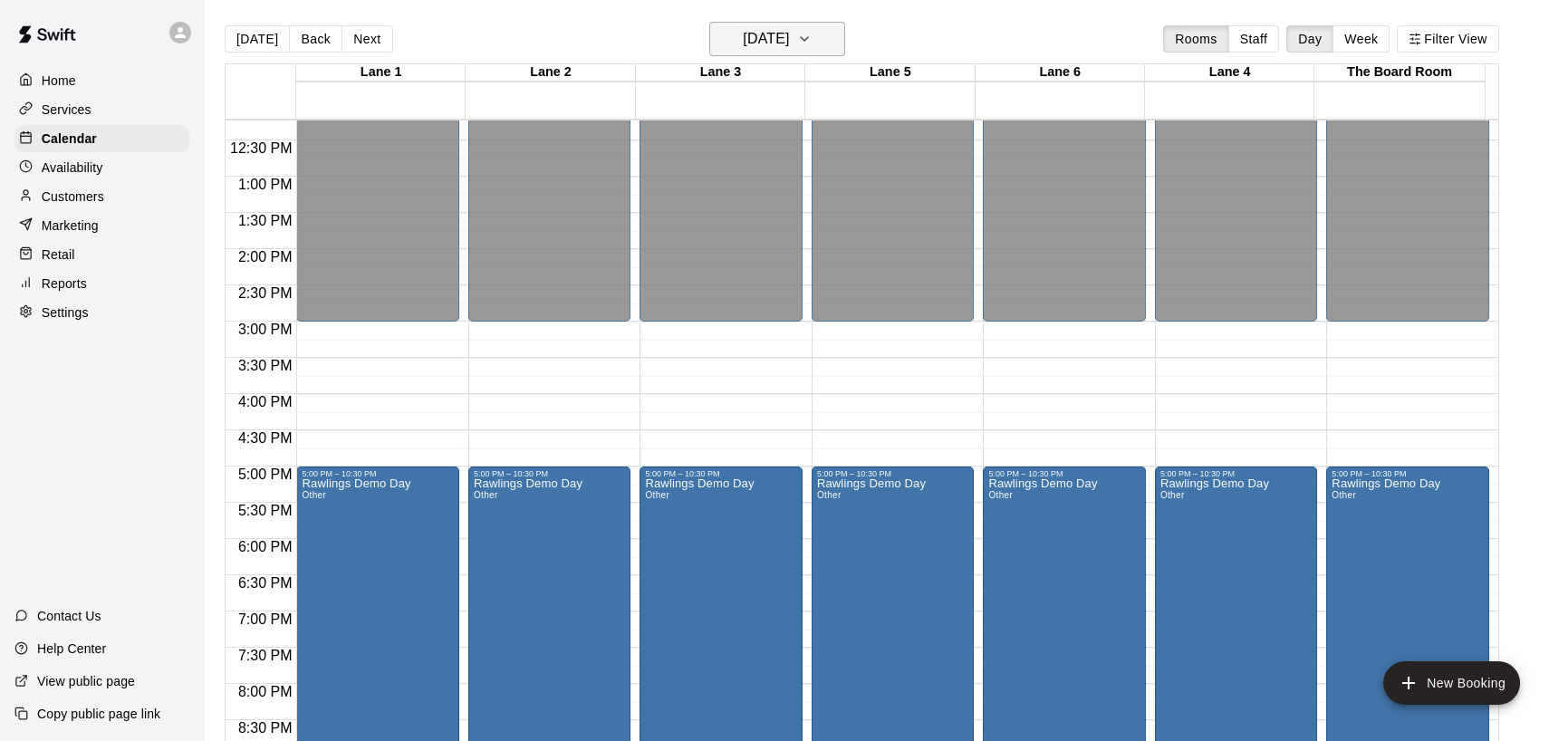
click at [812, 38] on icon "button" at bounding box center [804, 39] width 15 height 21
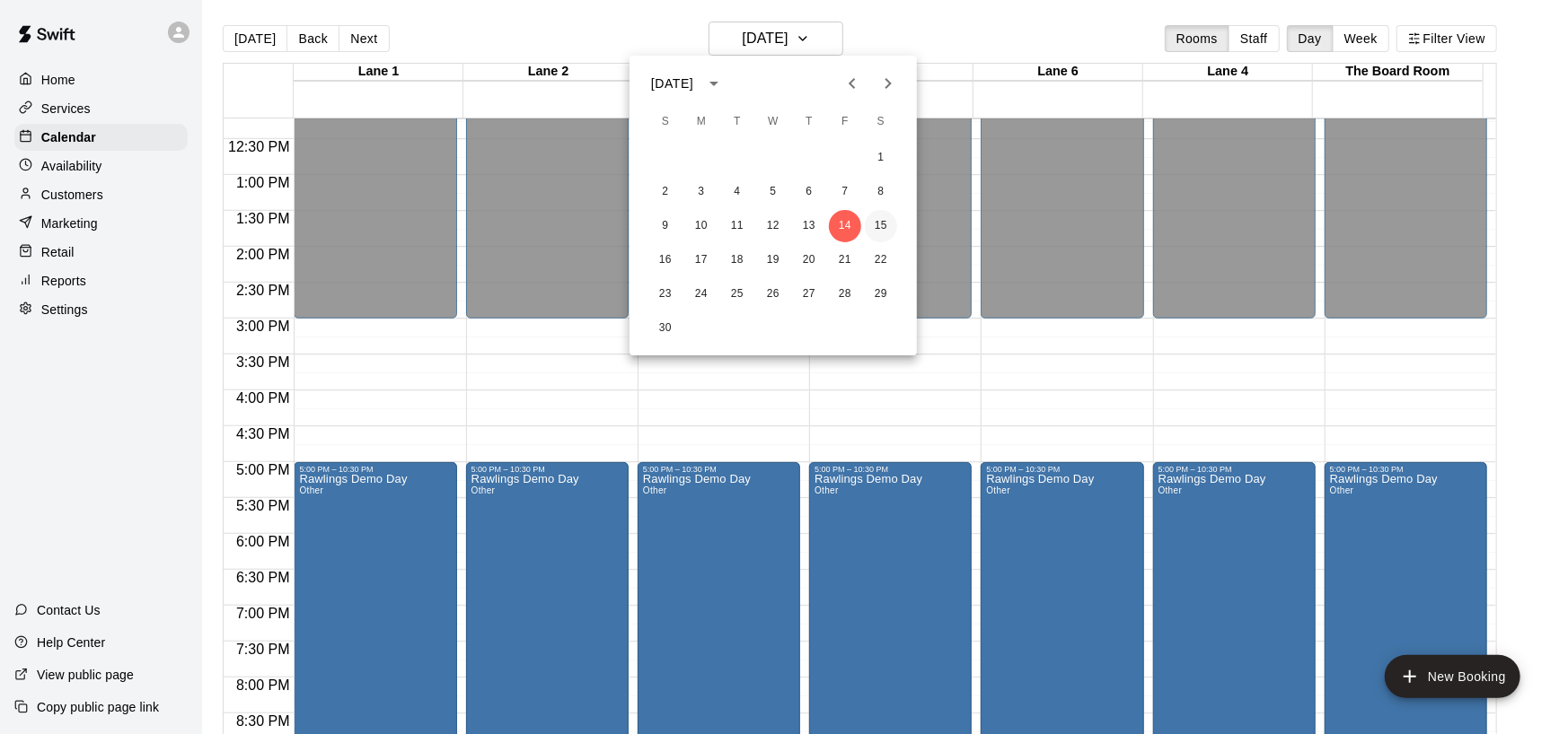
click at [873, 224] on button "15" at bounding box center [880, 225] width 32 height 32
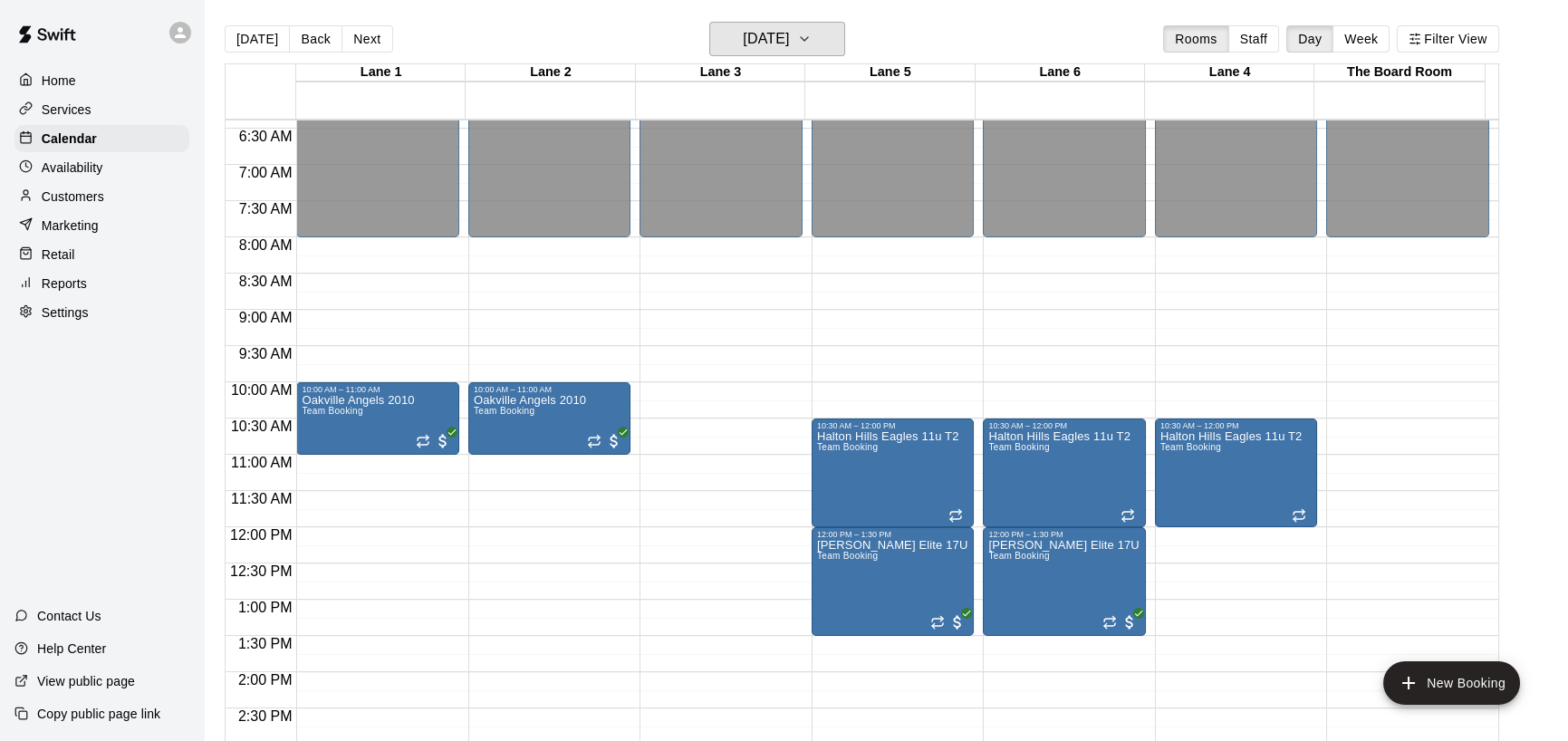
scroll to position [676, 0]
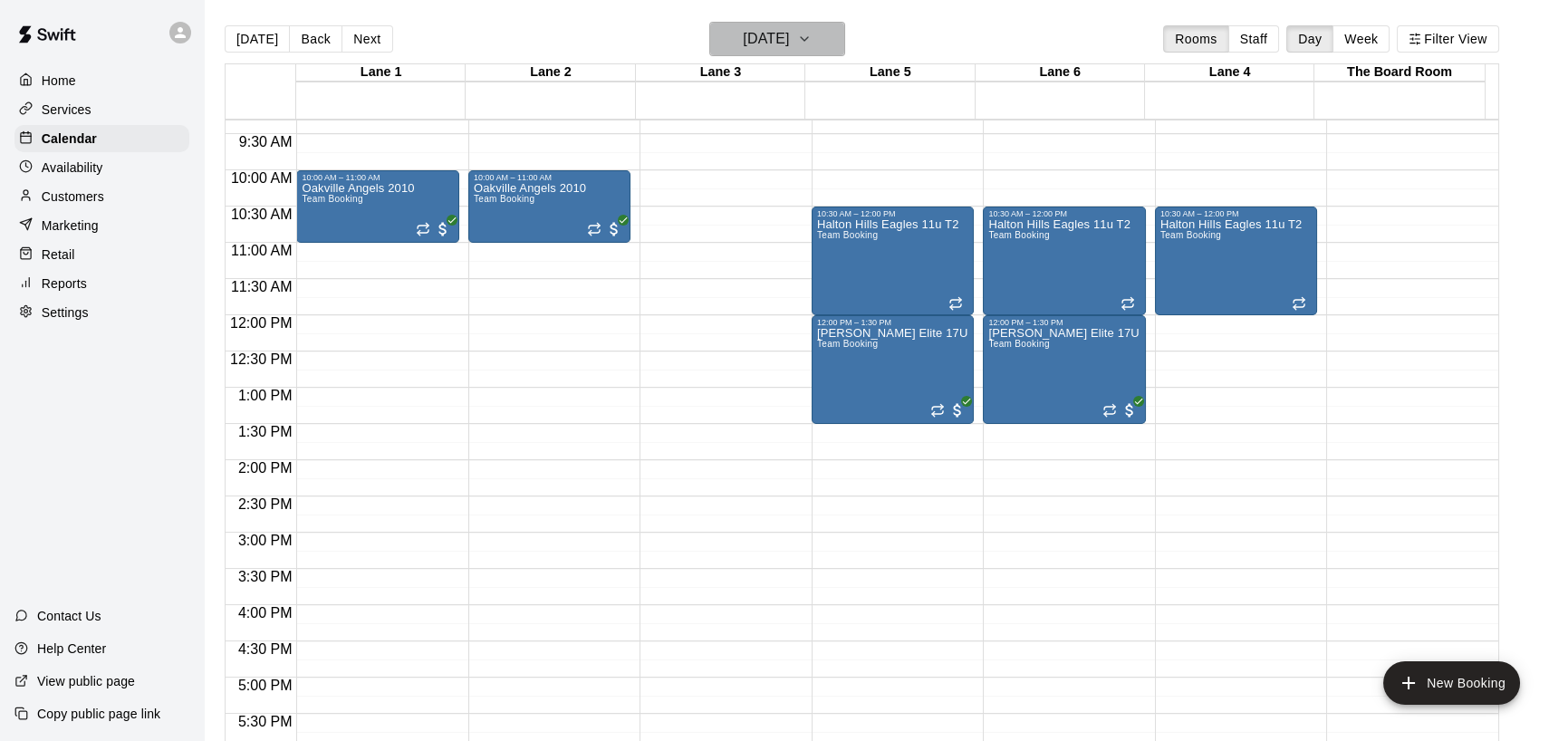
click at [812, 35] on icon "button" at bounding box center [804, 39] width 15 height 21
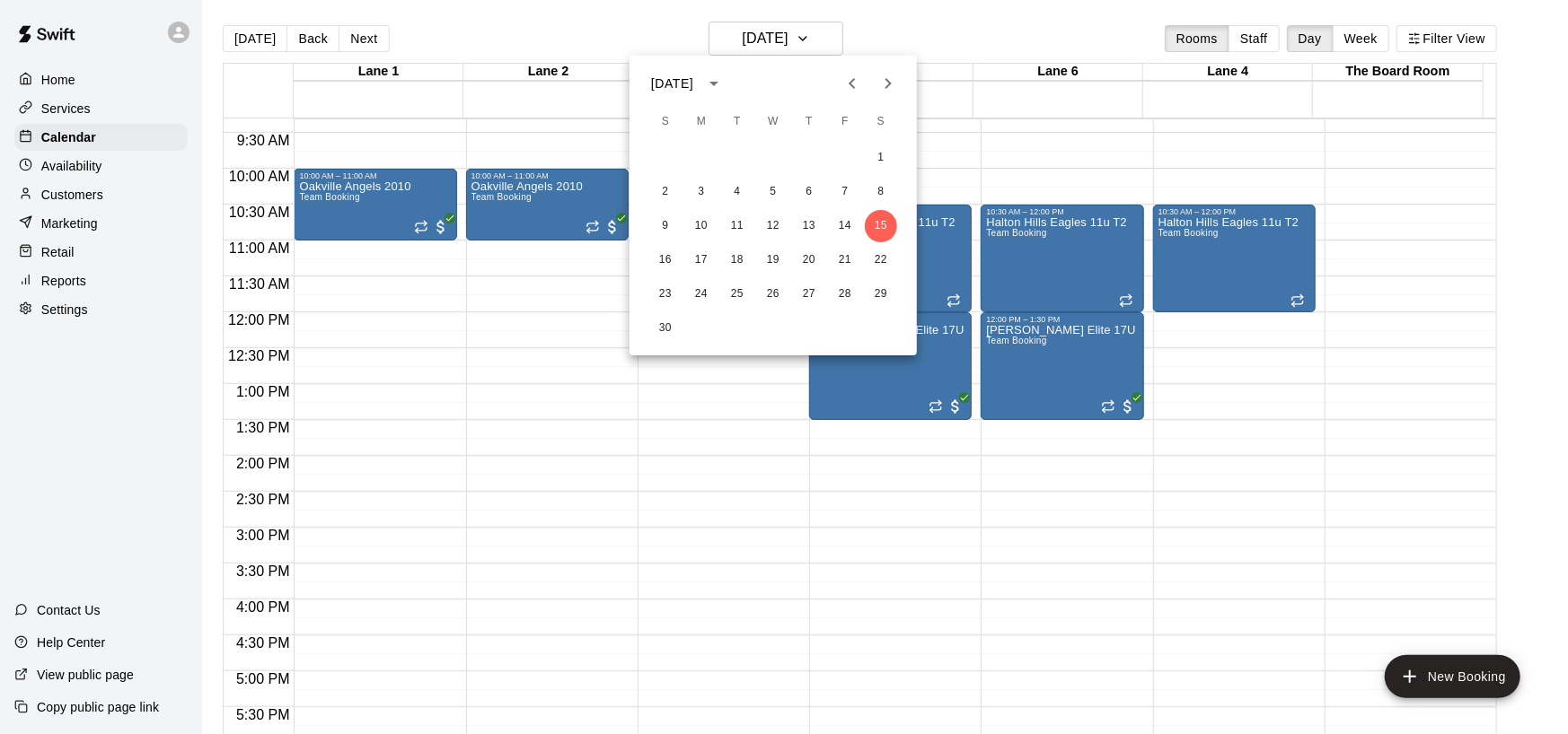
click at [849, 80] on icon "Previous month" at bounding box center [852, 83] width 21 height 21
click at [890, 80] on icon "Next month" at bounding box center [888, 83] width 21 height 21
click at [849, 190] on button "10" at bounding box center [844, 191] width 32 height 32
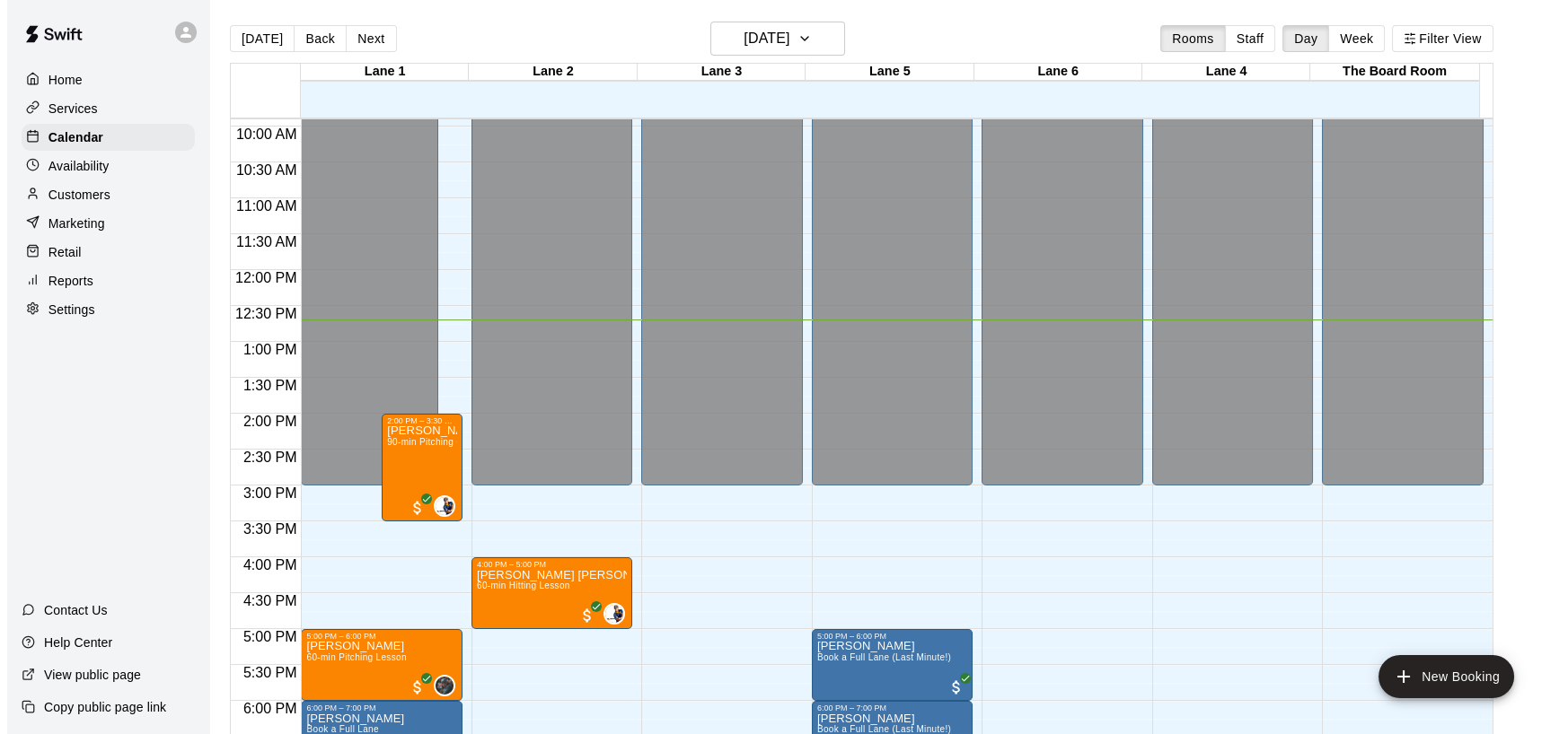
scroll to position [669, 0]
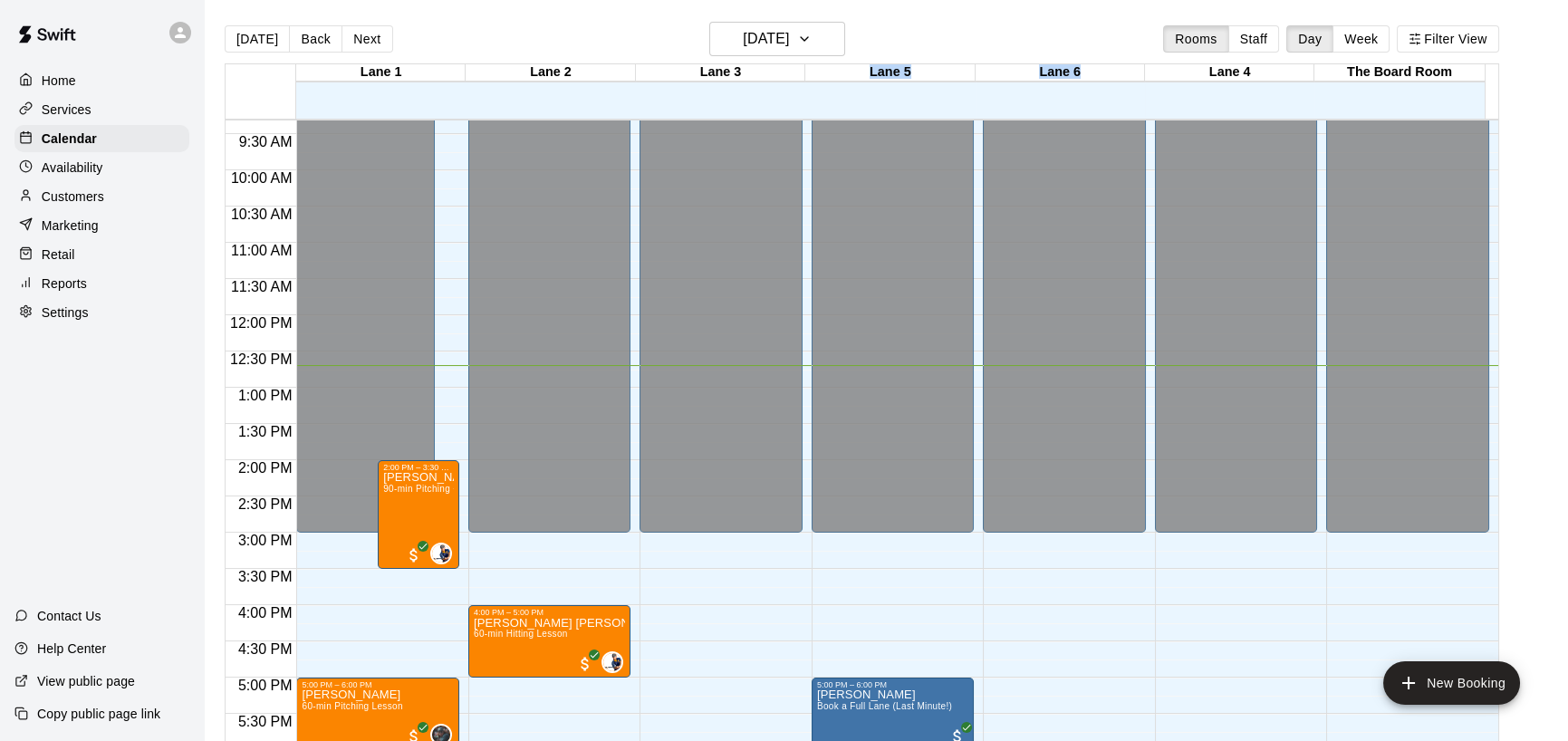
drag, startPoint x: 1213, startPoint y: 68, endPoint x: 788, endPoint y: 71, distance: 425.0
click at [788, 71] on div "Lane 1 [GEOGRAPHIC_DATA] 2 [GEOGRAPHIC_DATA] 3 [GEOGRAPHIC_DATA] 5 [GEOGRAPHIC_…" at bounding box center [855, 92] width 1260 height 55
click at [923, 37] on button "Filter View" at bounding box center [1447, 39] width 101 height 27
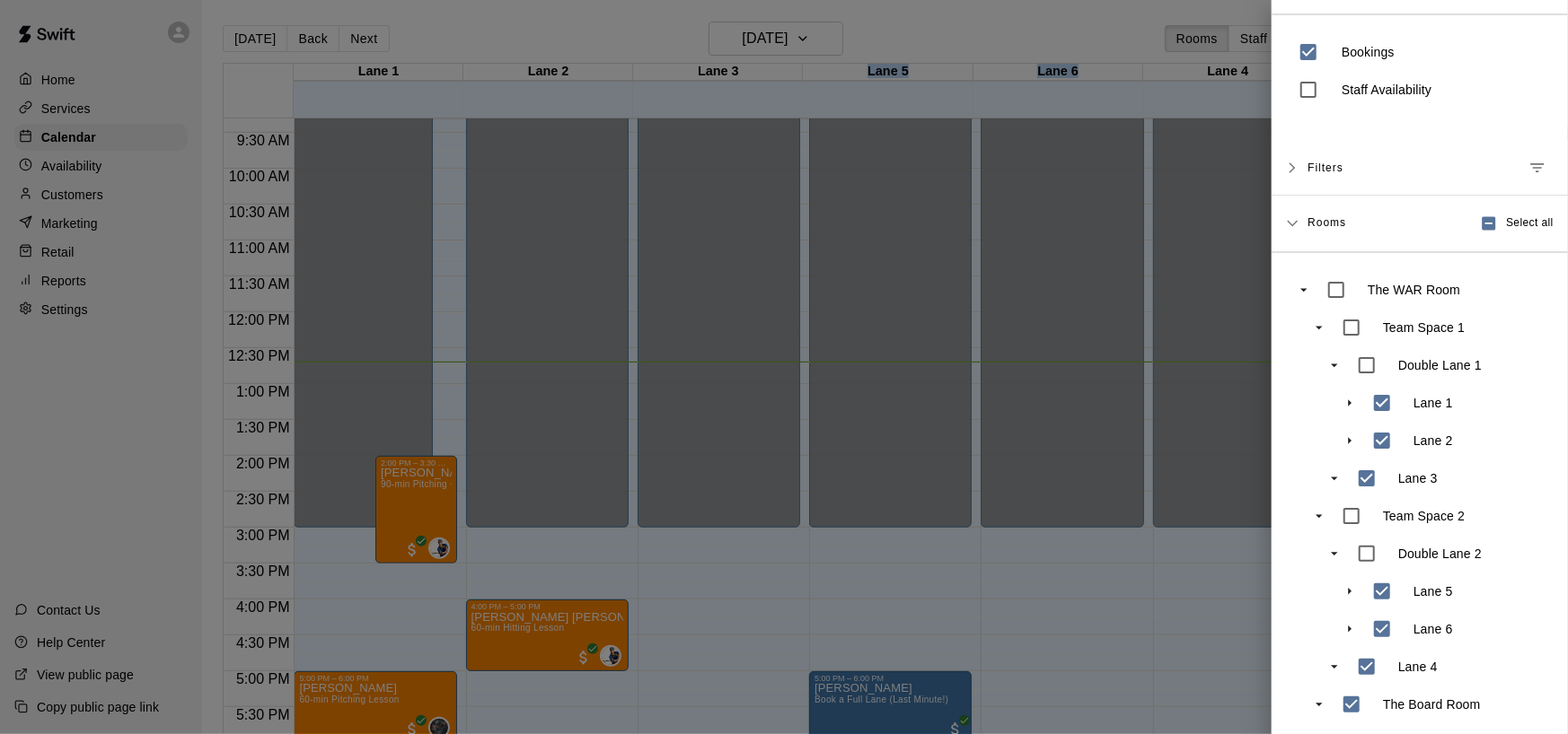
scroll to position [60, 0]
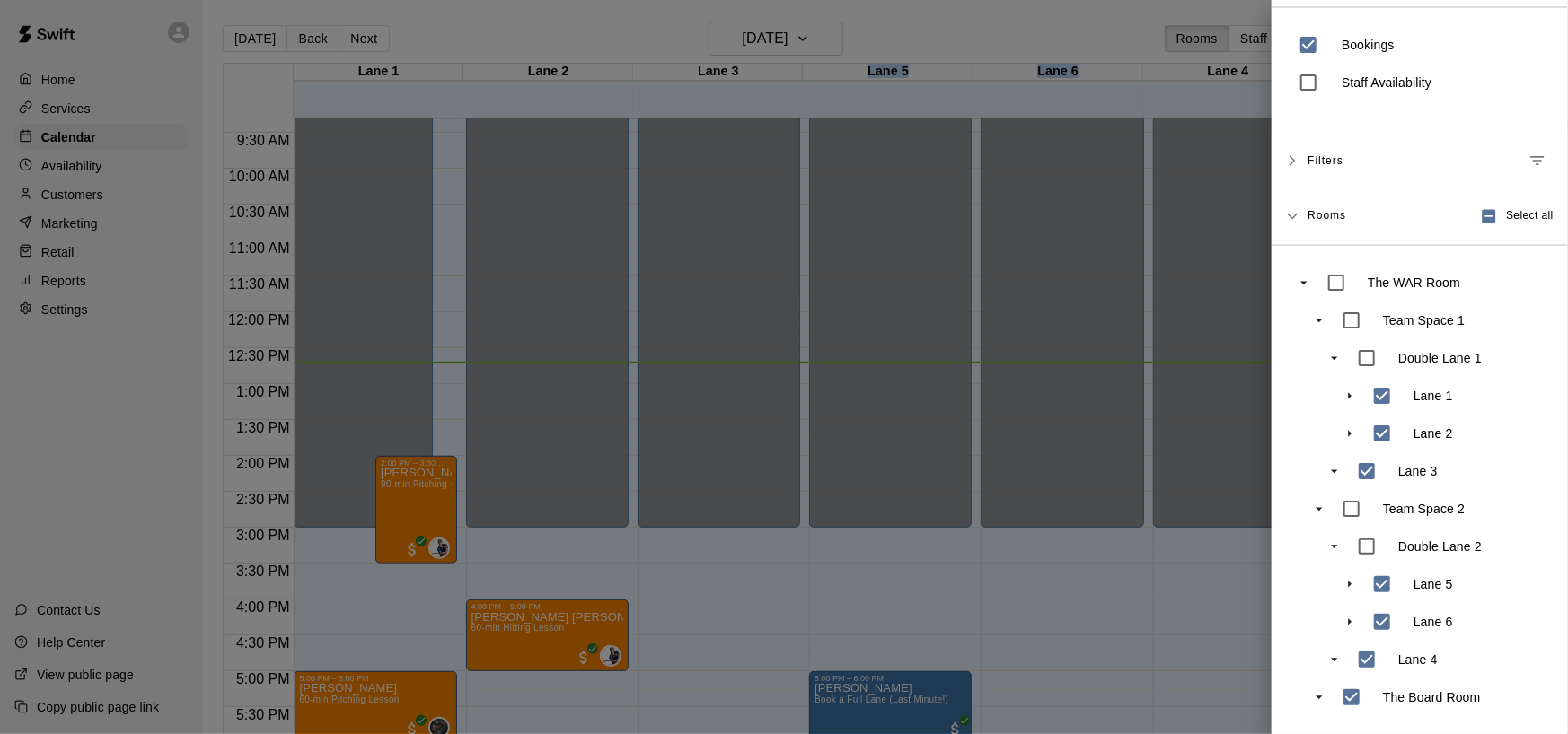
click at [915, 435] on icon "swift facility view" at bounding box center [1334, 660] width 16 height 16
drag, startPoint x: 1333, startPoint y: 645, endPoint x: 1333, endPoint y: 578, distance: 67.0
click at [915, 435] on div "Double Lane [GEOGRAPHIC_DATA]" at bounding box center [1435, 603] width 230 height 151
click at [915, 435] on icon "swift facility view" at bounding box center [1334, 660] width 16 height 16
click at [915, 152] on icon "Manage filters" at bounding box center [1537, 161] width 18 height 18
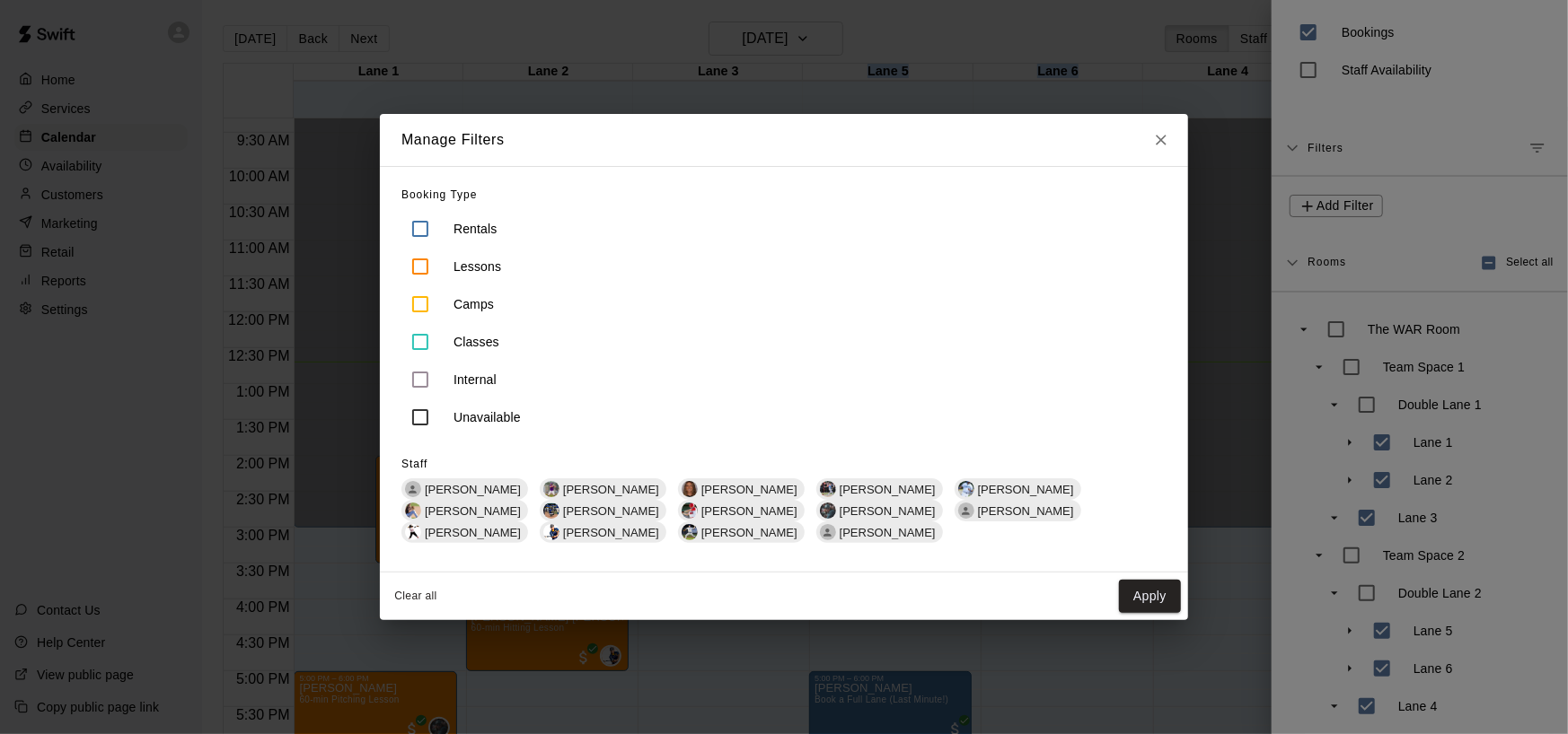
click at [915, 134] on icon "Close" at bounding box center [1161, 140] width 18 height 18
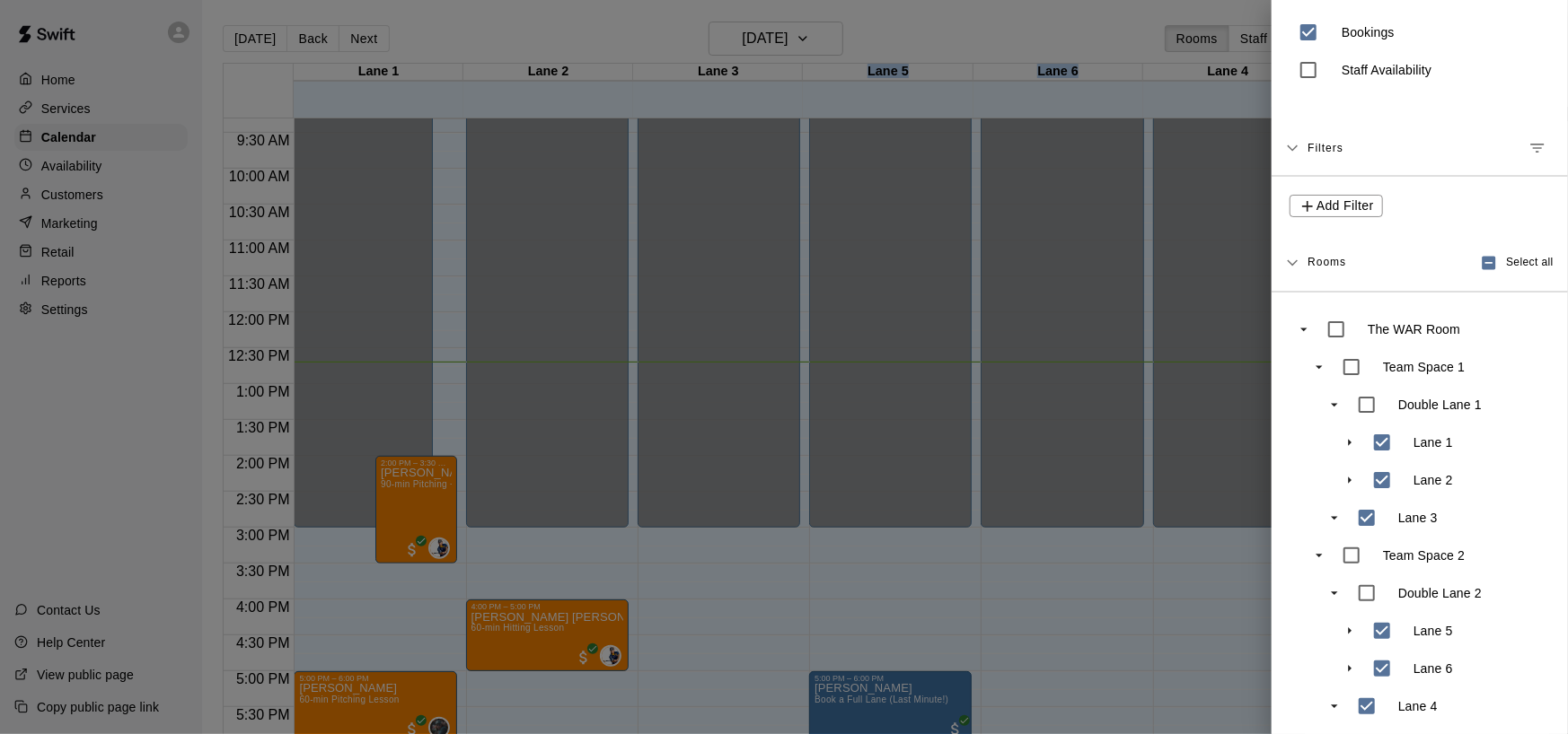
drag, startPoint x: 1418, startPoint y: 707, endPoint x: 1419, endPoint y: 532, distance: 175.0
click at [915, 435] on div "Team Space [GEOGRAPHIC_DATA] 3 Team Space [GEOGRAPHIC_DATA] 4 The Board Room" at bounding box center [1427, 555] width 245 height 415
click at [915, 146] on icon at bounding box center [1291, 148] width 13 height 13
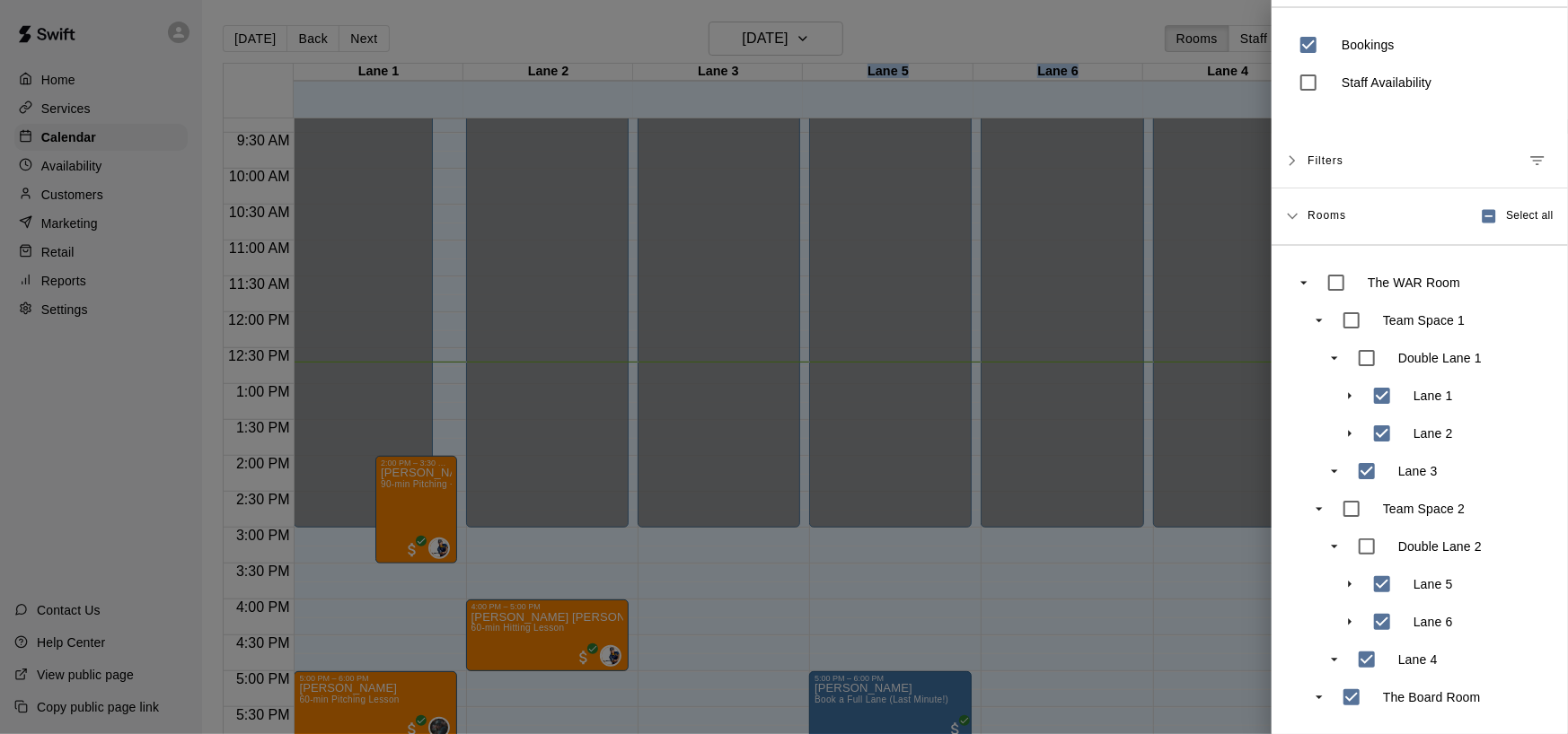
click at [915, 156] on icon at bounding box center [1292, 161] width 6 height 11
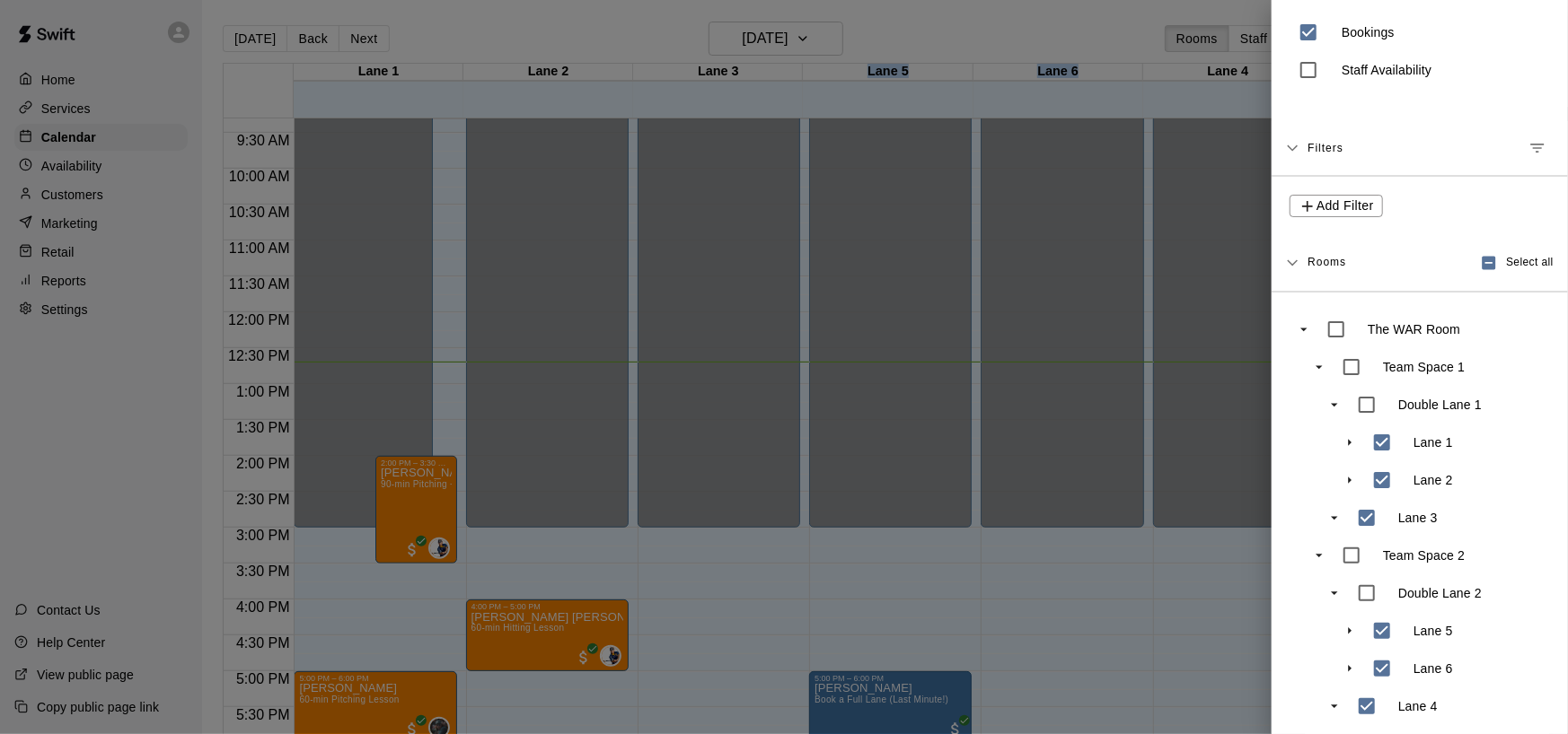
click at [915, 260] on icon at bounding box center [1291, 262] width 13 height 13
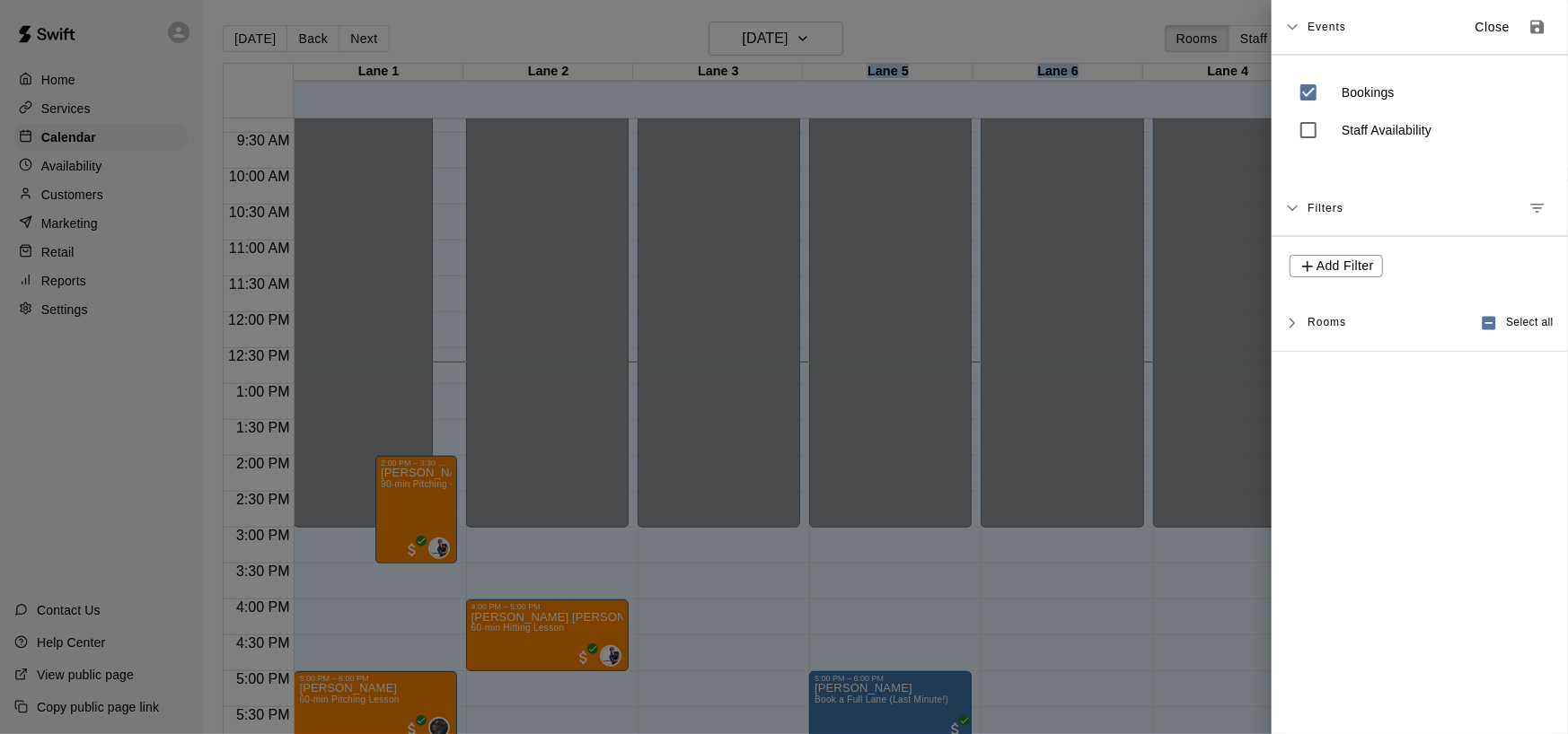
click at [915, 329] on icon at bounding box center [1291, 323] width 13 height 13
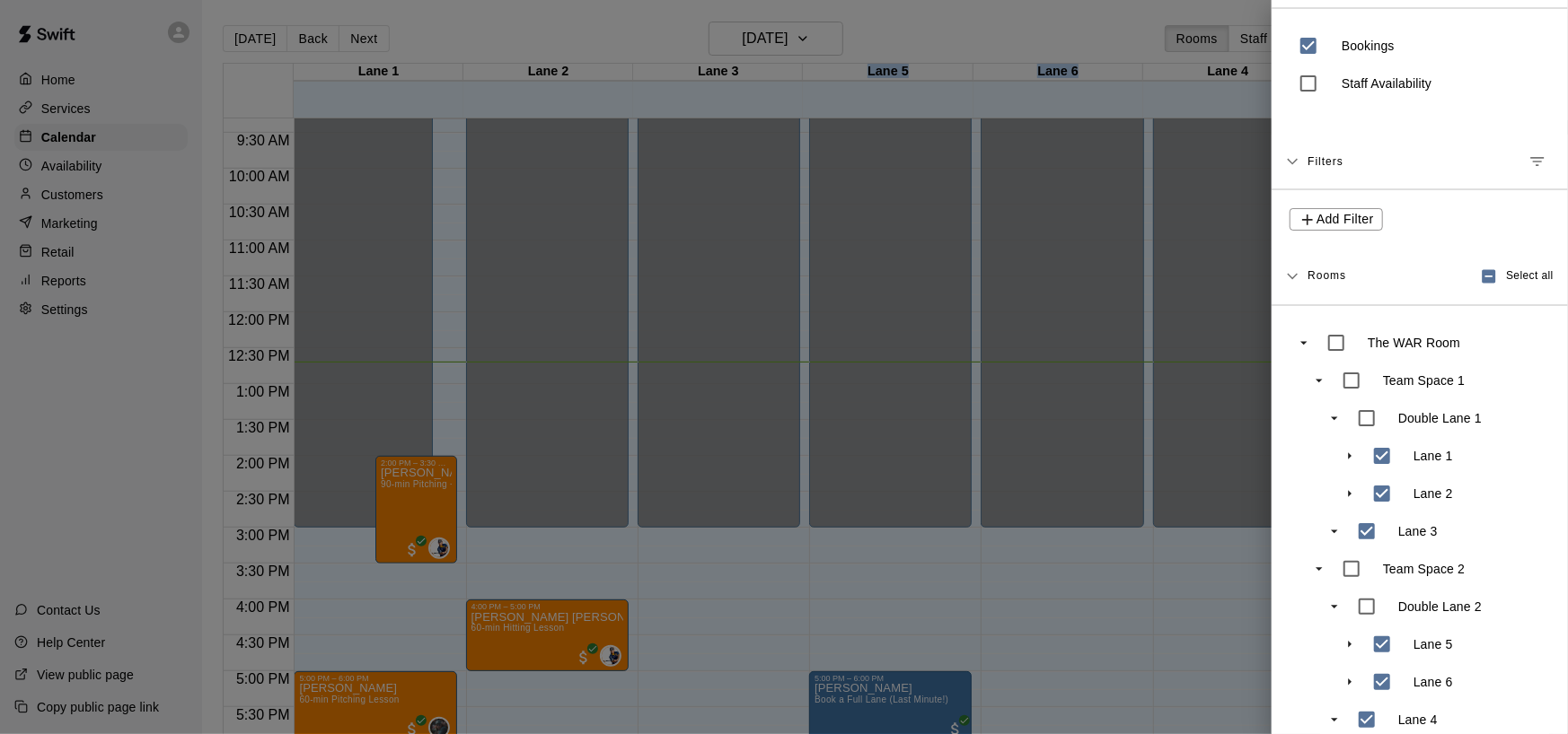
scroll to position [119, 0]
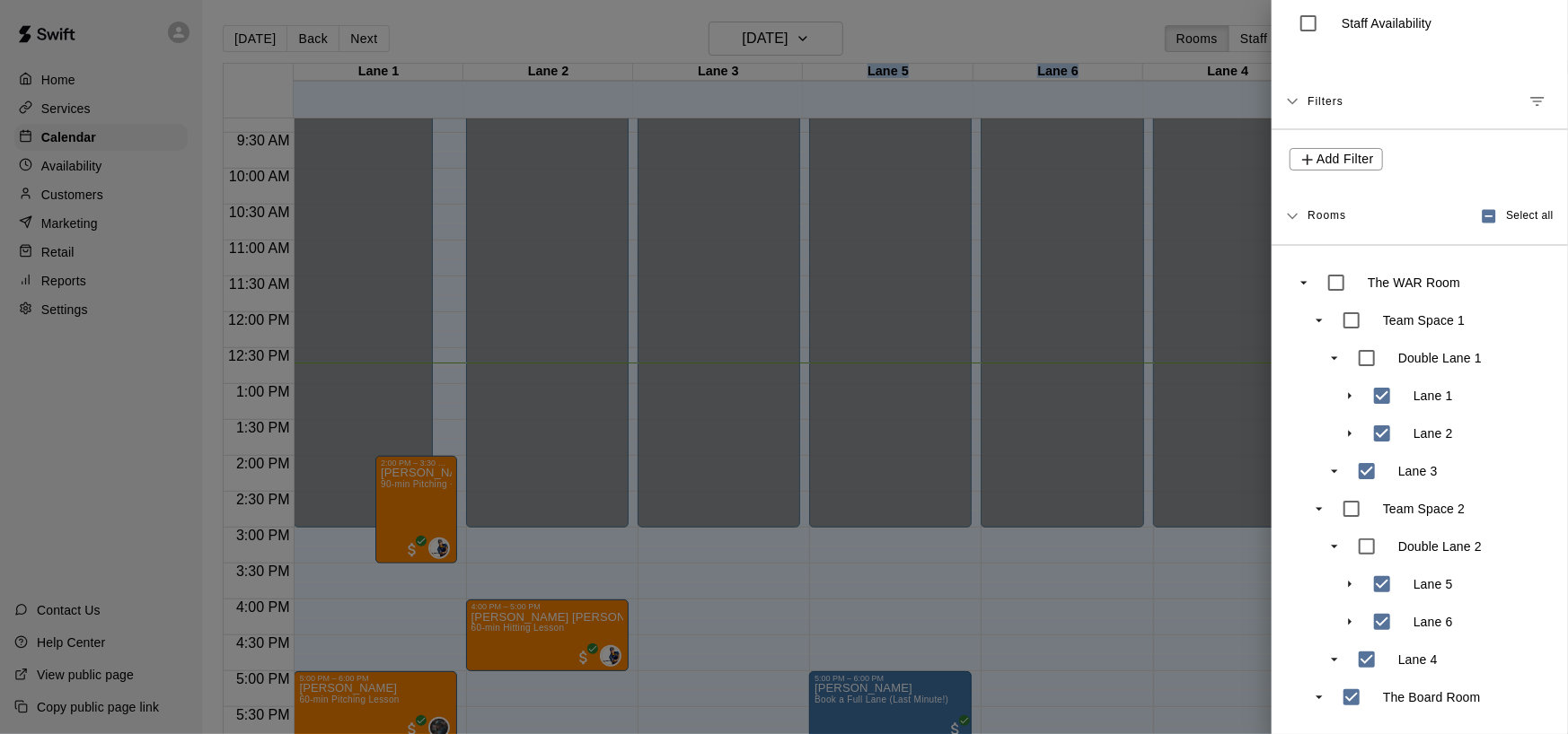
drag, startPoint x: 1409, startPoint y: 647, endPoint x: 1182, endPoint y: 644, distance: 227.0
click at [915, 435] on div "Events Close Bookings Staff Availability Filters Add Filter Rooms Select all Th…" at bounding box center [784, 367] width 1568 height 734
click at [915, 435] on div "Team Space [GEOGRAPHIC_DATA] 3 Team Space [GEOGRAPHIC_DATA] 4 The Board Room" at bounding box center [1427, 509] width 245 height 415
click at [915, 435] on div at bounding box center [784, 367] width 1568 height 734
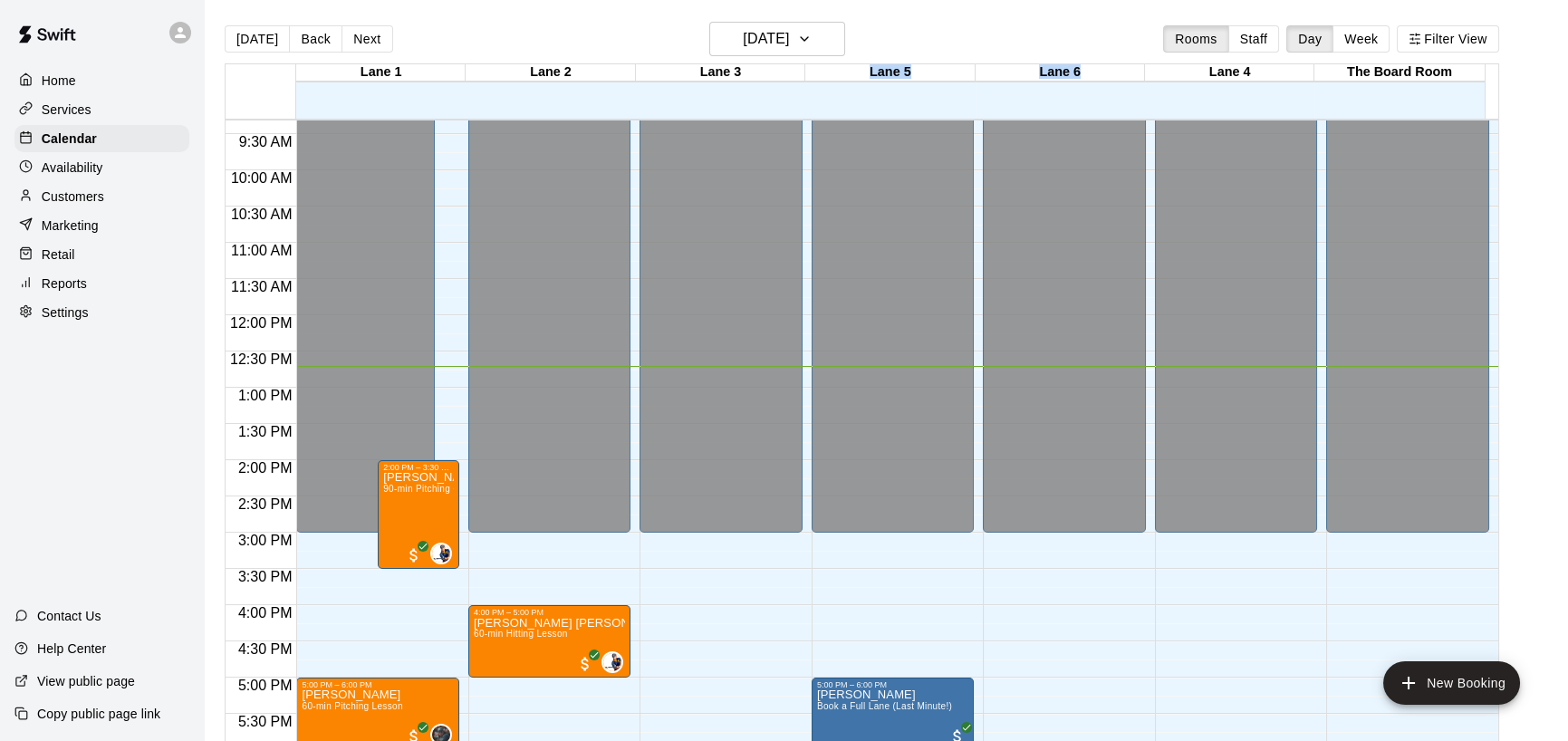
drag, startPoint x: 1205, startPoint y: 71, endPoint x: 845, endPoint y: 73, distance: 360.0
click at [845, 73] on div "Lane 1 [GEOGRAPHIC_DATA] 2 [GEOGRAPHIC_DATA] 3 [GEOGRAPHIC_DATA] 5 [GEOGRAPHIC_…" at bounding box center [855, 92] width 1260 height 55
click at [919, 17] on main "[DATE] Back [DATE][DATE] Rooms Staff Day Week [GEOGRAPHIC_DATA] 1 [GEOGRAPHIC_D…" at bounding box center [886, 385] width 1364 height 770
click at [923, 35] on button "Filter View" at bounding box center [1447, 39] width 101 height 27
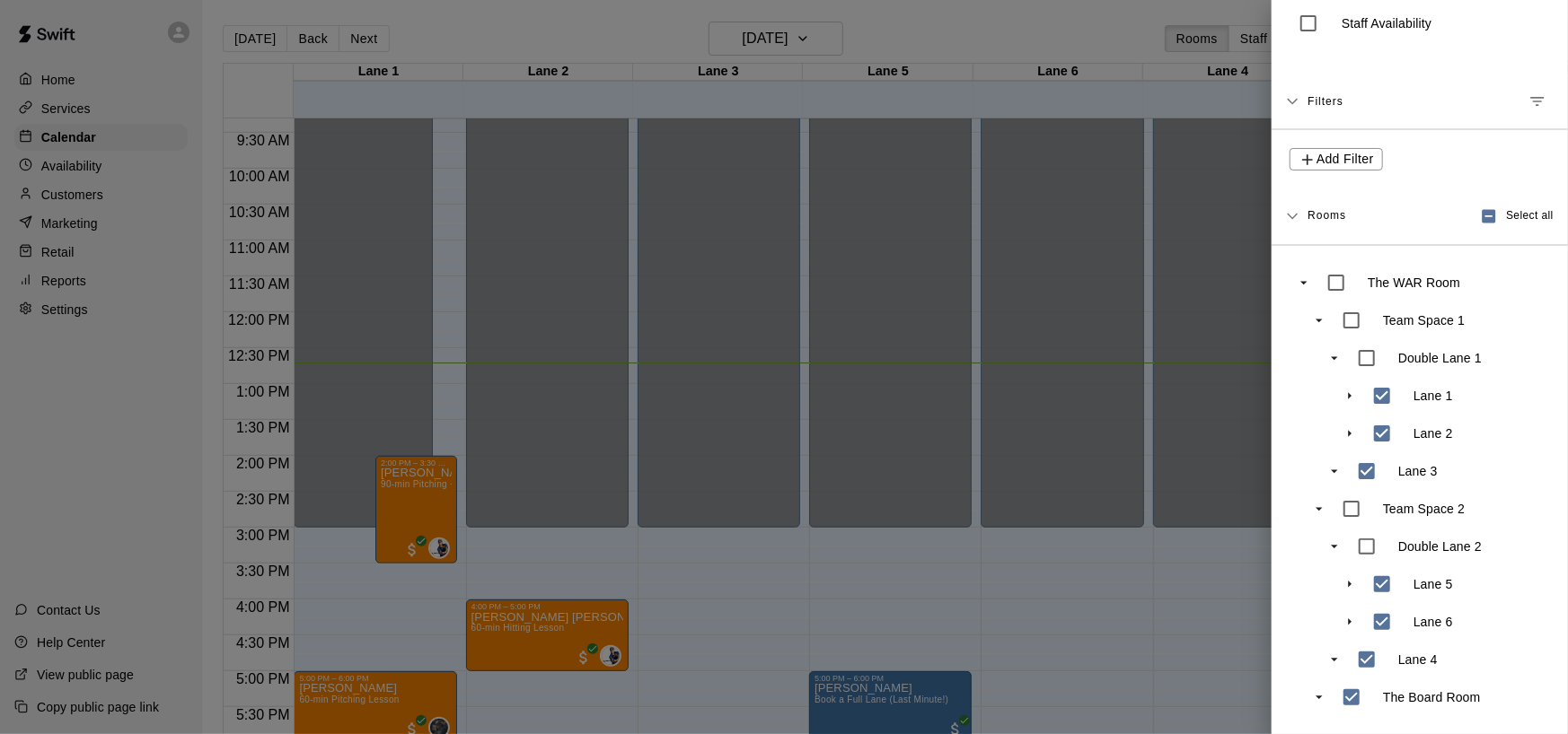
click at [915, 435] on div at bounding box center [784, 367] width 1568 height 734
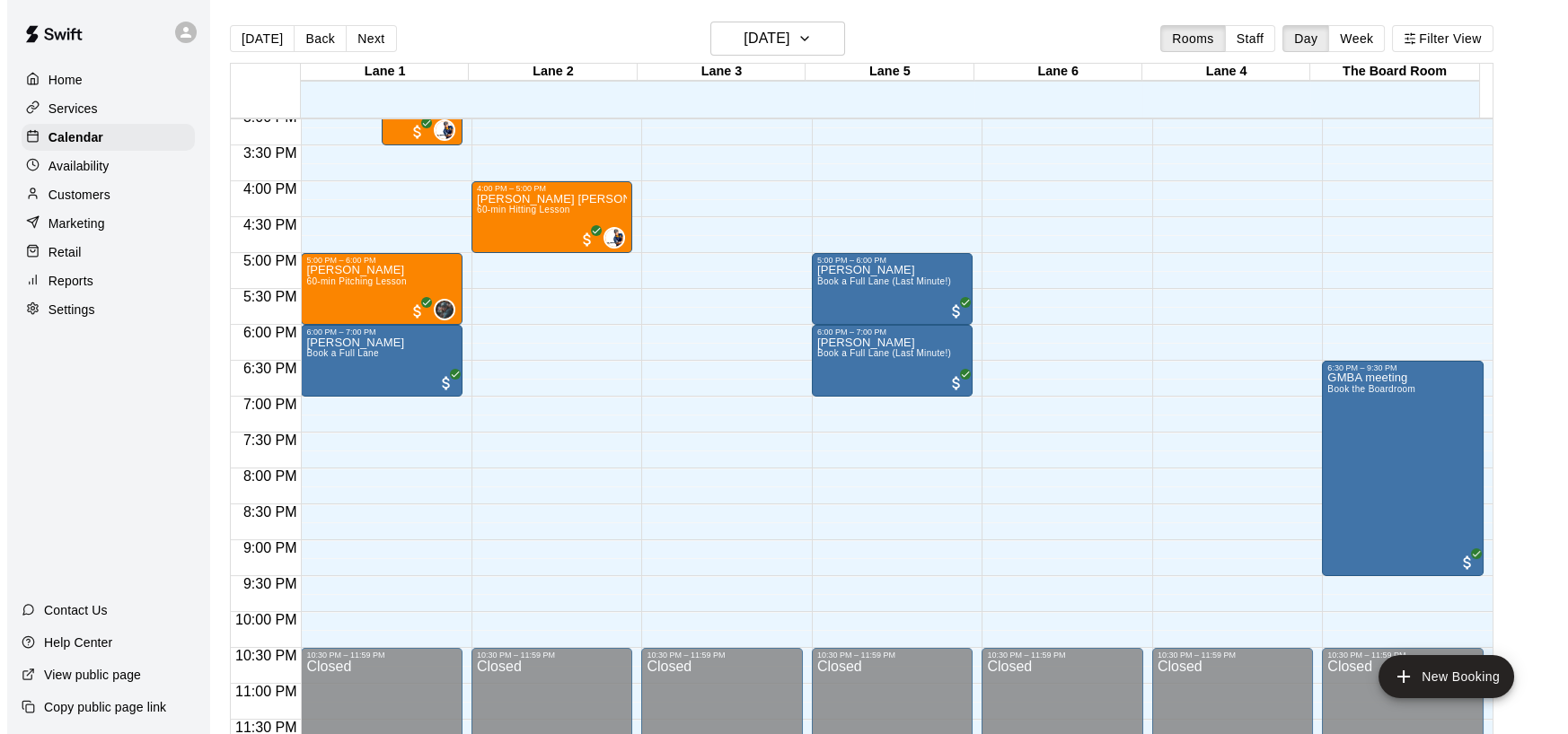
scroll to position [669, 0]
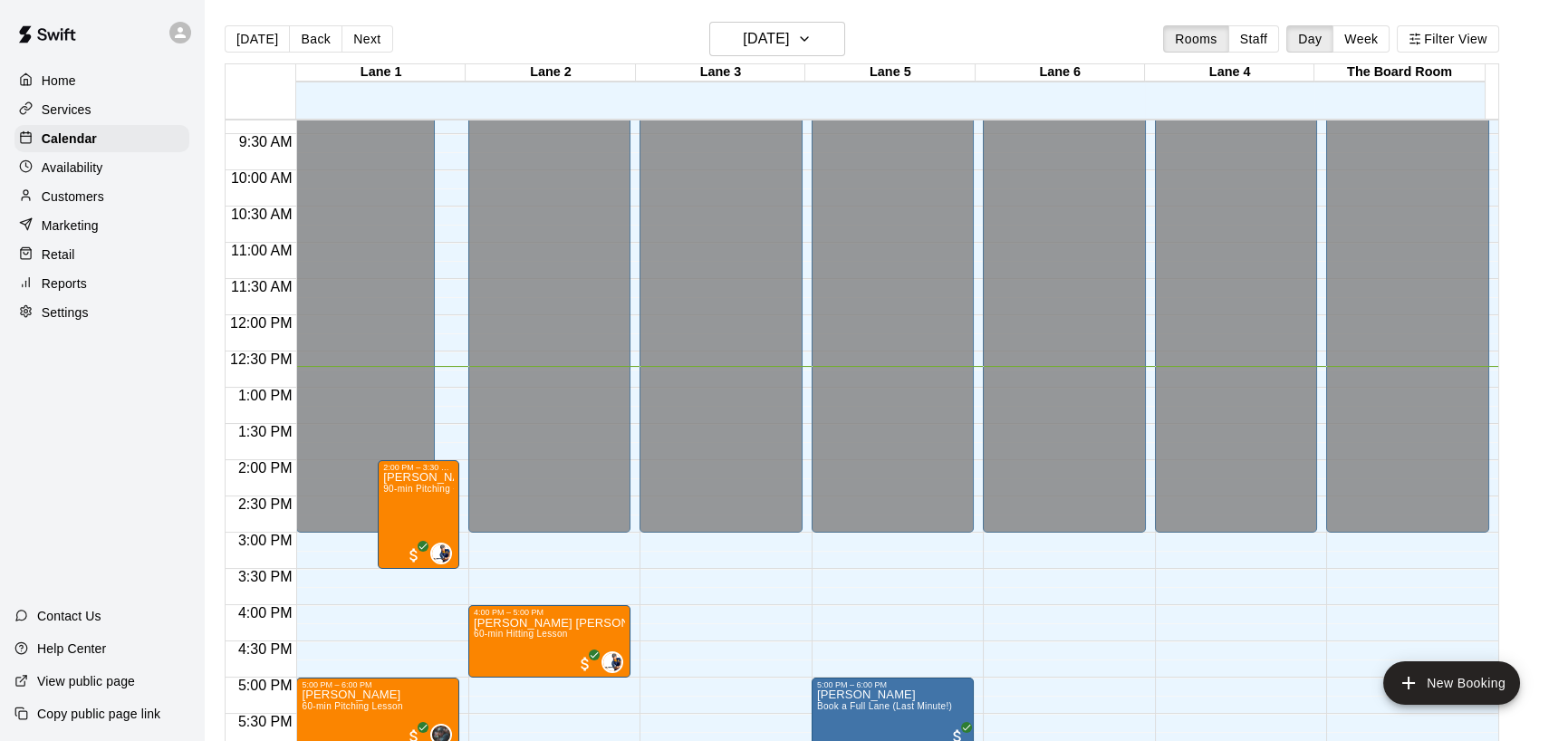
click at [761, 75] on div "Lane 3" at bounding box center [721, 73] width 170 height 18
click at [753, 71] on div "Lane 3" at bounding box center [721, 73] width 170 height 18
click at [751, 71] on div "Lane 3" at bounding box center [721, 73] width 170 height 18
click at [923, 34] on button "Filter View" at bounding box center [1447, 39] width 101 height 27
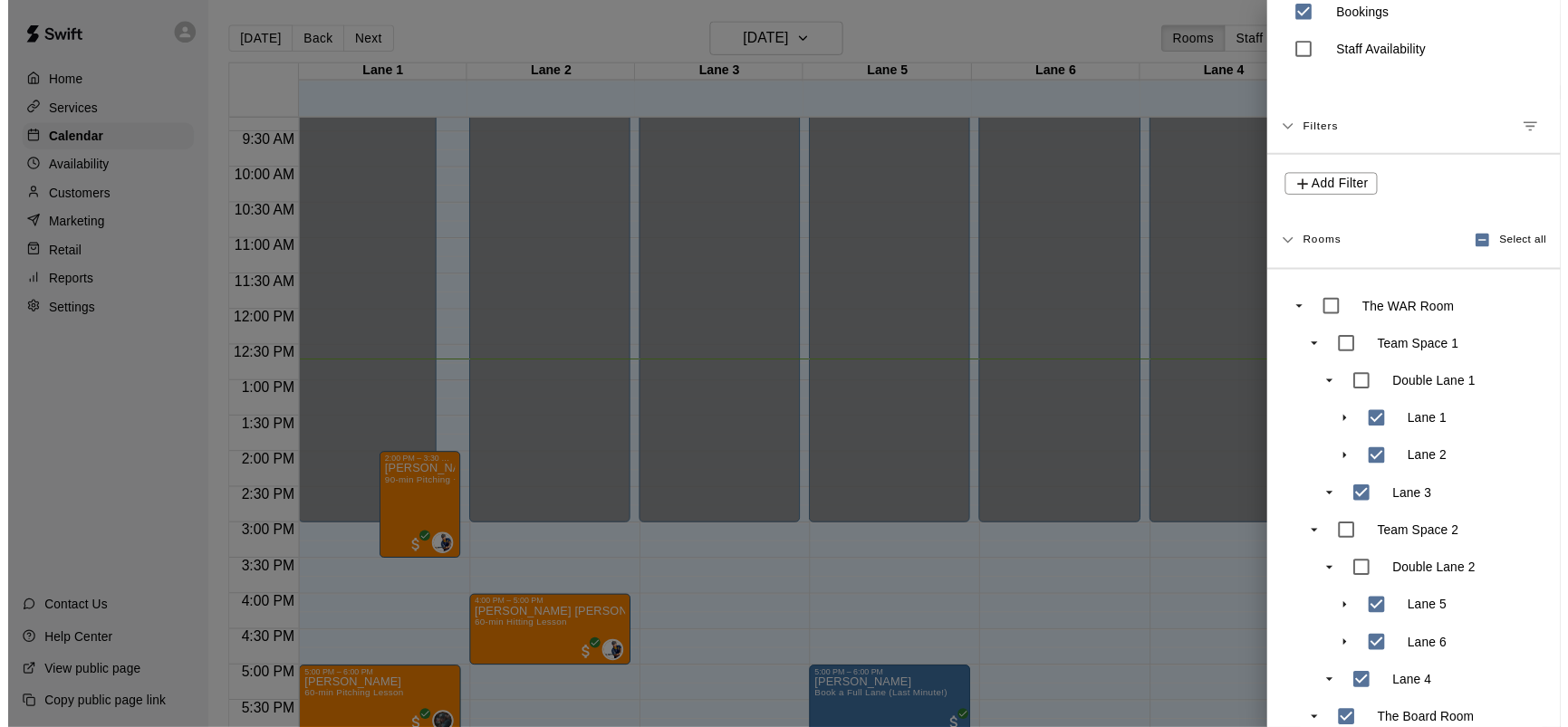
scroll to position [120, 0]
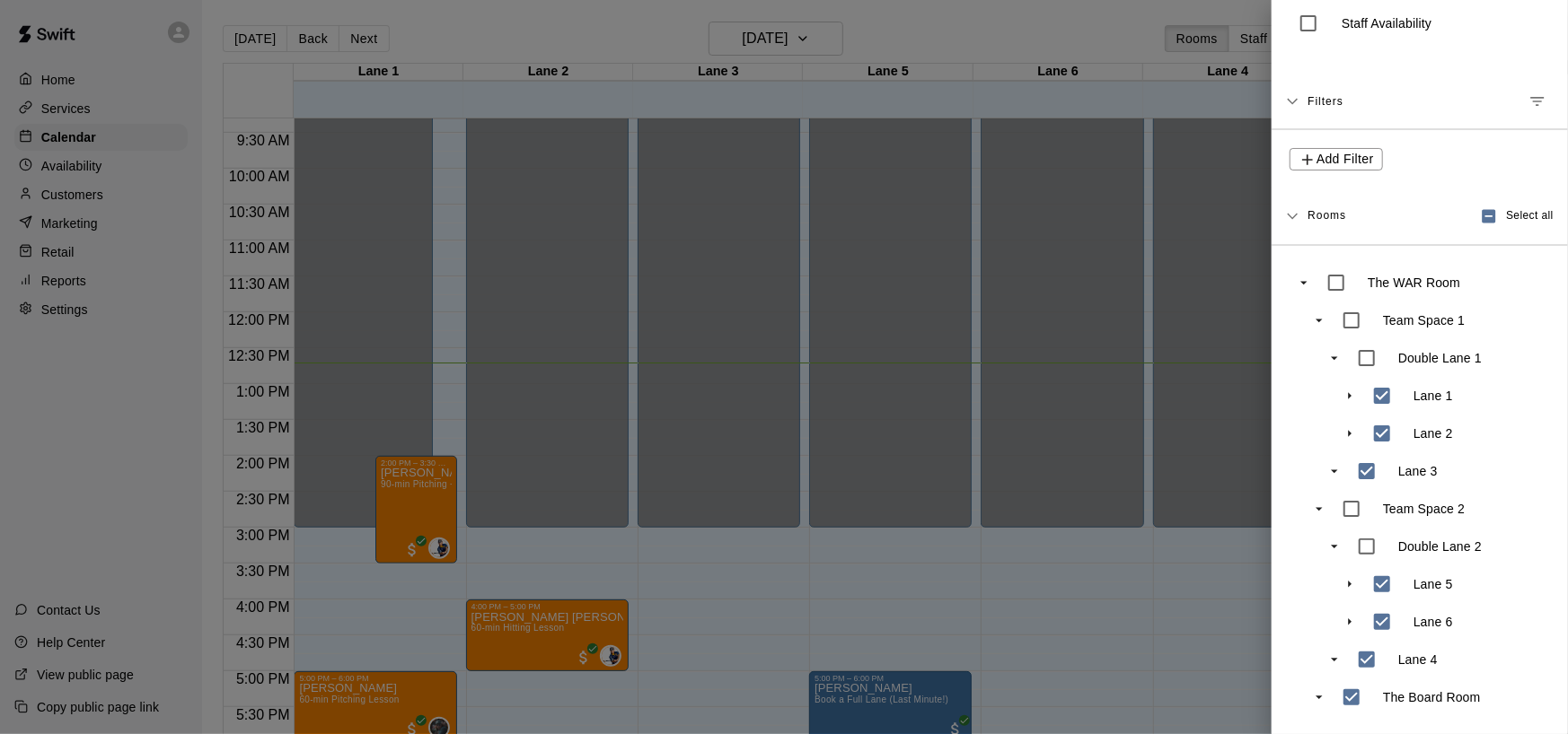
click at [915, 435] on p "Lane 4" at bounding box center [1417, 660] width 40 height 18
drag, startPoint x: 1420, startPoint y: 645, endPoint x: 1212, endPoint y: 679, distance: 210.8
click at [915, 435] on div at bounding box center [784, 367] width 1568 height 734
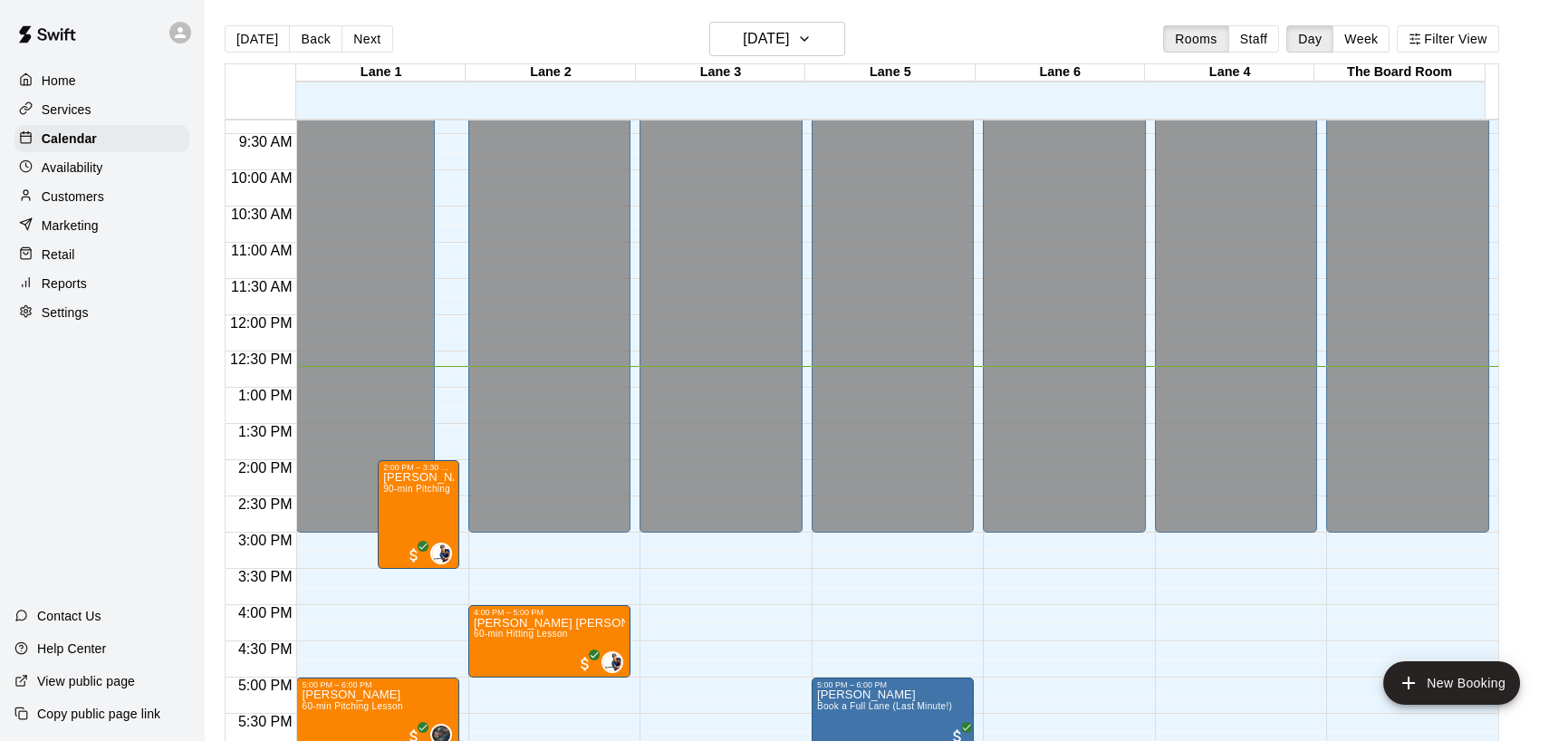
click at [70, 285] on p "Reports" at bounding box center [64, 283] width 45 height 19
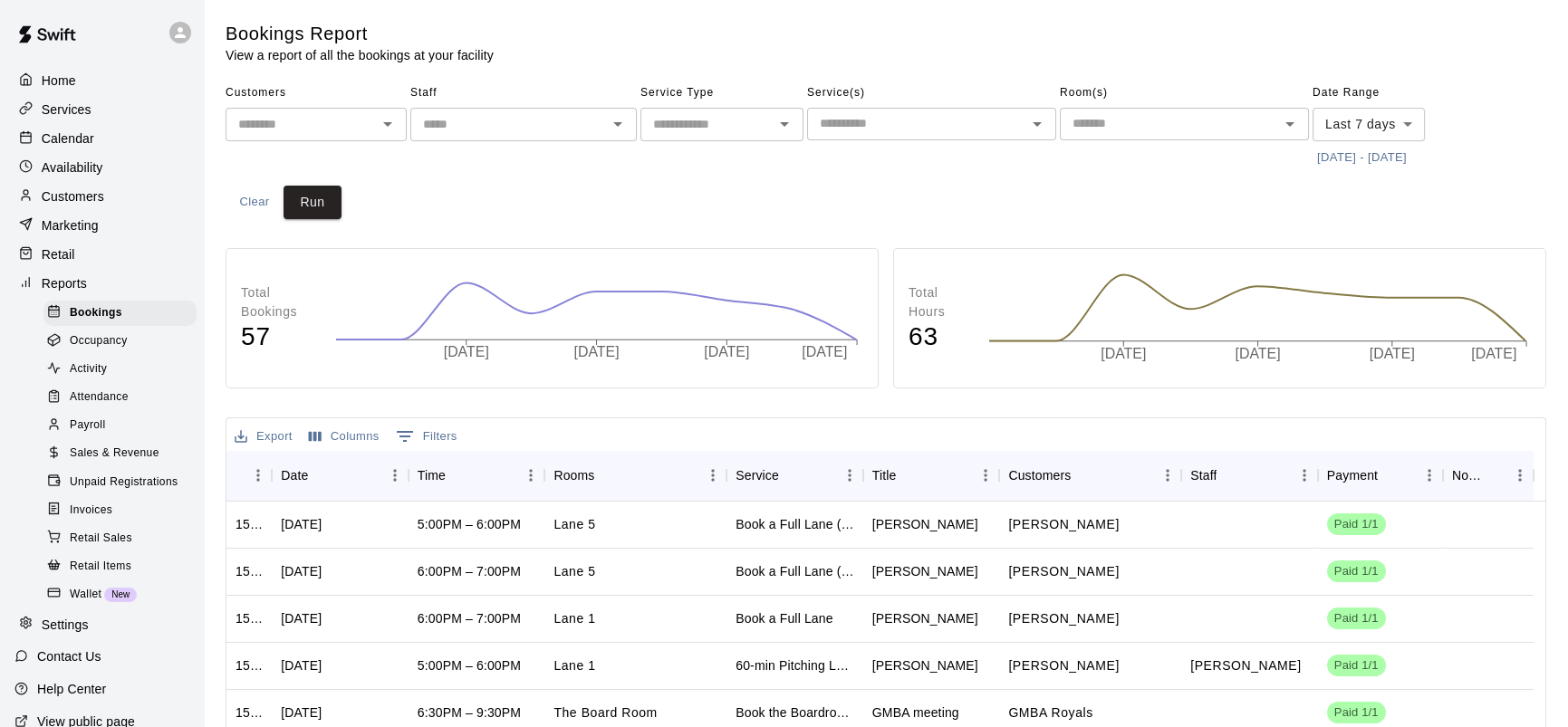
click at [118, 439] on span "Sales & Revenue" at bounding box center [114, 454] width 90 height 19
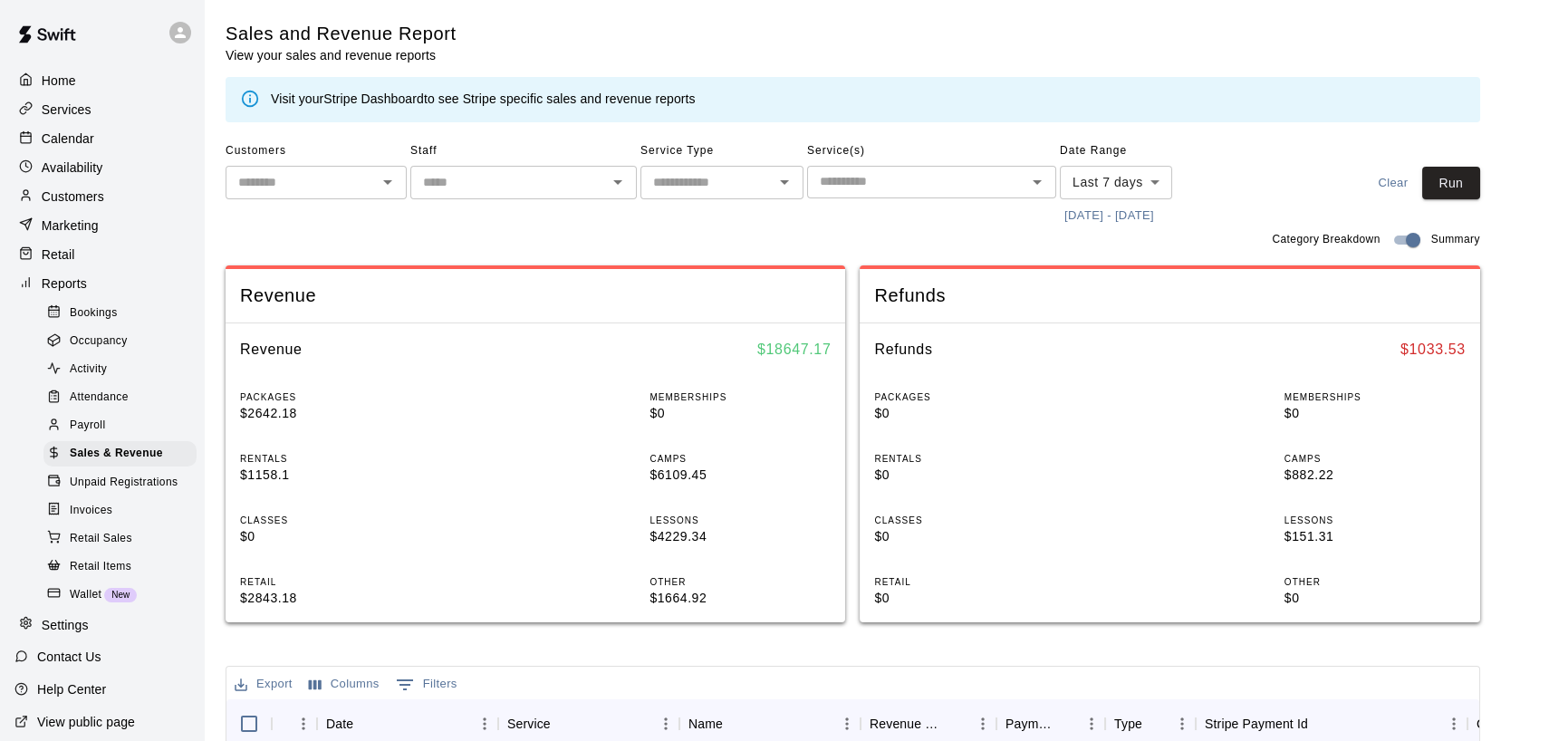
click at [923, 189] on body "Home Services Calendar Availability Customers Marketing Retail Reports Bookings…" at bounding box center [784, 653] width 1568 height 1307
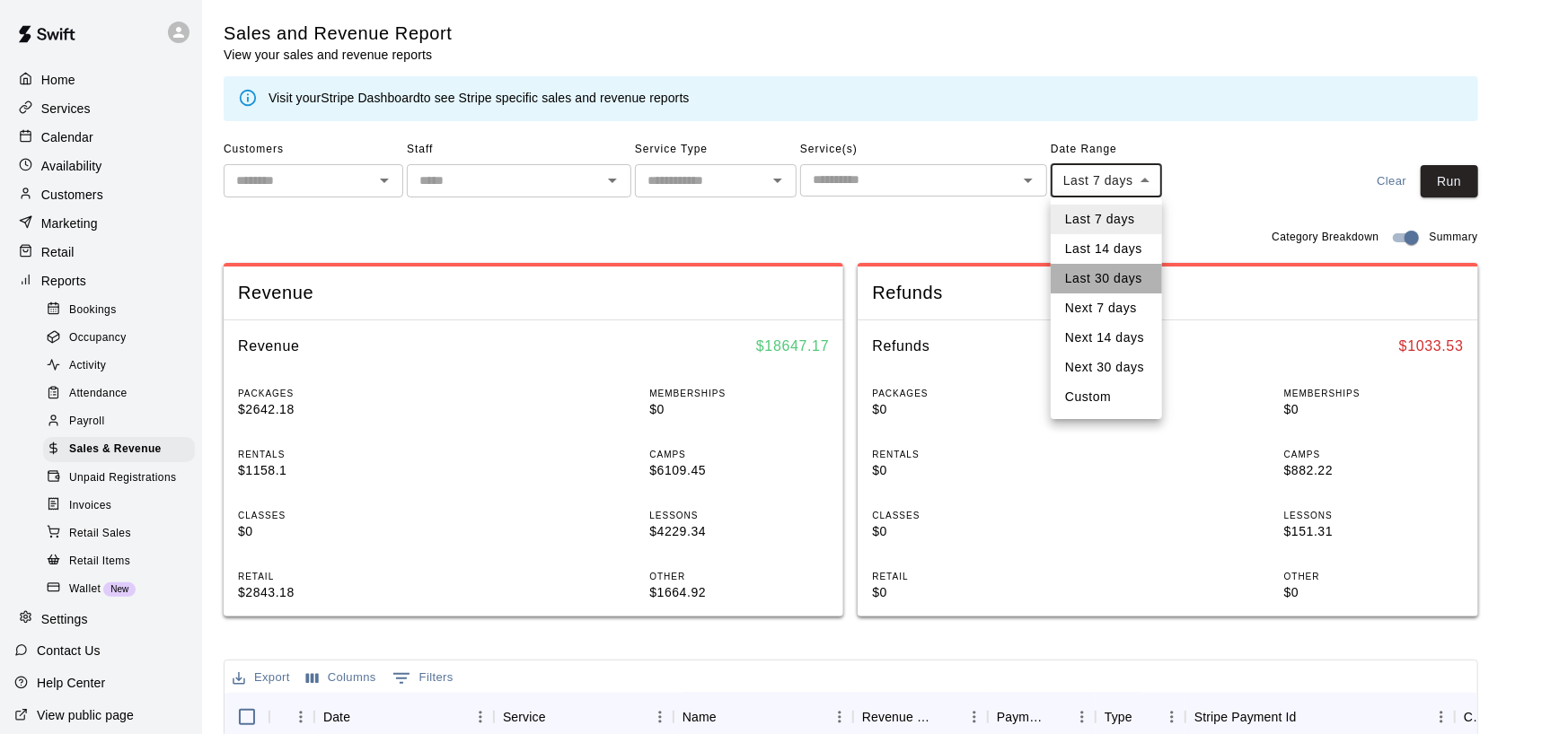
click at [915, 277] on li "Last 30 days" at bounding box center [1106, 279] width 111 height 30
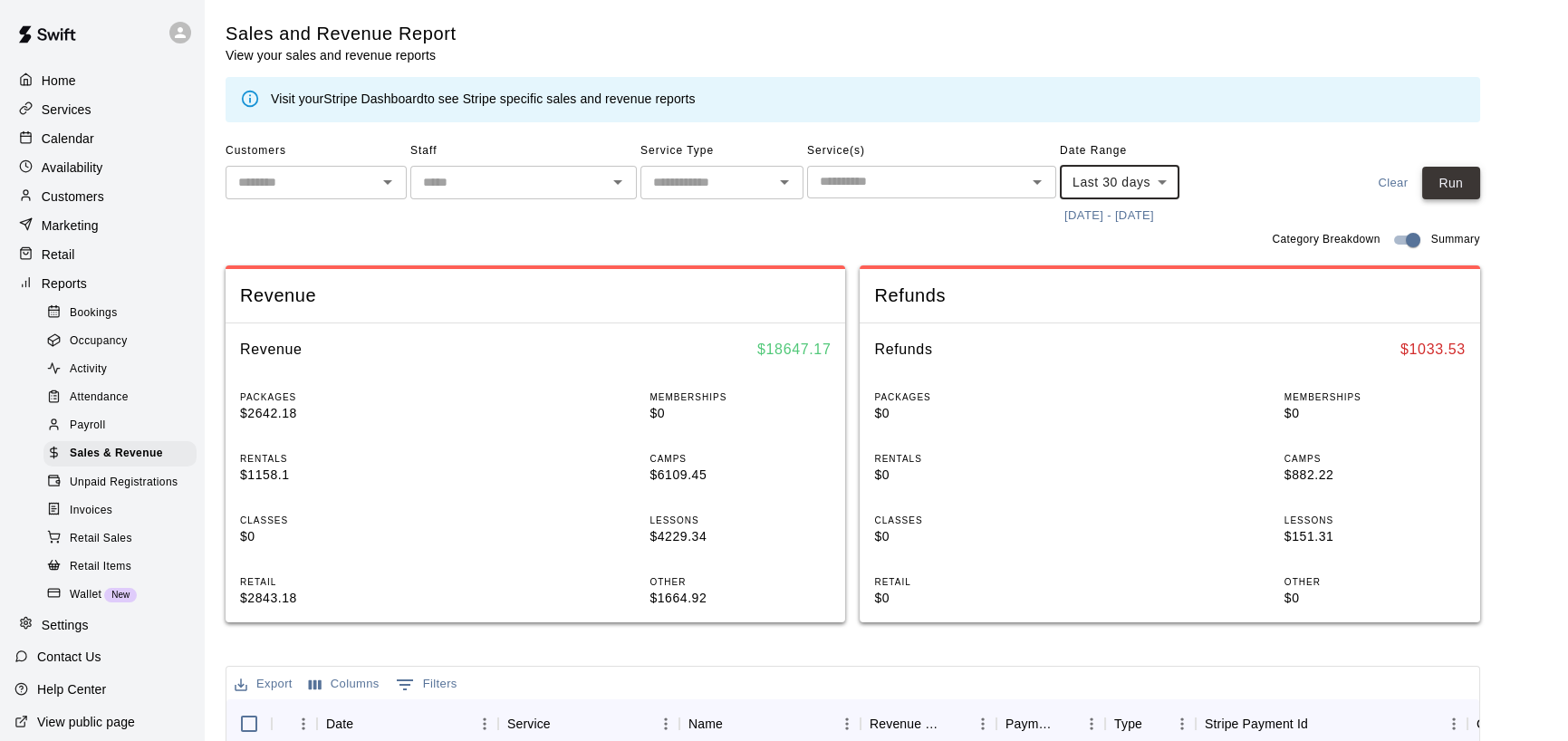
click at [923, 181] on button "Run" at bounding box center [1450, 184] width 58 height 33
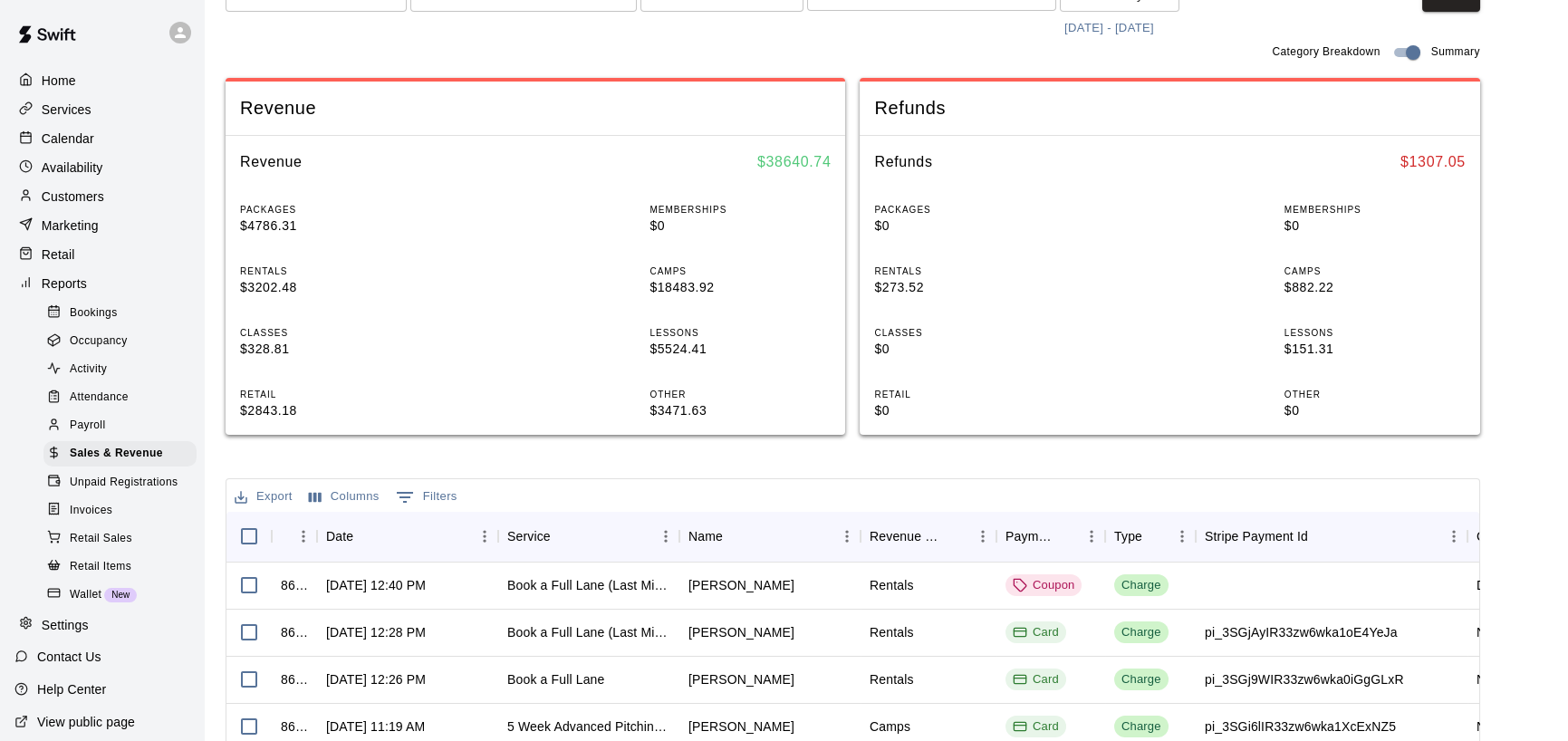
scroll to position [211, 0]
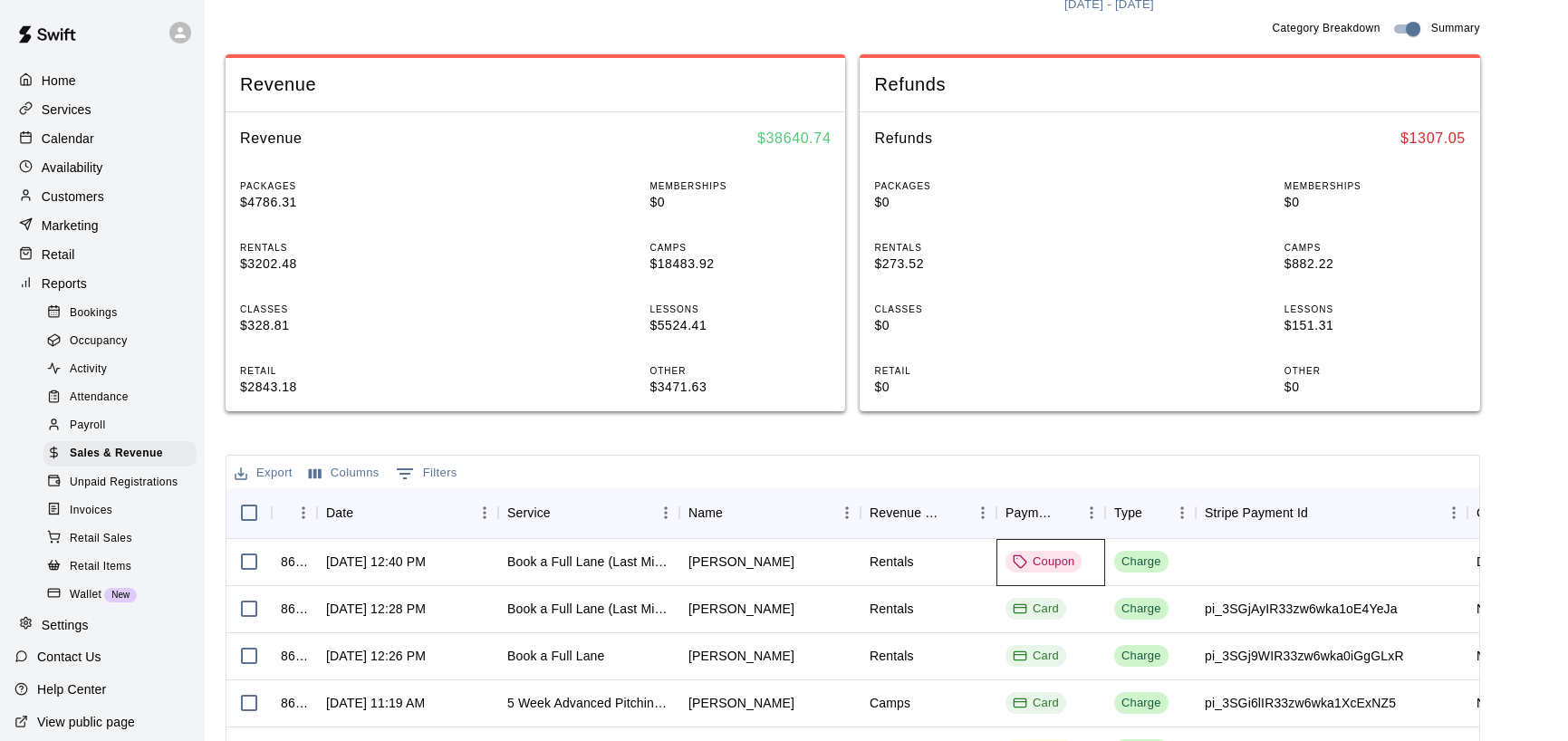
click at [923, 439] on div "Coupon" at bounding box center [1043, 562] width 61 height 18
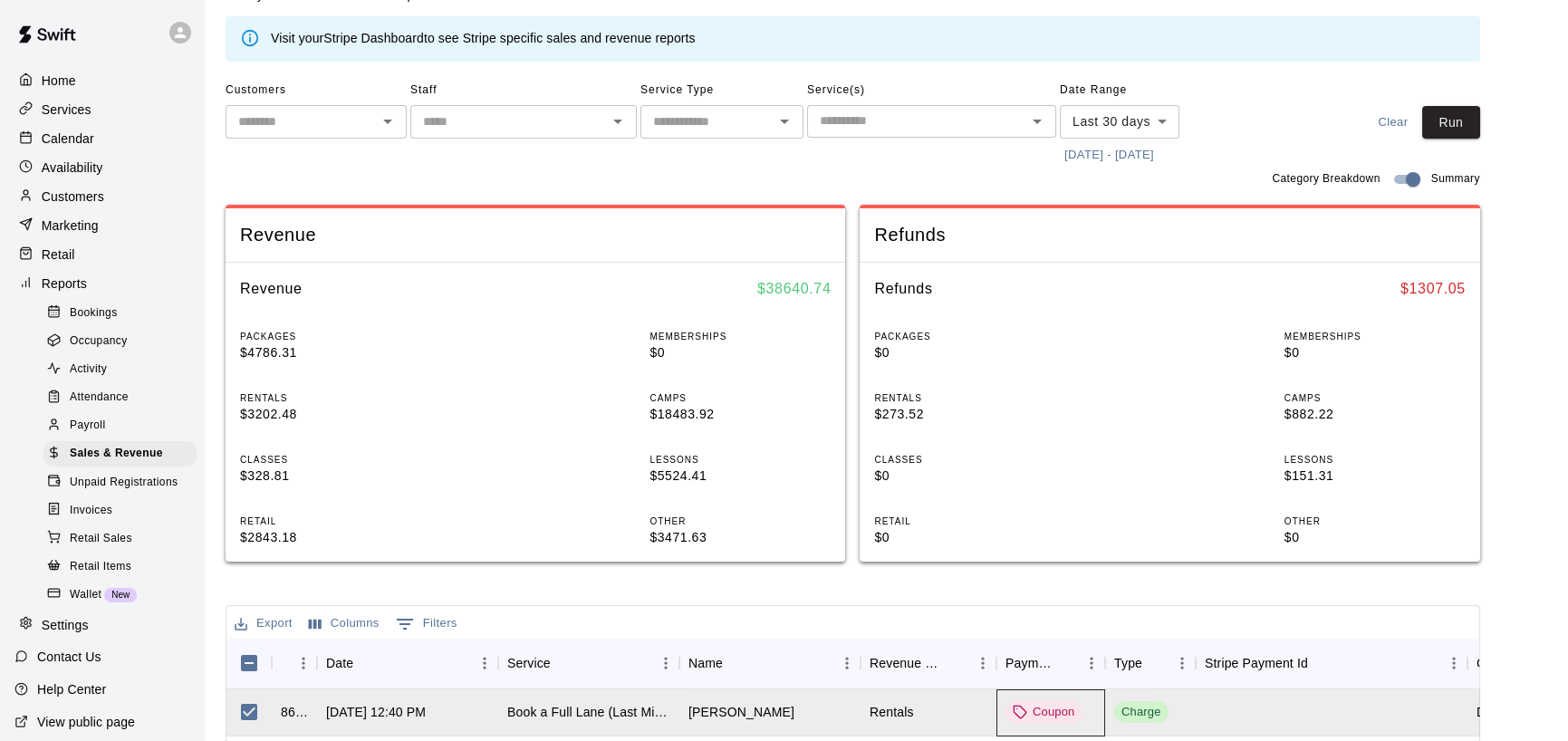
scroll to position [0, 0]
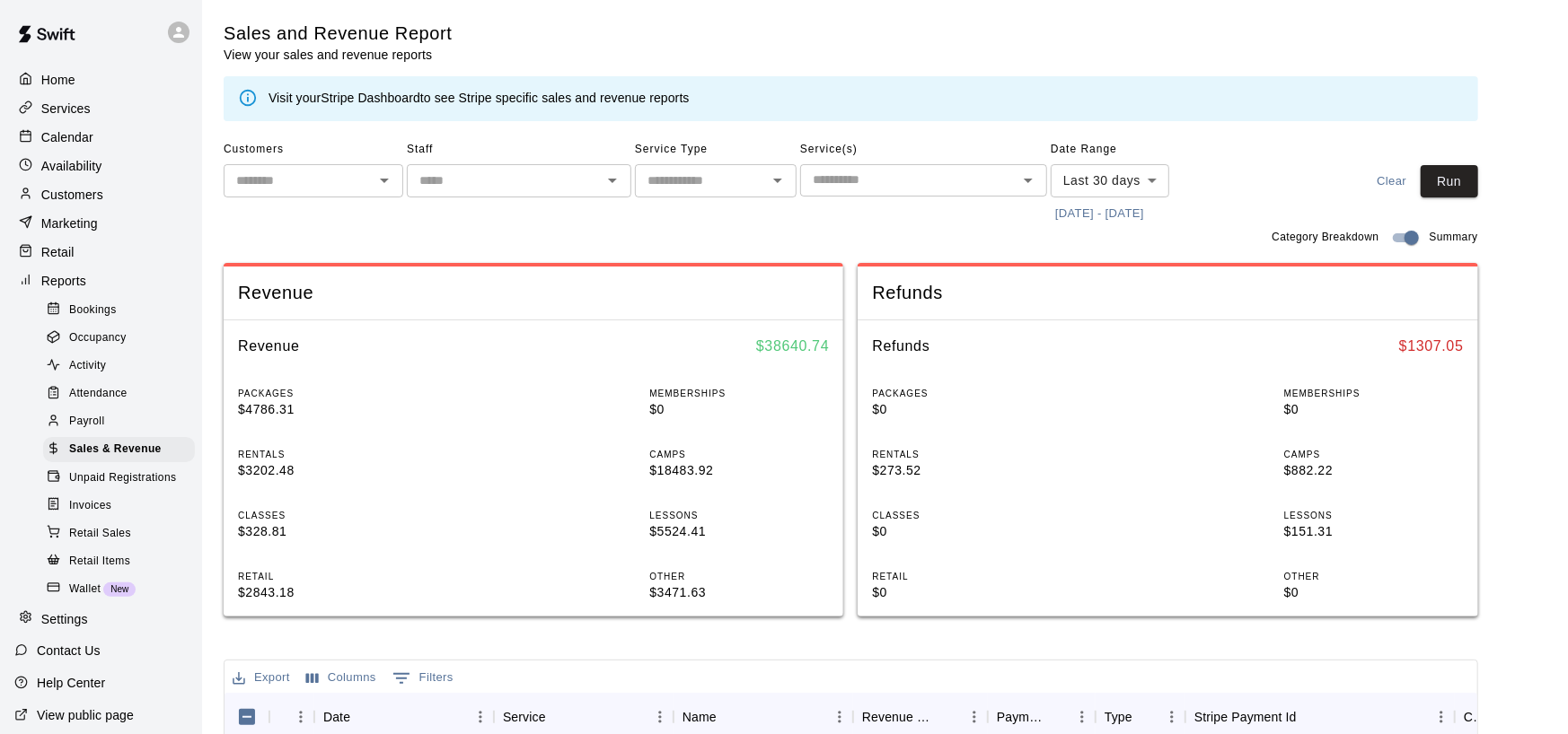
click at [915, 179] on body "Home Services Calendar Availability Customers Marketing Retail Reports Bookings…" at bounding box center [784, 647] width 1568 height 1295
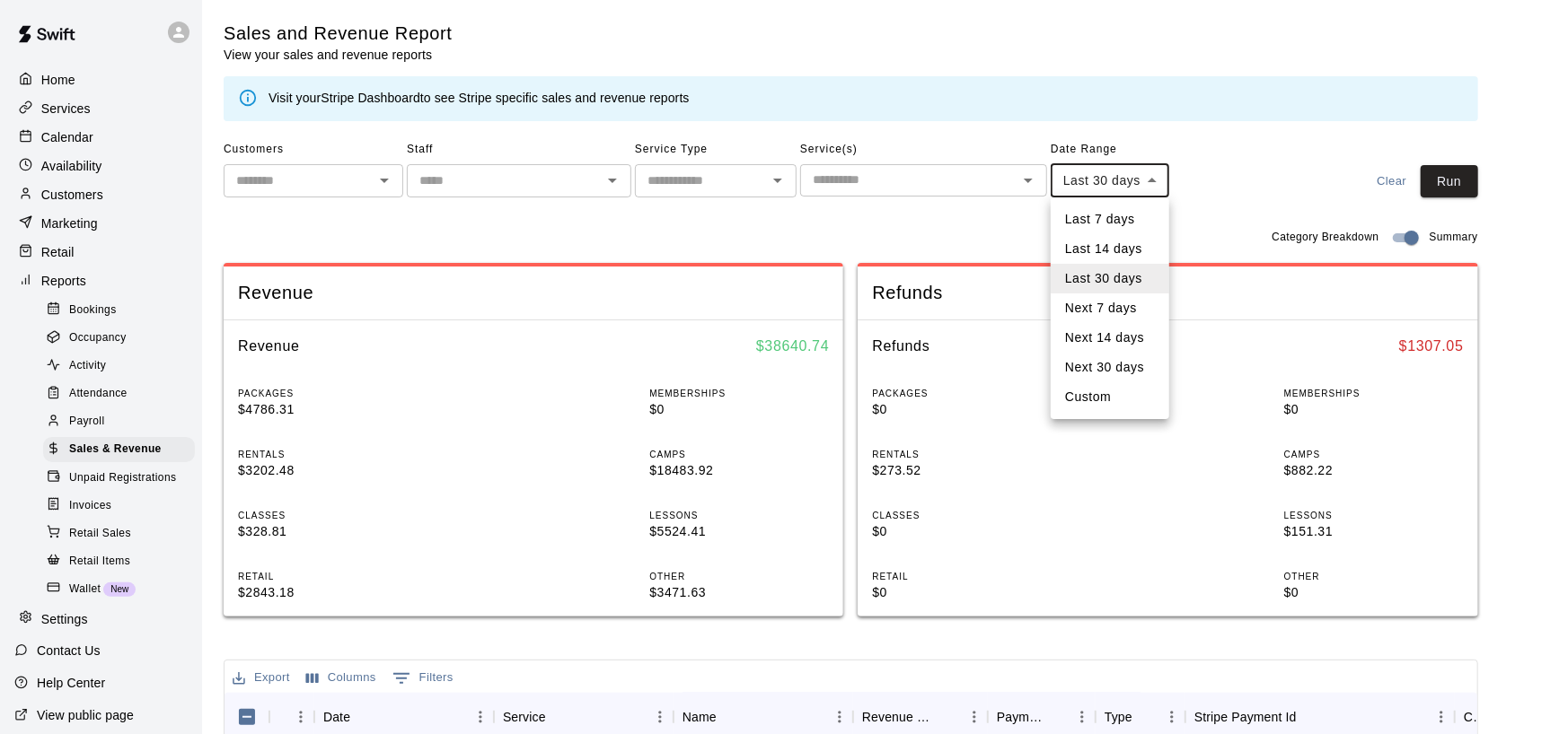
click at [915, 222] on li "Last 7 days" at bounding box center [1109, 220] width 119 height 30
type input "****"
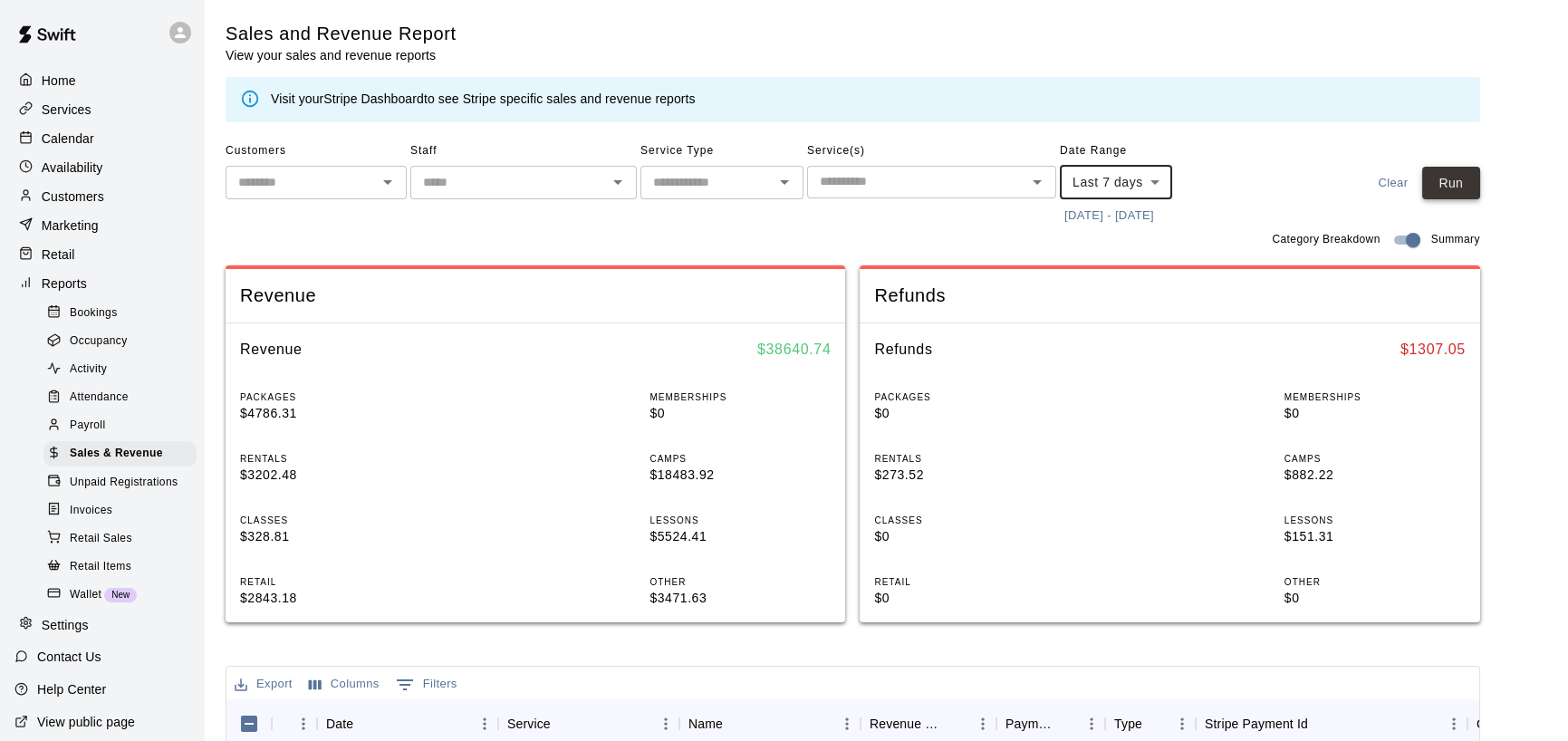
click at [923, 197] on button "Run" at bounding box center [1450, 184] width 58 height 33
click at [82, 439] on span "Wallet" at bounding box center [85, 596] width 31 height 19
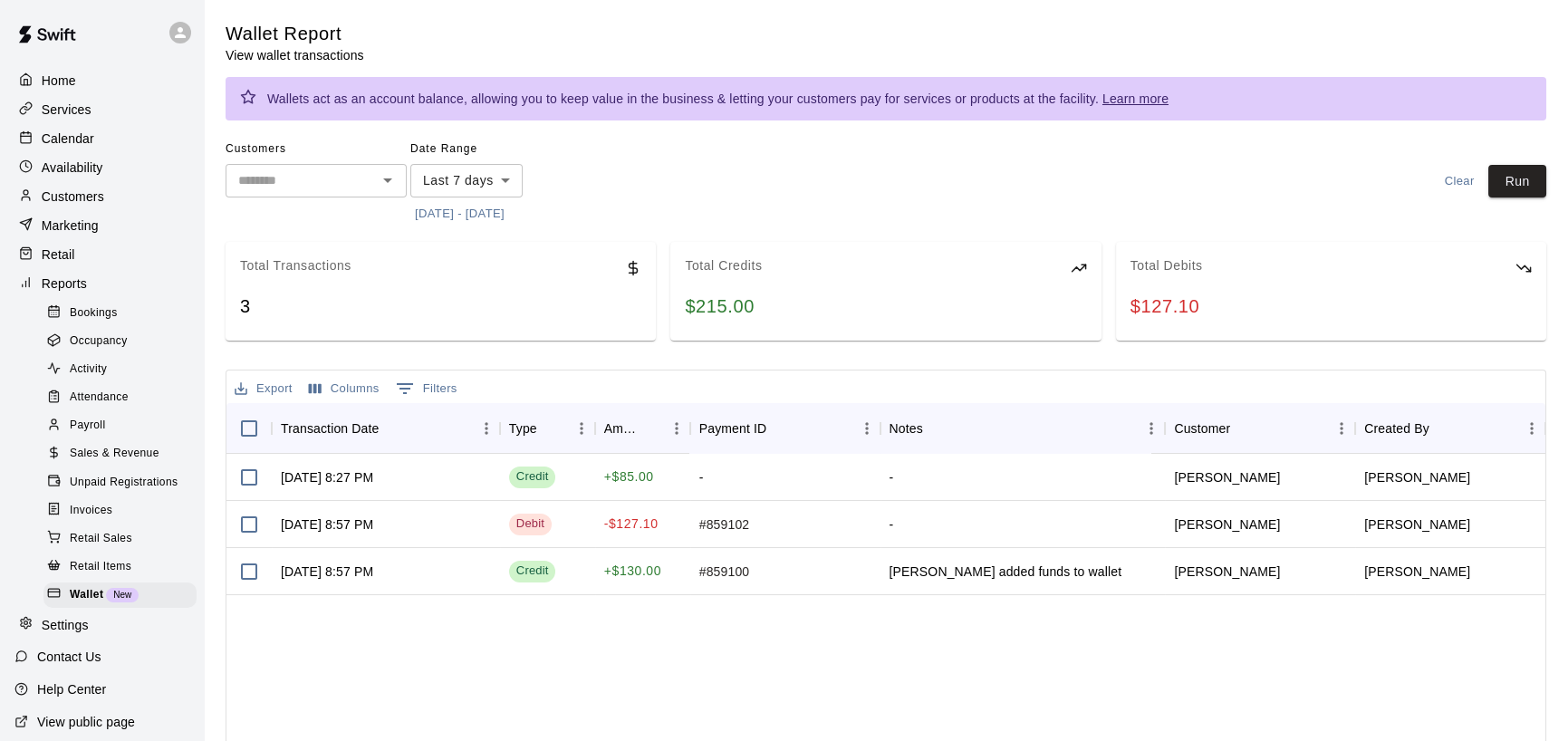
click at [119, 439] on span "Retail Sales" at bounding box center [101, 539] width 62 height 19
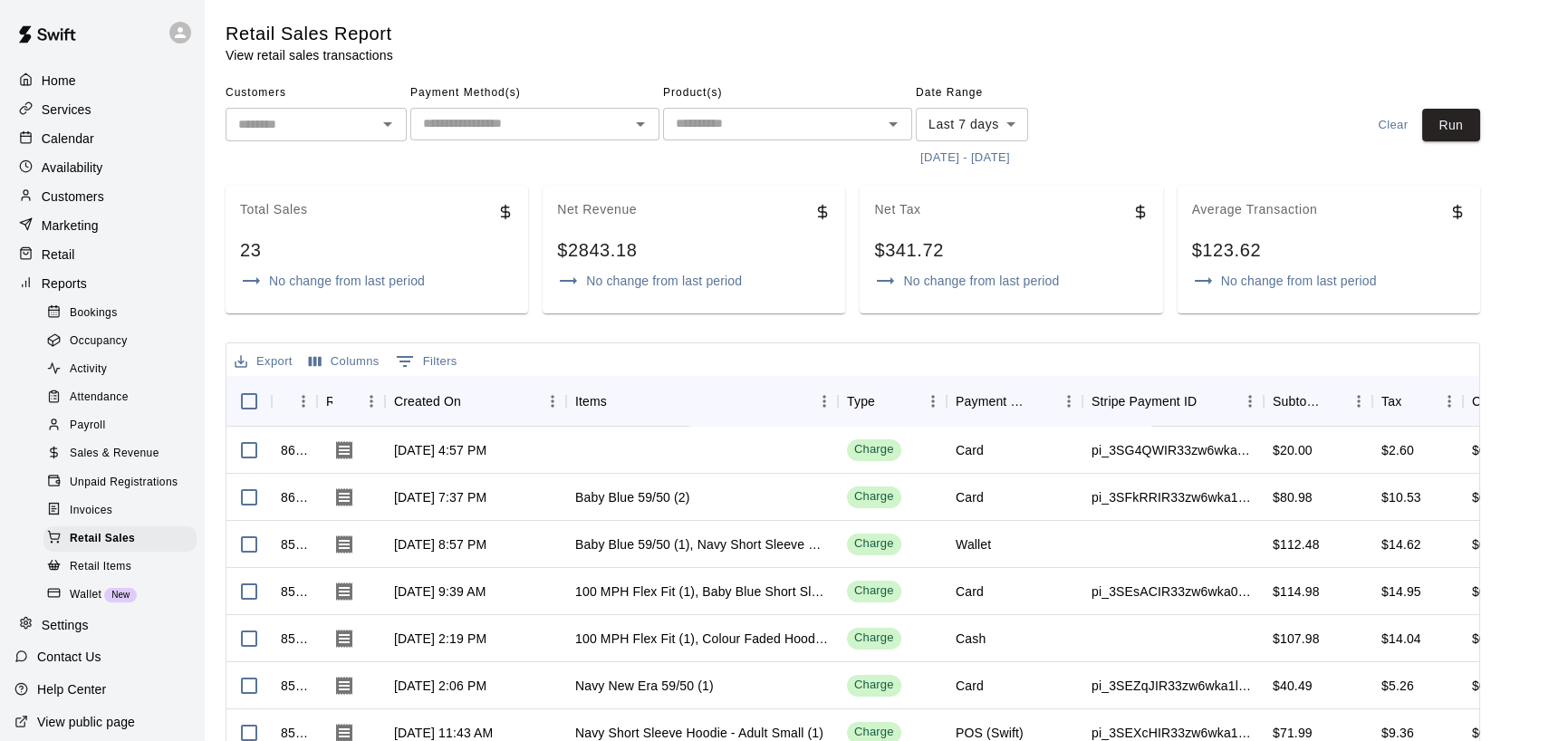
click at [923, 124] on body "Home Services Calendar Availability Customers Marketing Retail Reports Bookings…" at bounding box center [784, 492] width 1568 height 984
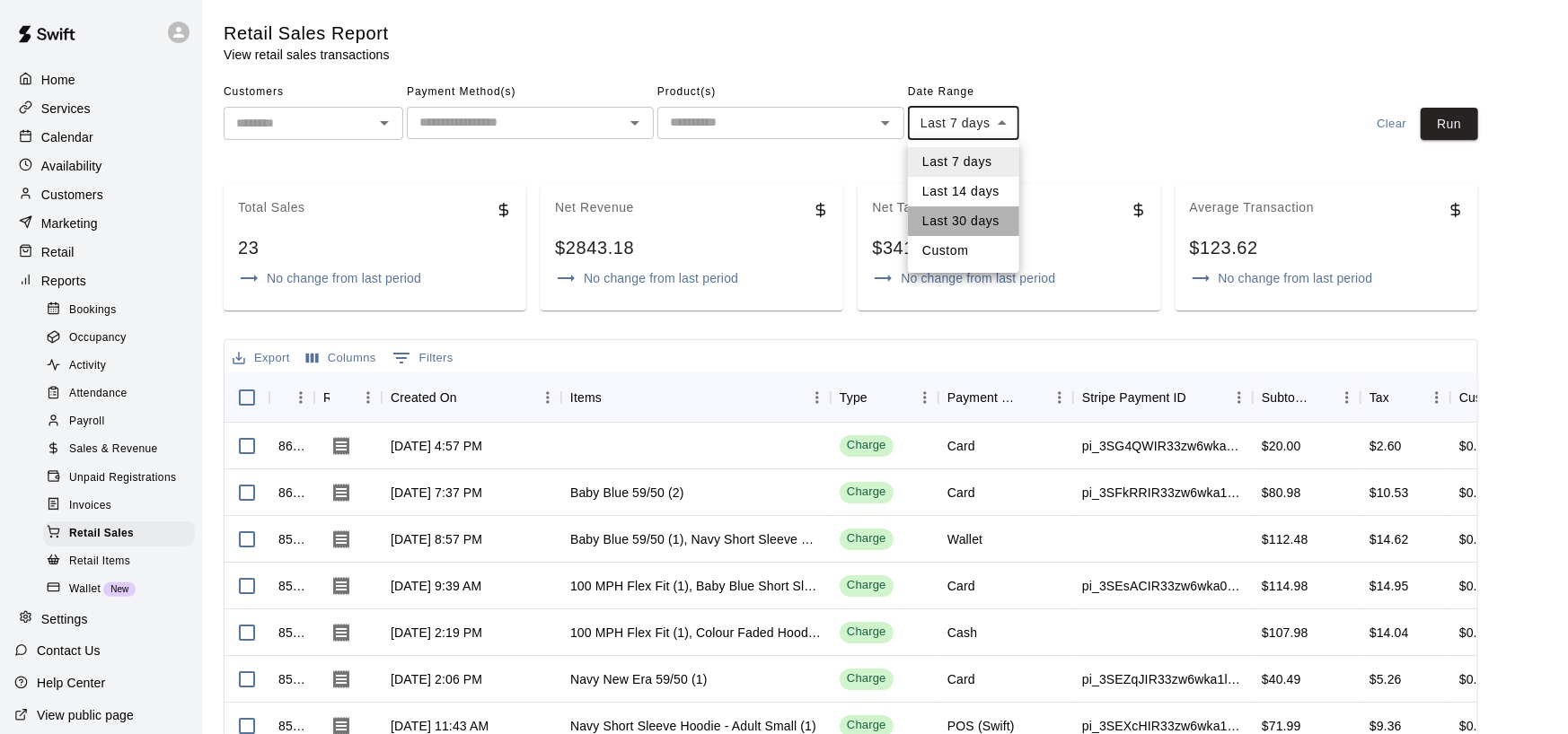
click at [915, 224] on li "Last 30 days" at bounding box center [962, 220] width 111 height 30
type input "*****"
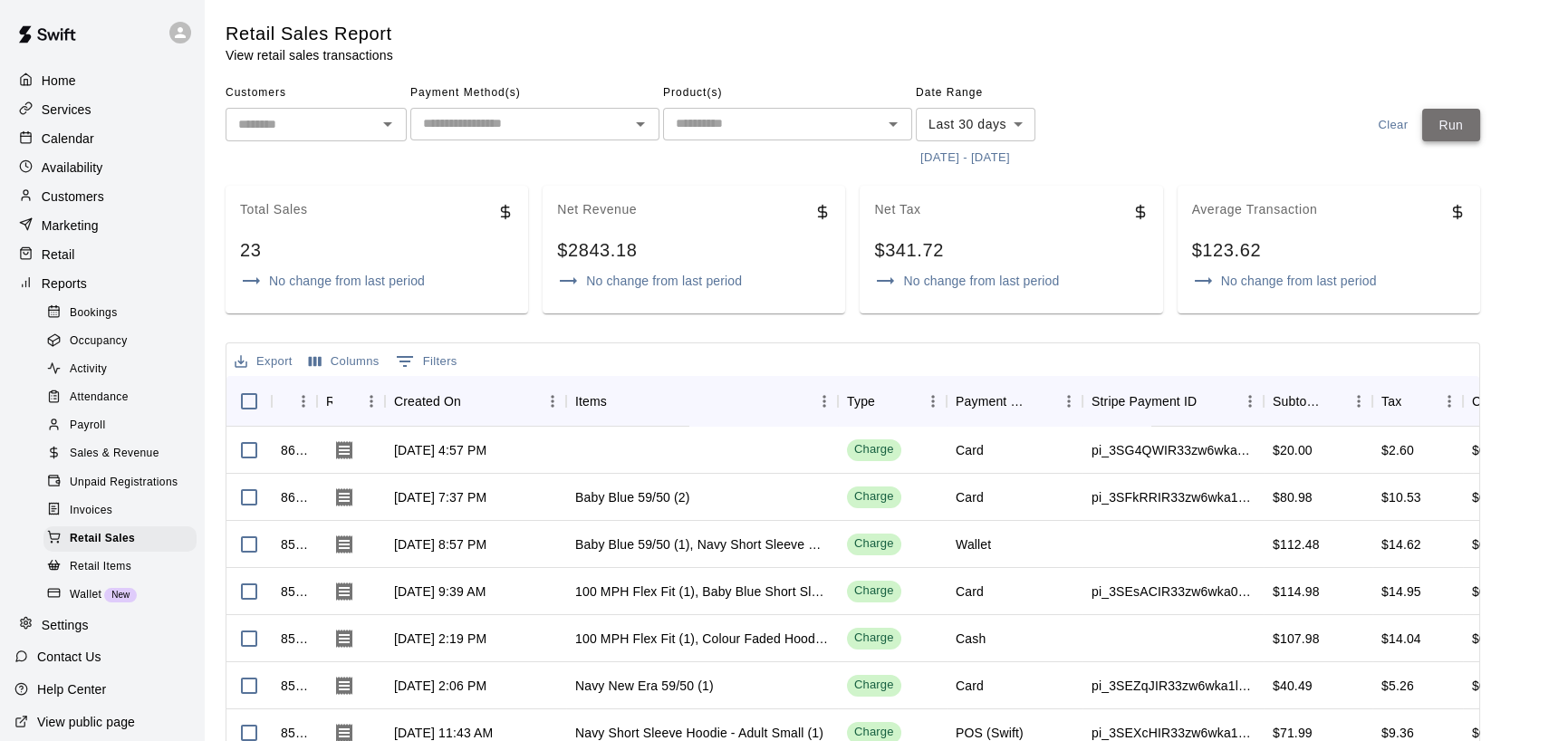
click at [923, 122] on button "Run" at bounding box center [1450, 125] width 58 height 33
click at [106, 439] on span "Retail Items" at bounding box center [100, 567] width 61 height 19
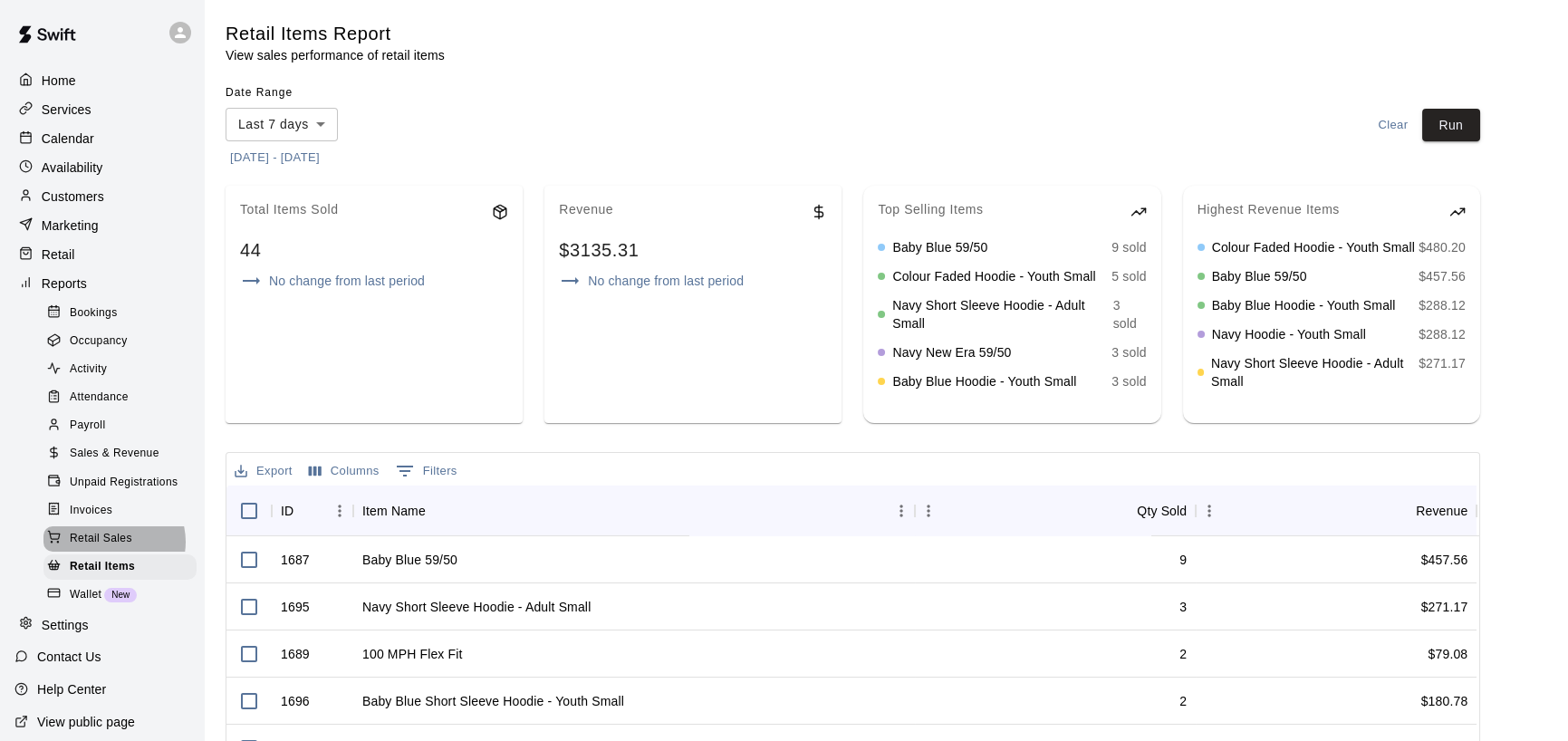
click at [113, 439] on span "Retail Sales" at bounding box center [101, 539] width 62 height 19
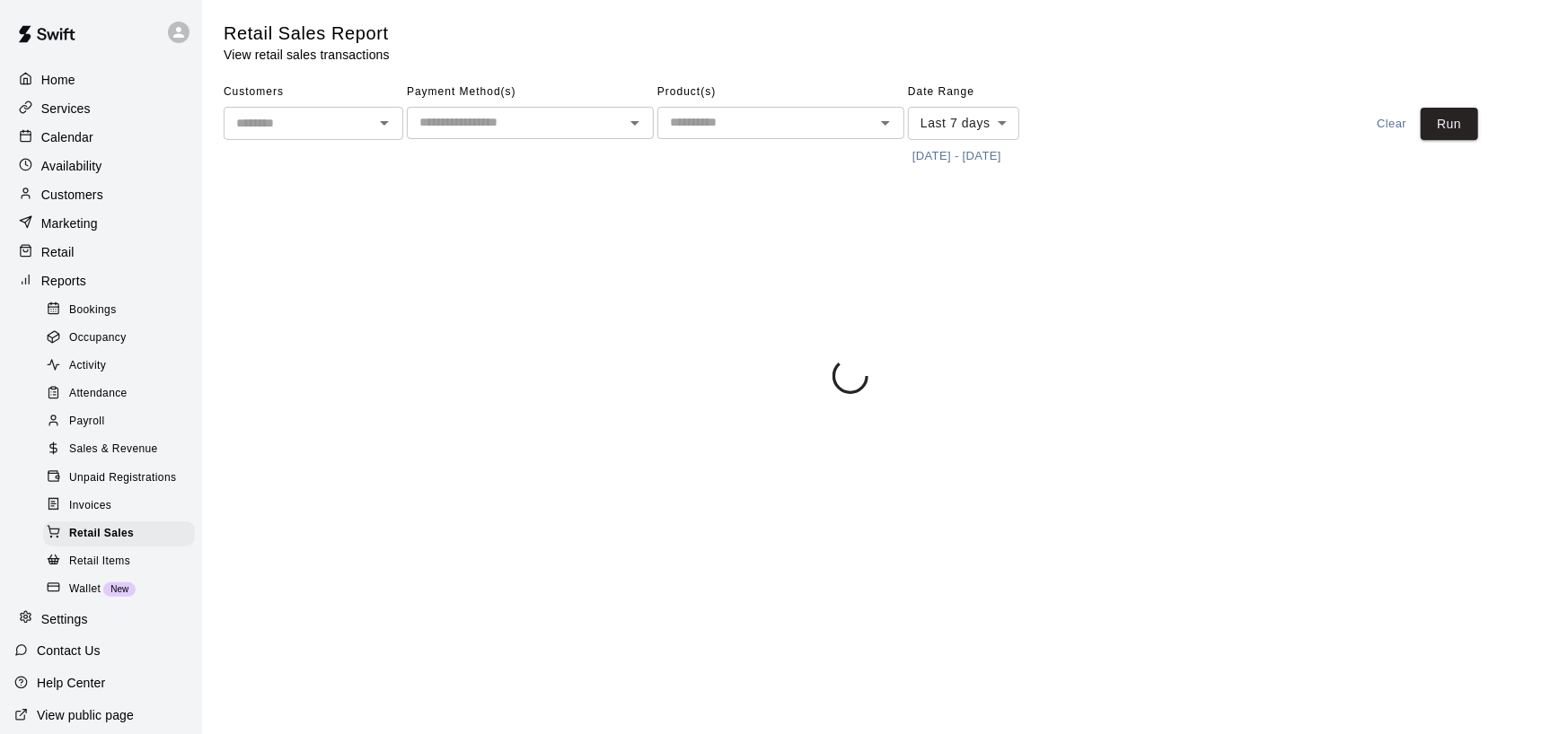
click at [101, 435] on span "Invoices" at bounding box center [90, 506] width 43 height 18
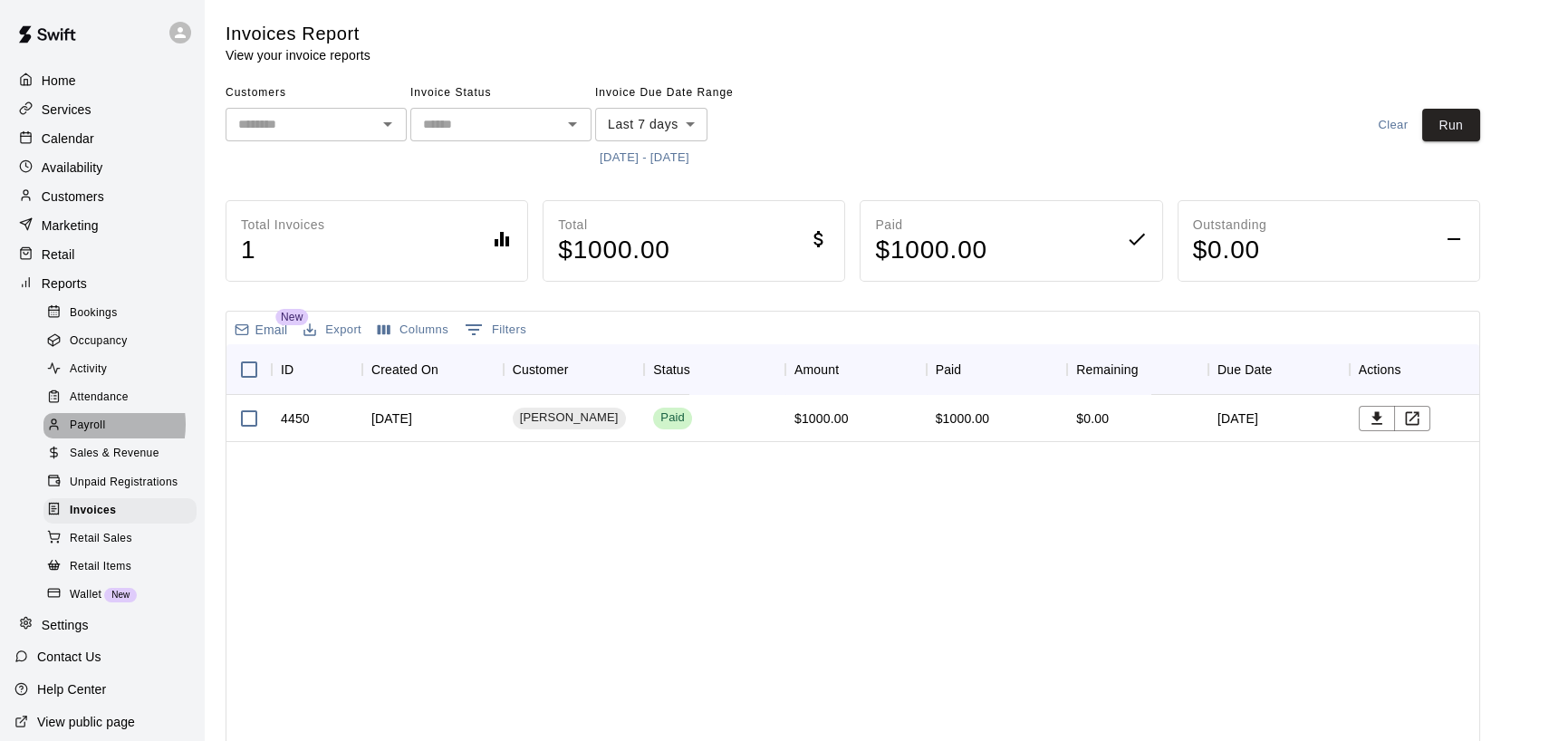
click at [89, 434] on span "Payroll" at bounding box center [87, 426] width 35 height 19
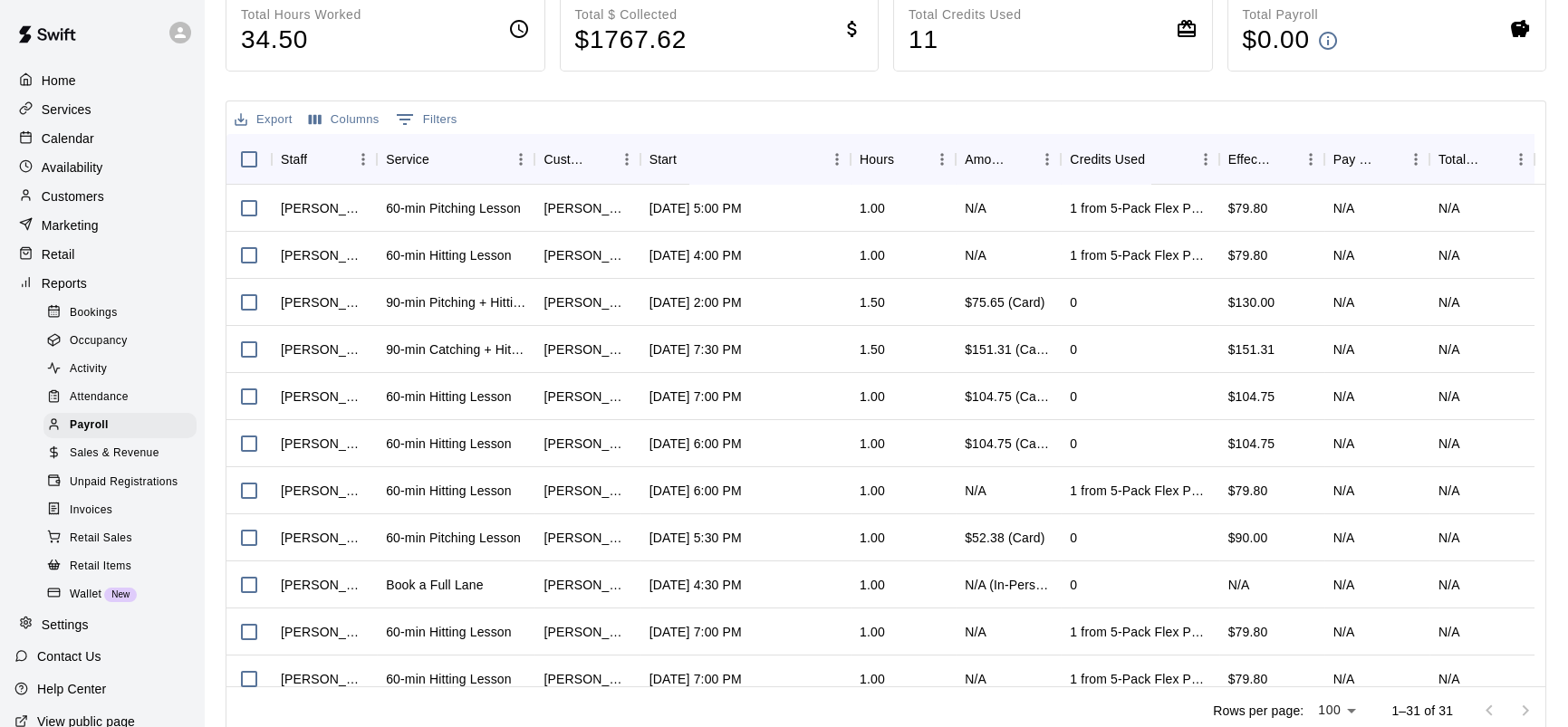
scroll to position [210, 0]
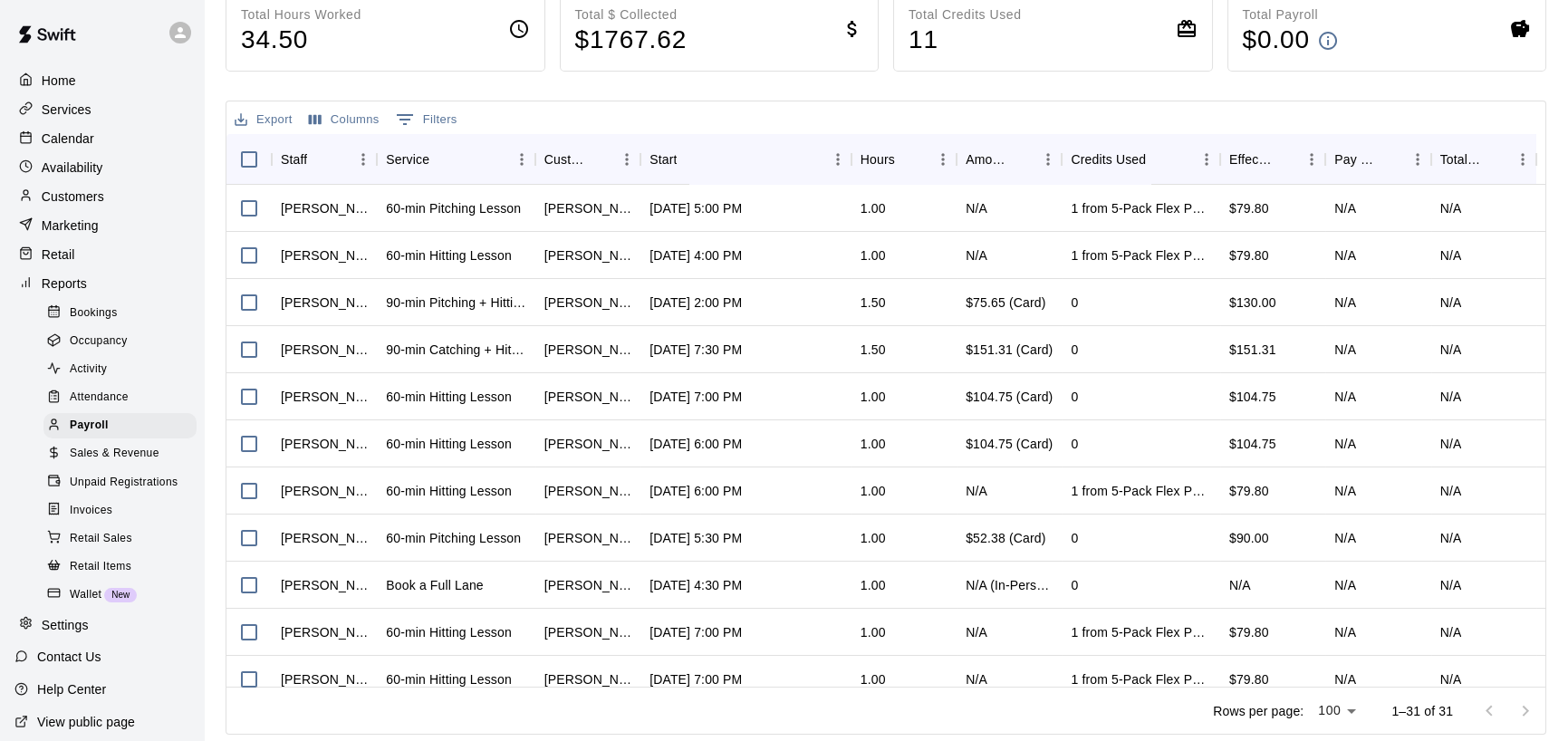
drag, startPoint x: 662, startPoint y: 733, endPoint x: 620, endPoint y: 738, distance: 42.3
click at [620, 439] on html "Home Services Calendar Availability Customers Marketing Retail Reports Bookings…" at bounding box center [784, 267] width 1568 height 953
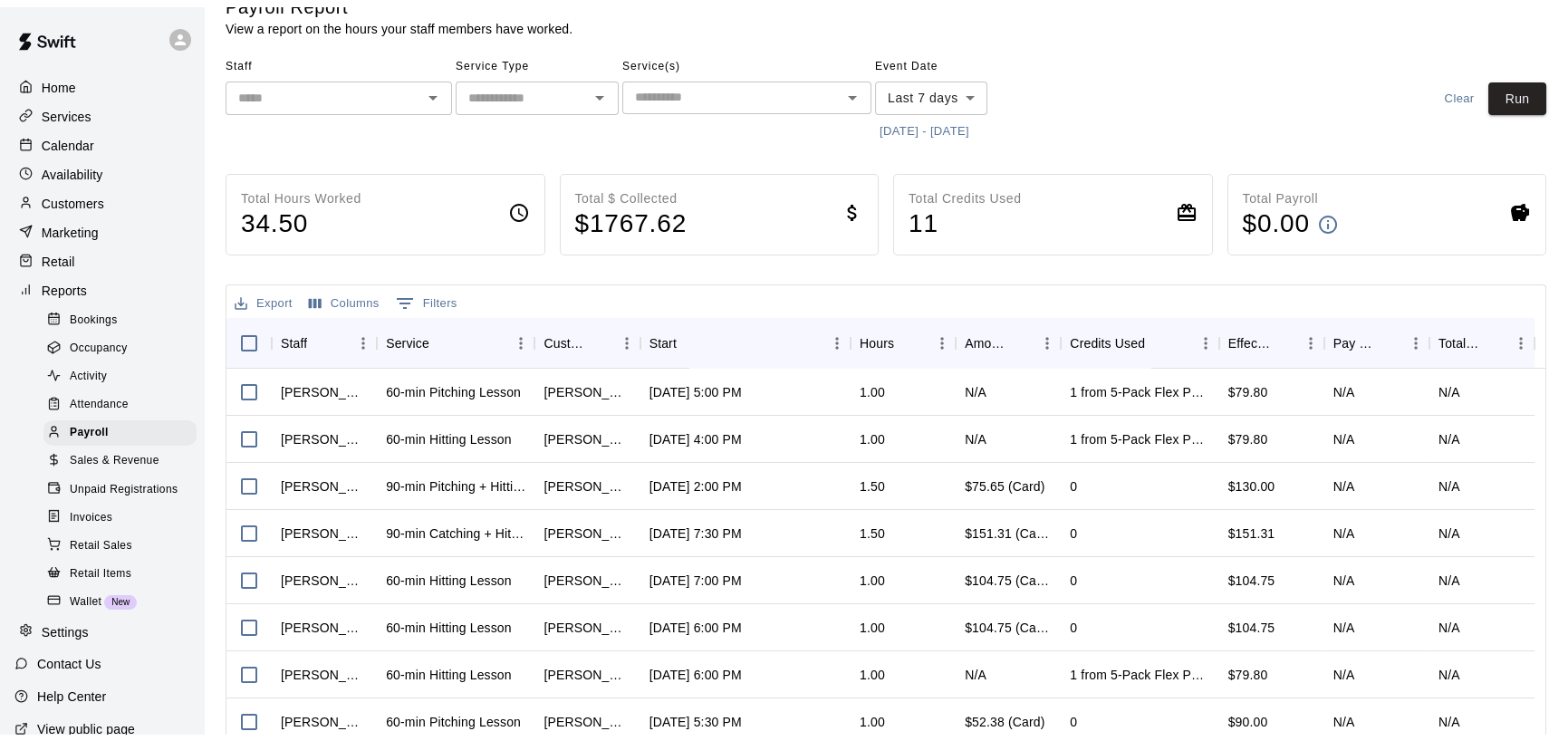
scroll to position [0, 0]
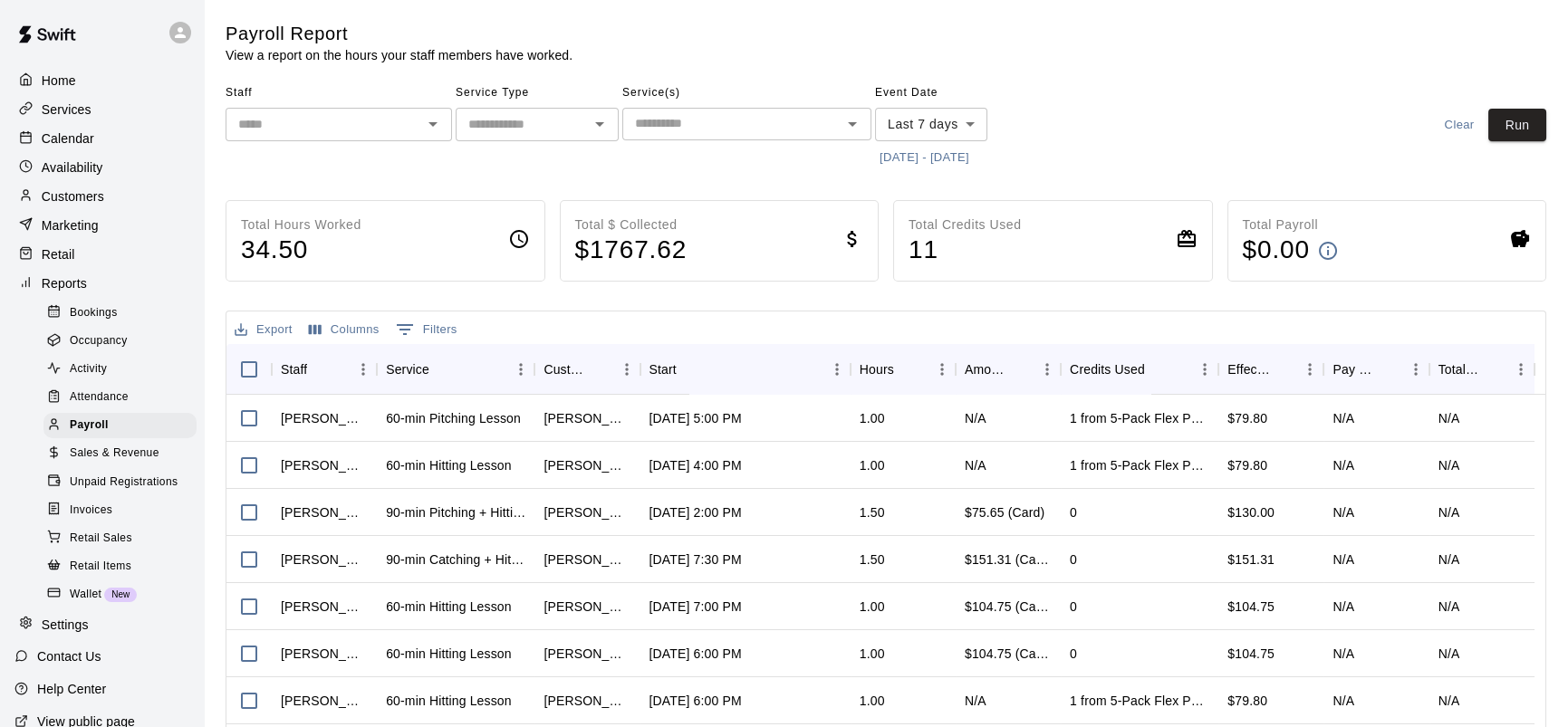
click at [78, 139] on p "Calendar" at bounding box center [68, 139] width 53 height 19
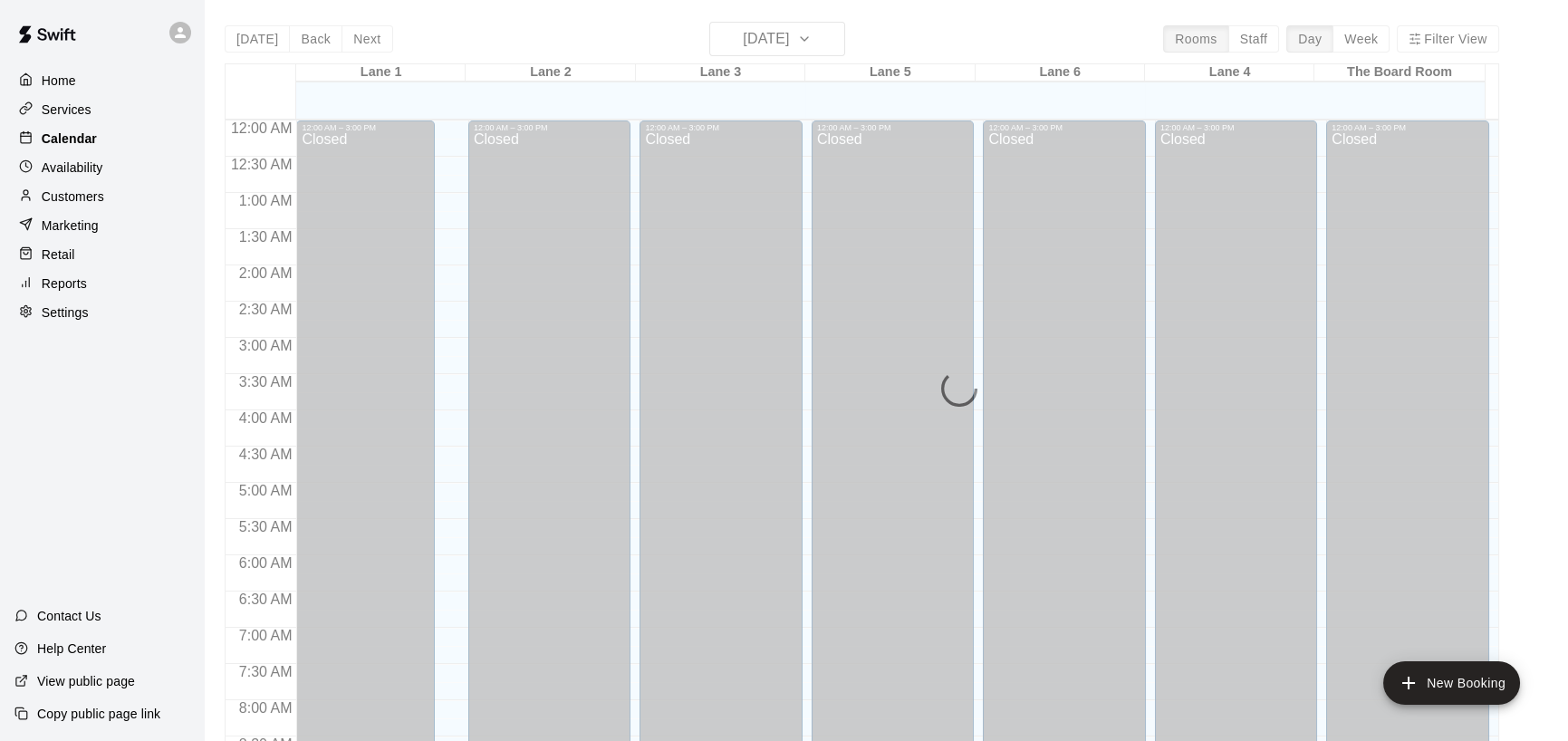
scroll to position [925, 0]
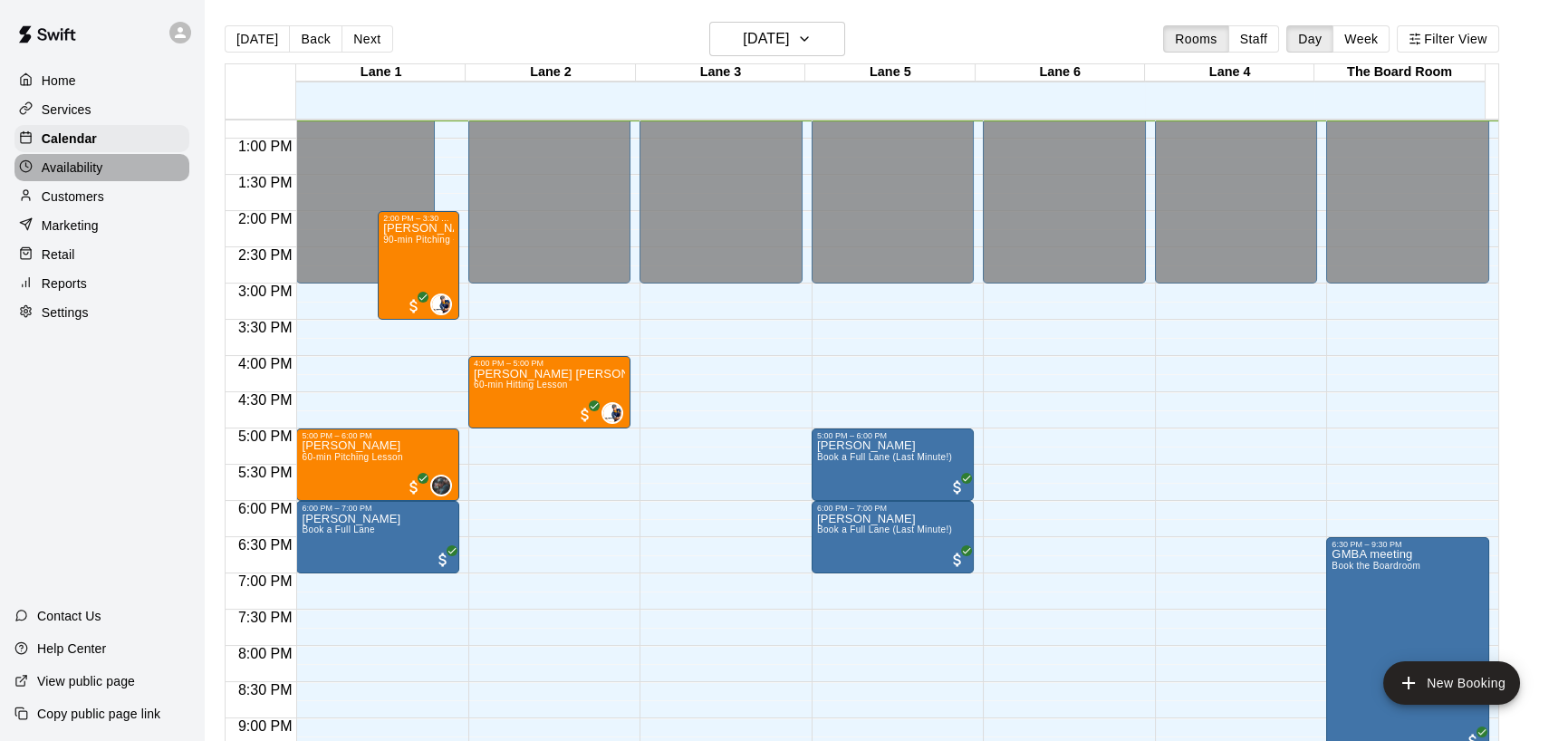
click at [86, 177] on p "Availability" at bounding box center [72, 167] width 61 height 19
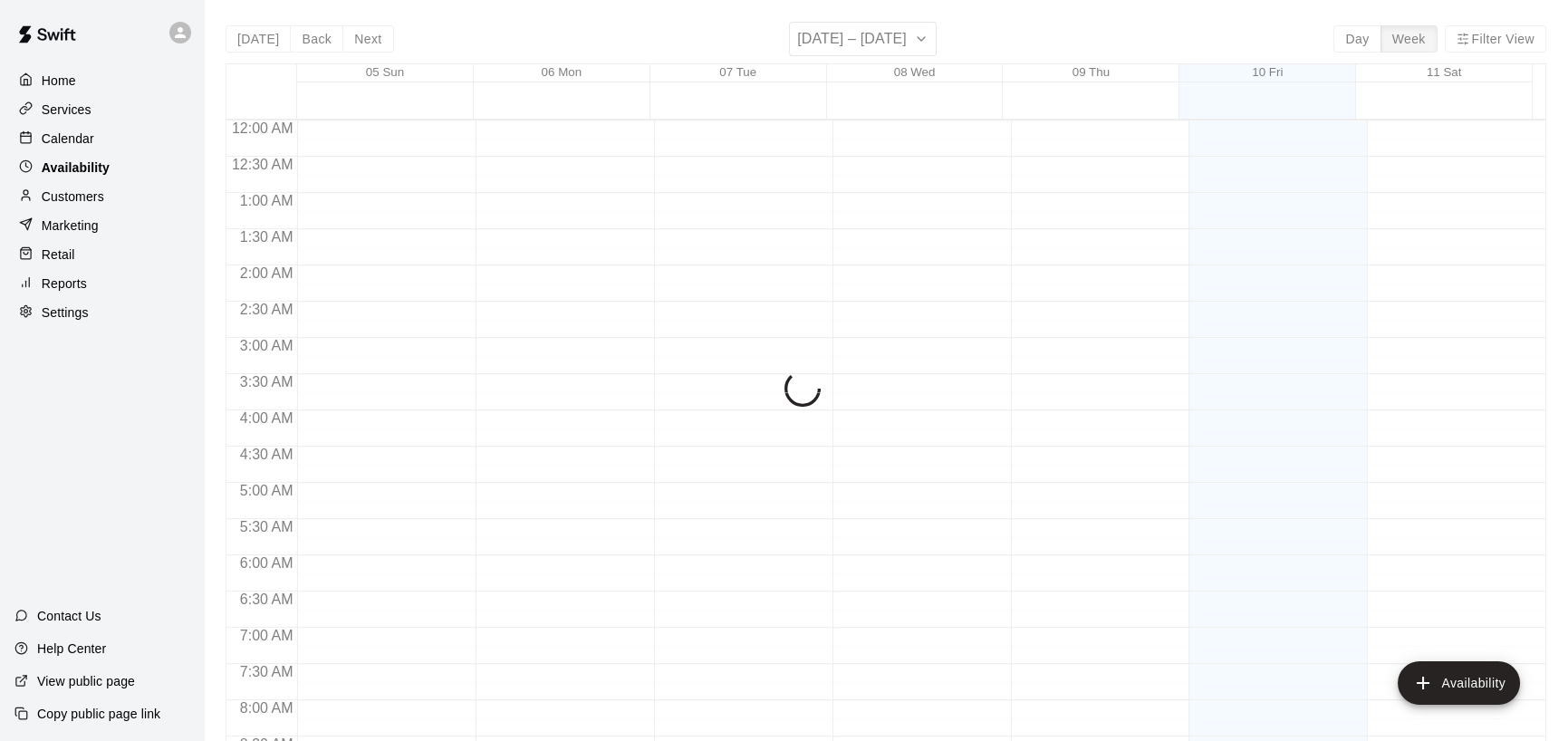
scroll to position [925, 0]
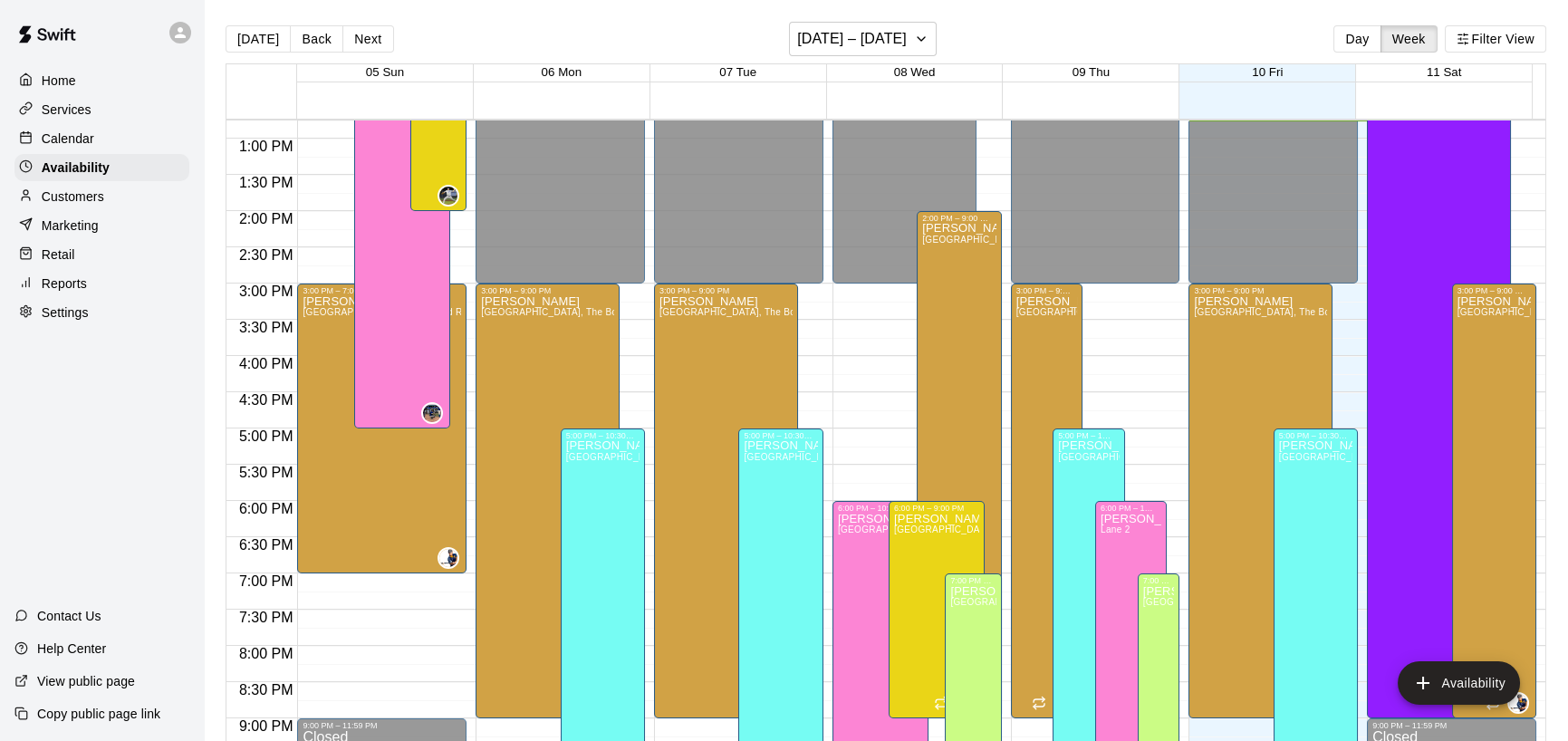
click at [77, 142] on p "Calendar" at bounding box center [68, 139] width 53 height 19
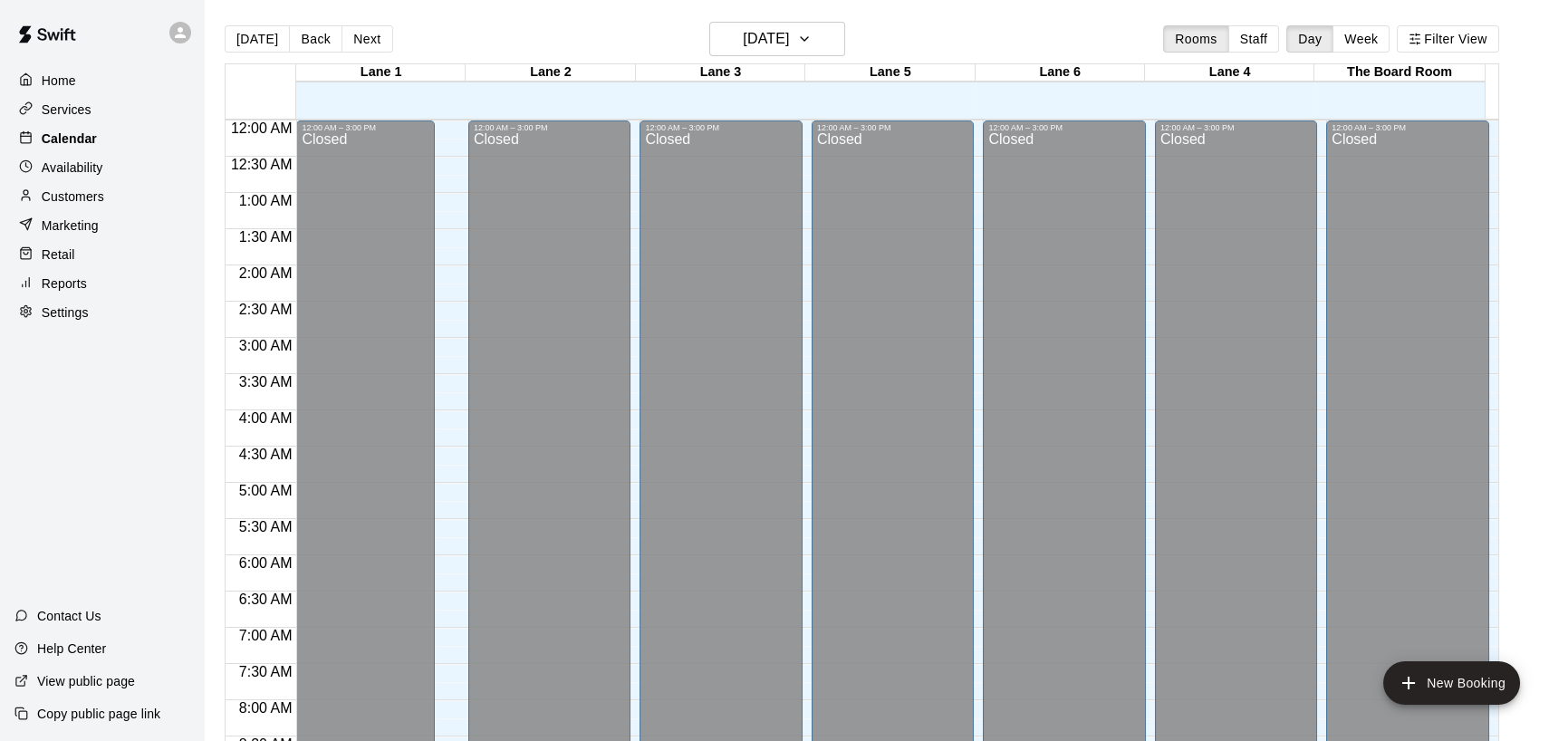
scroll to position [925, 0]
